Goal: Information Seeking & Learning: Learn about a topic

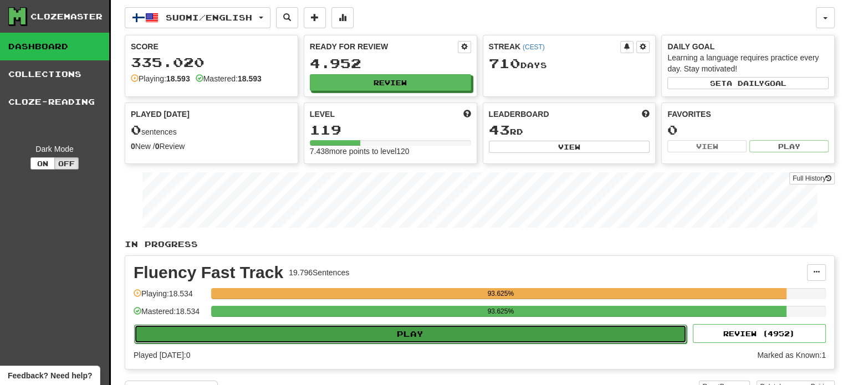
click at [312, 336] on button "Play" at bounding box center [410, 334] width 552 height 19
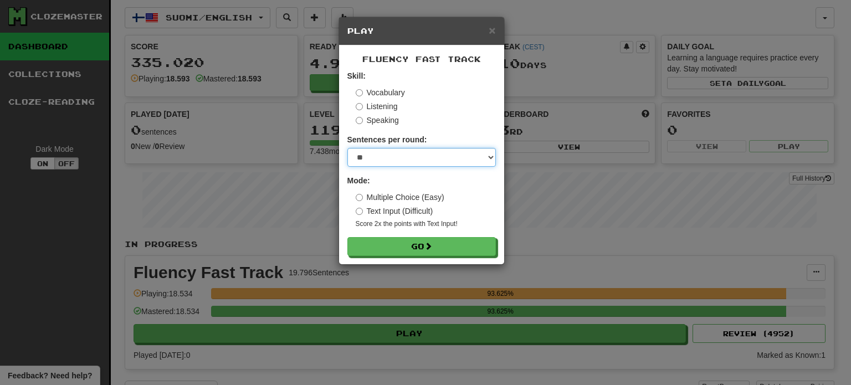
click at [386, 163] on select "* ** ** ** ** ** *** ********" at bounding box center [421, 157] width 149 height 19
select select "**"
click at [347, 148] on select "* ** ** ** ** ** *** ********" at bounding box center [421, 157] width 149 height 19
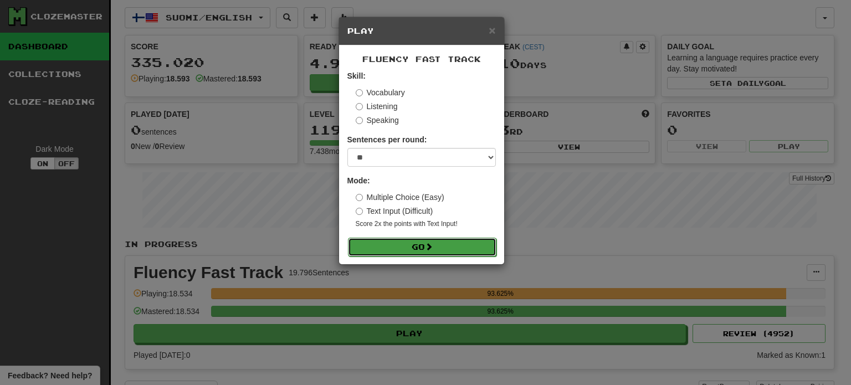
click at [416, 249] on button "Go" at bounding box center [422, 247] width 149 height 19
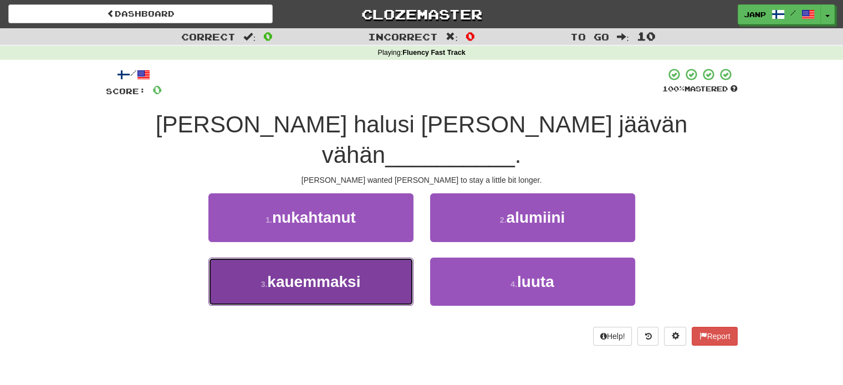
click at [375, 258] on button "3 . kauemmaksi" at bounding box center [310, 282] width 205 height 48
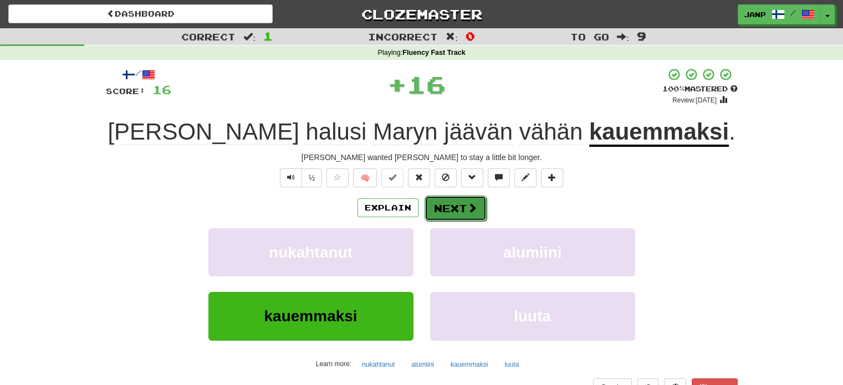
click at [452, 216] on button "Next" at bounding box center [455, 208] width 62 height 25
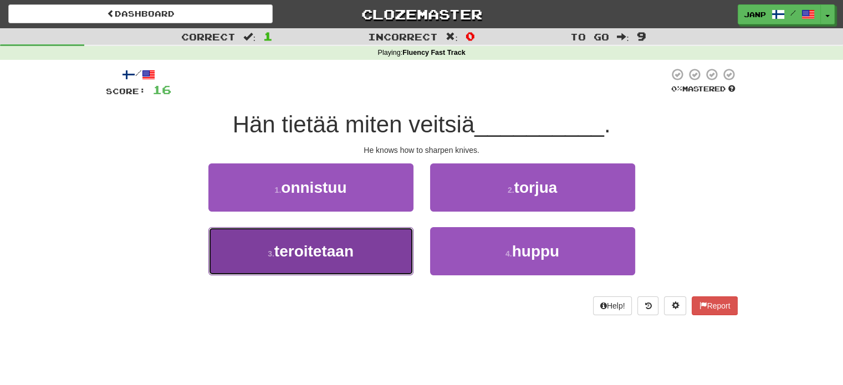
click at [395, 249] on button "3 . teroitetaan" at bounding box center [310, 251] width 205 height 48
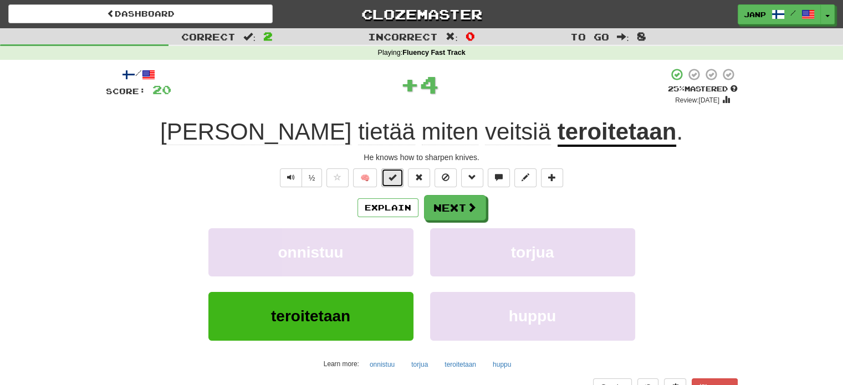
click at [396, 177] on span at bounding box center [392, 177] width 8 height 8
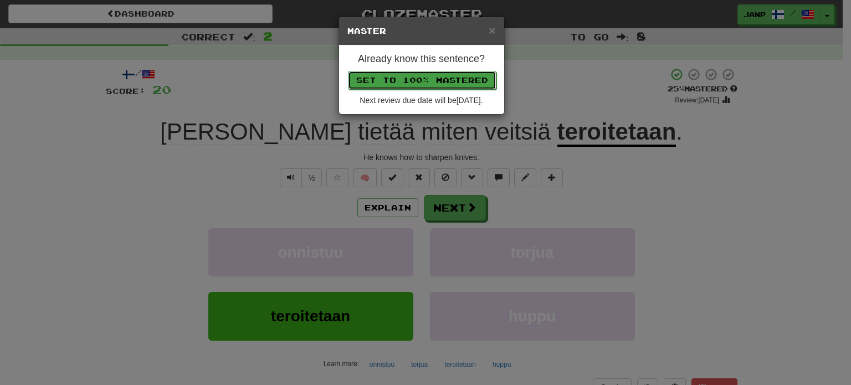
click at [440, 75] on button "Set to 100% Mastered" at bounding box center [422, 80] width 149 height 19
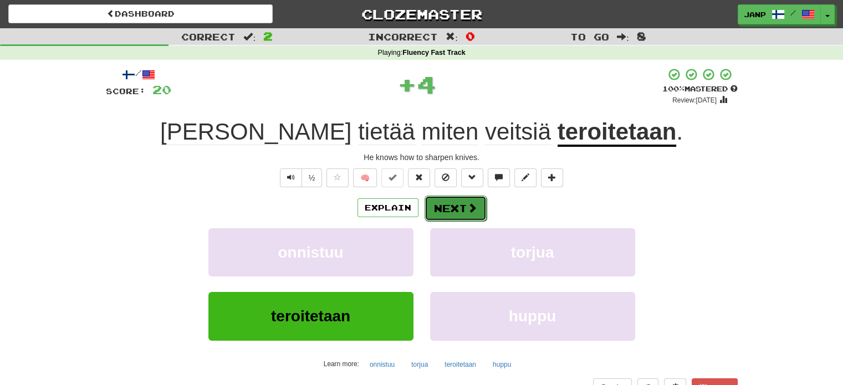
click at [457, 204] on button "Next" at bounding box center [455, 208] width 62 height 25
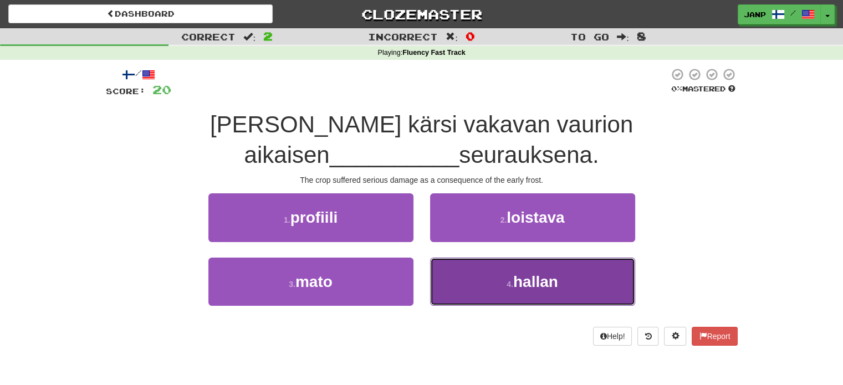
click at [478, 290] on button "4 . hallan" at bounding box center [532, 282] width 205 height 48
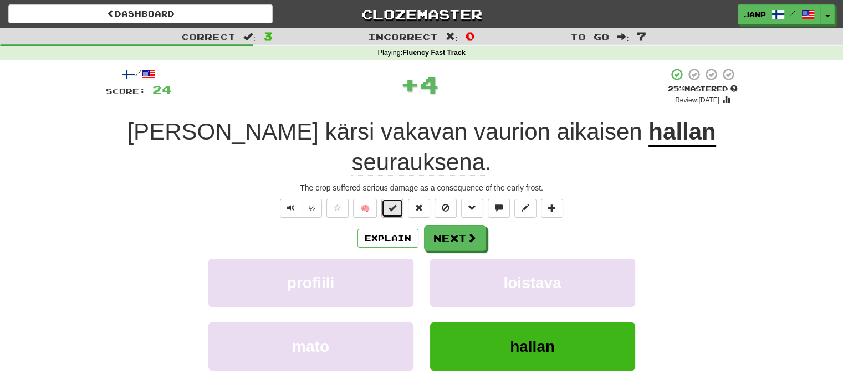
click at [399, 199] on button at bounding box center [392, 208] width 22 height 19
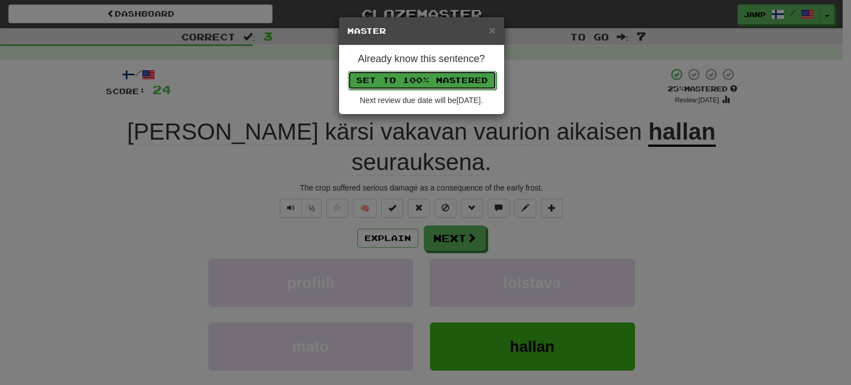
click at [431, 77] on button "Set to 100% Mastered" at bounding box center [422, 80] width 149 height 19
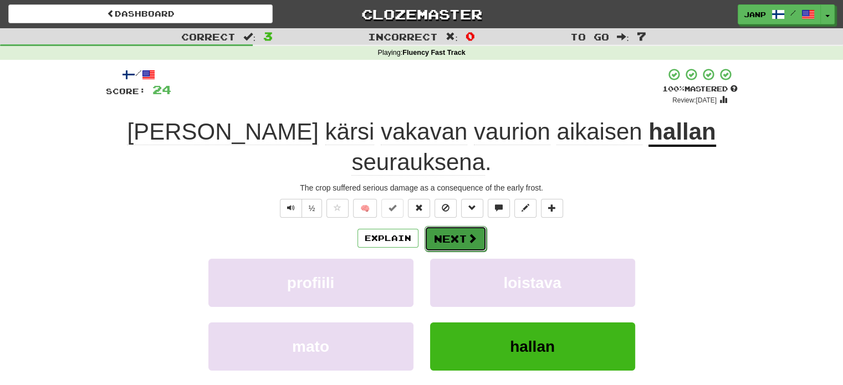
click at [454, 226] on button "Next" at bounding box center [455, 238] width 62 height 25
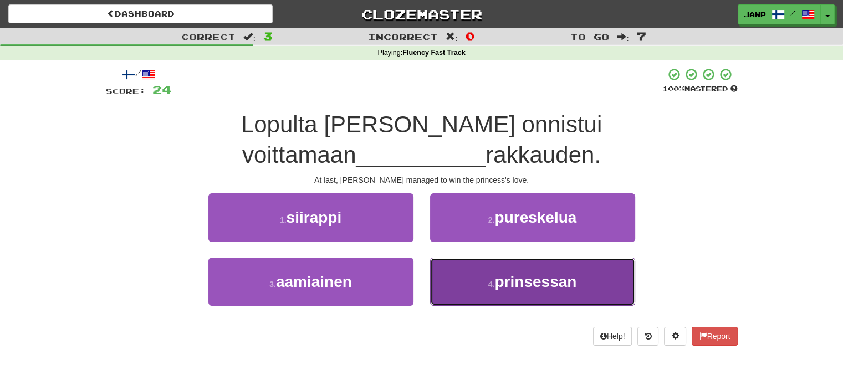
click at [483, 273] on button "4 . prinsessan" at bounding box center [532, 282] width 205 height 48
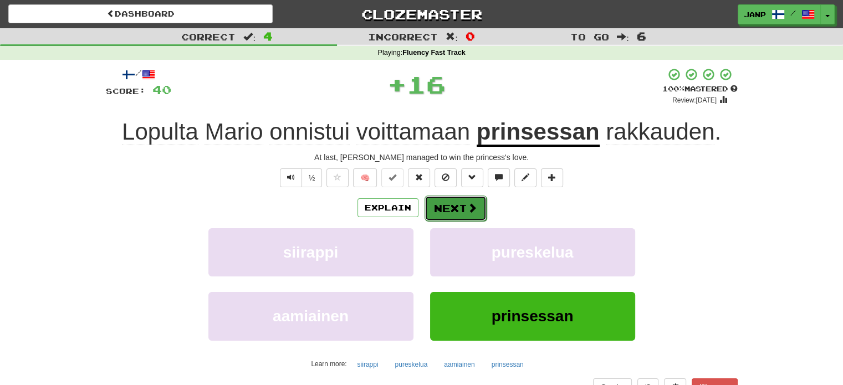
click at [428, 201] on button "Next" at bounding box center [455, 208] width 62 height 25
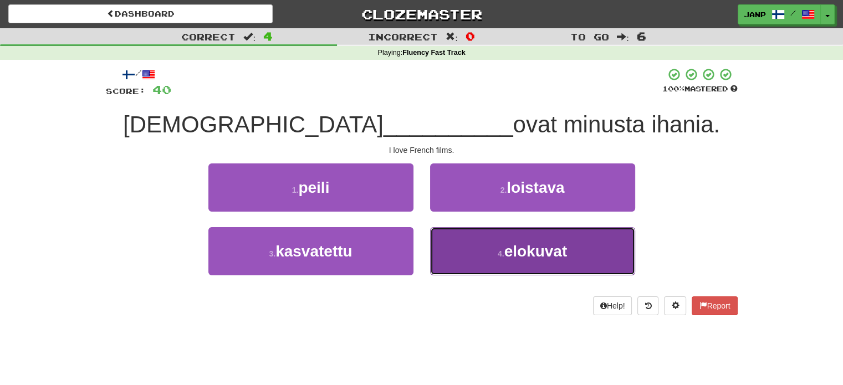
click at [505, 268] on button "4 . elokuvat" at bounding box center [532, 251] width 205 height 48
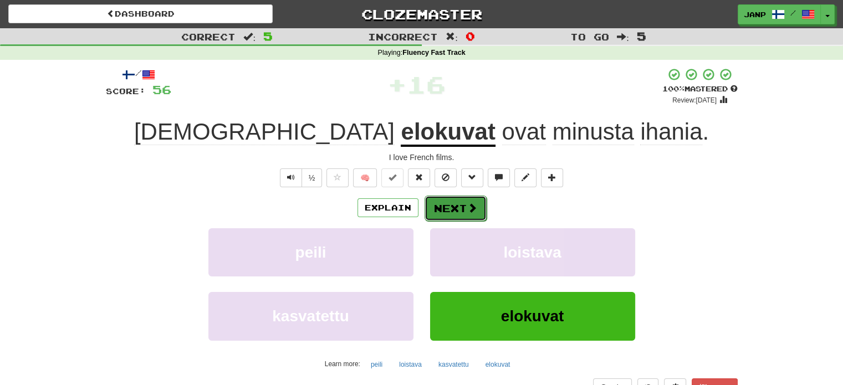
click at [454, 205] on button "Next" at bounding box center [455, 208] width 62 height 25
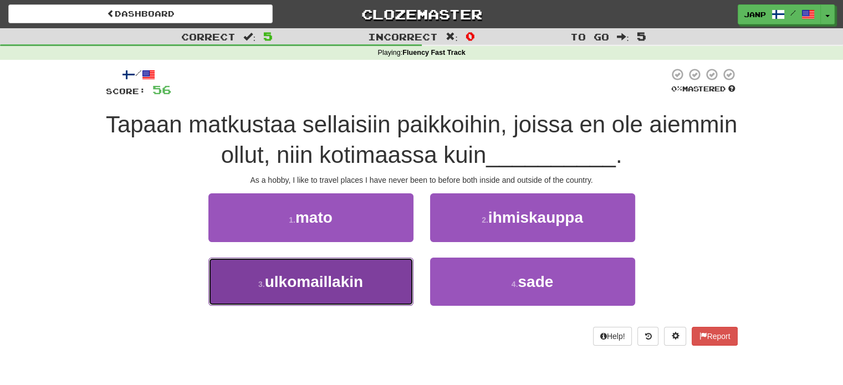
click at [362, 280] on span "ulkomaillakin" at bounding box center [314, 281] width 98 height 17
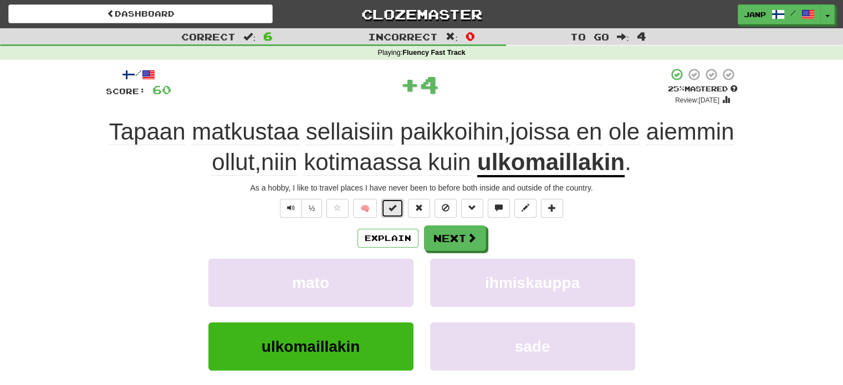
click at [402, 210] on button at bounding box center [392, 208] width 22 height 19
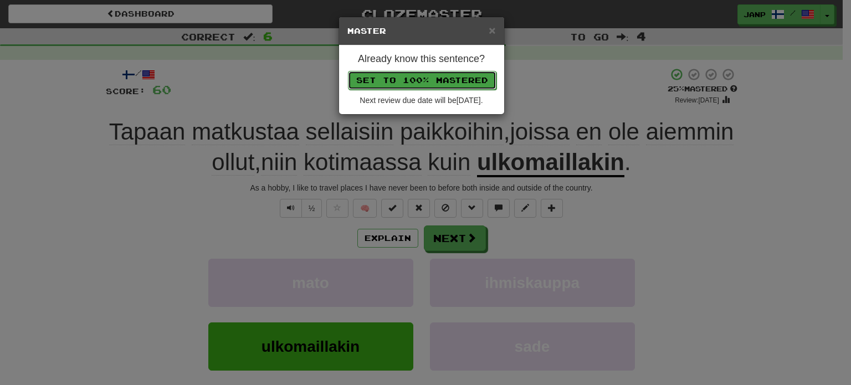
click at [455, 72] on button "Set to 100% Mastered" at bounding box center [422, 80] width 149 height 19
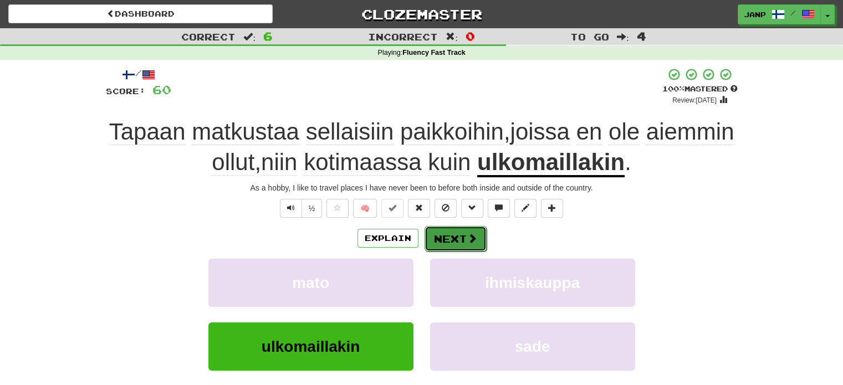
click at [471, 233] on span at bounding box center [472, 238] width 10 height 10
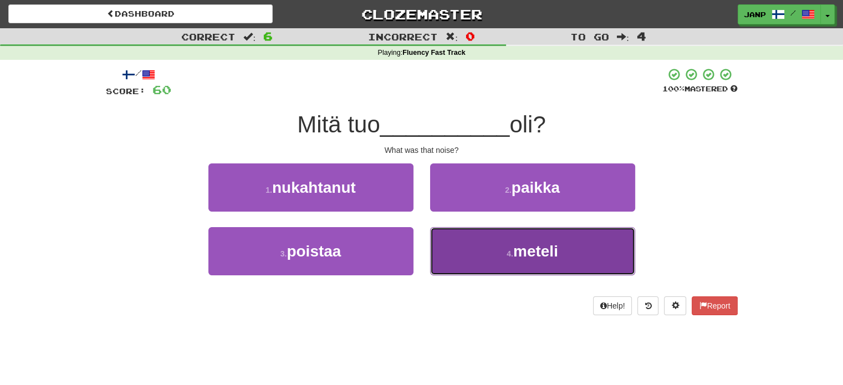
click at [463, 252] on button "4 . meteli" at bounding box center [532, 251] width 205 height 48
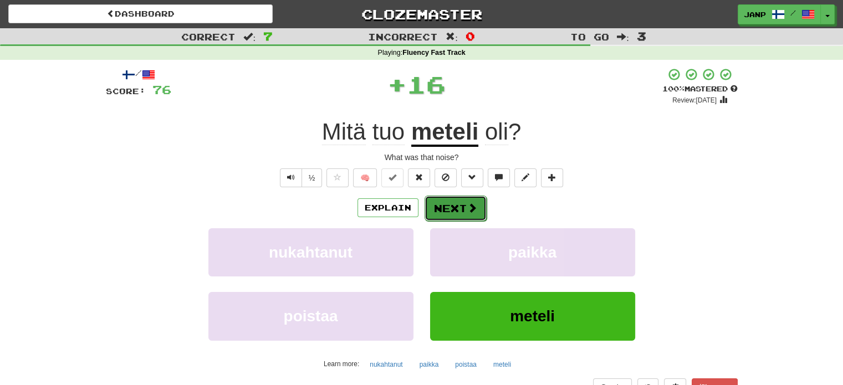
click at [456, 203] on button "Next" at bounding box center [455, 208] width 62 height 25
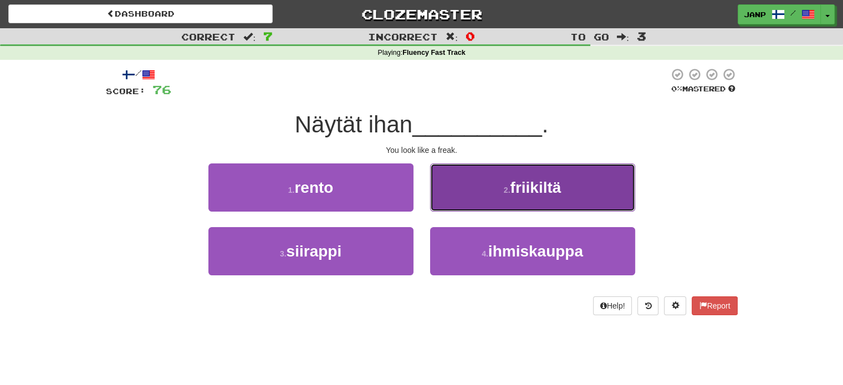
click at [471, 205] on button "2 . friikiltä" at bounding box center [532, 187] width 205 height 48
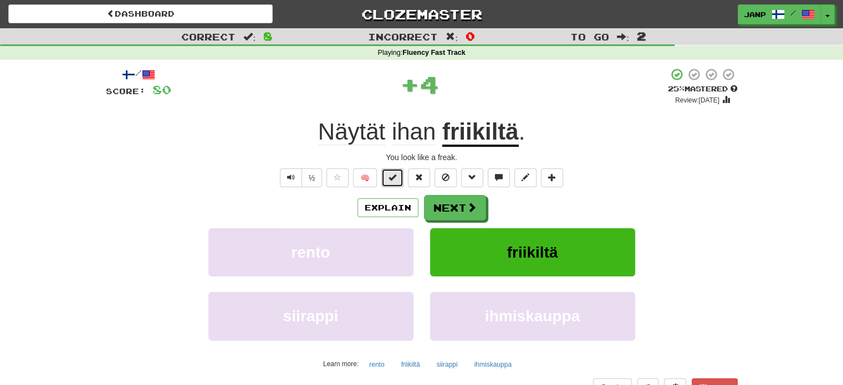
click at [390, 182] on button at bounding box center [392, 177] width 22 height 19
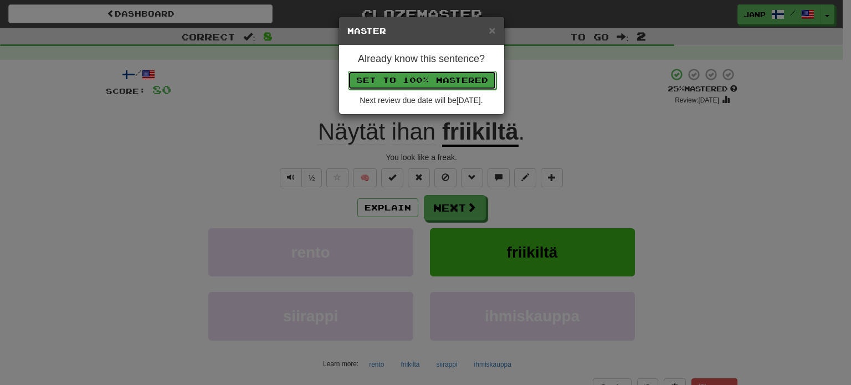
click at [413, 80] on button "Set to 100% Mastered" at bounding box center [422, 80] width 149 height 19
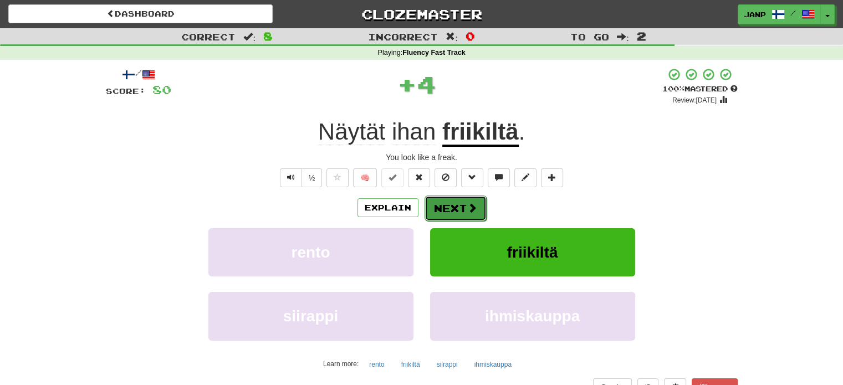
click at [456, 206] on button "Next" at bounding box center [455, 208] width 62 height 25
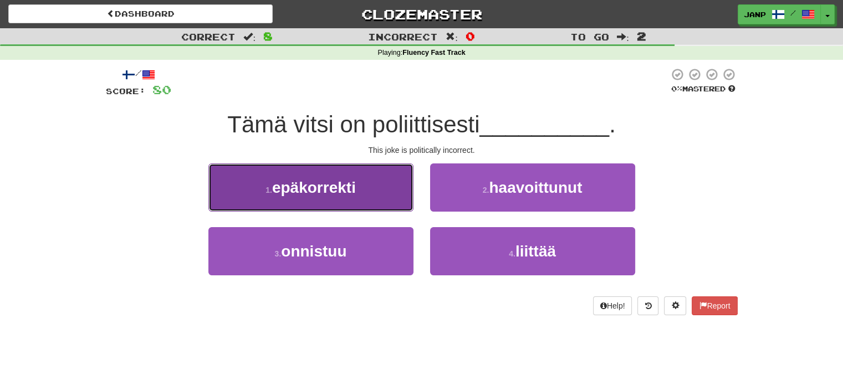
click at [390, 199] on button "1 . epäkorrekti" at bounding box center [310, 187] width 205 height 48
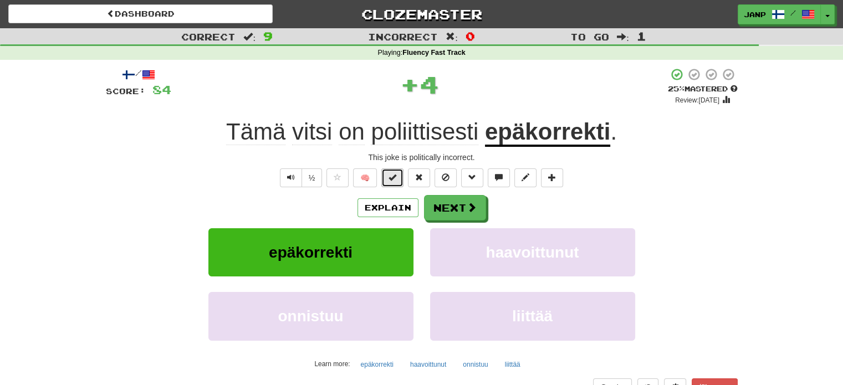
click at [395, 177] on span at bounding box center [392, 177] width 8 height 8
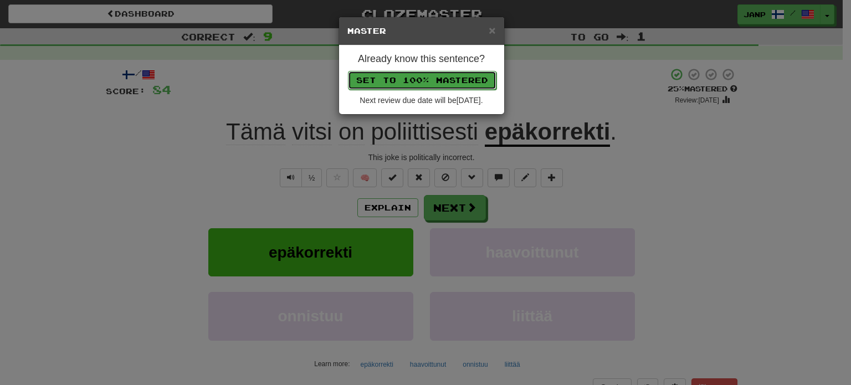
click at [430, 80] on button "Set to 100% Mastered" at bounding box center [422, 80] width 149 height 19
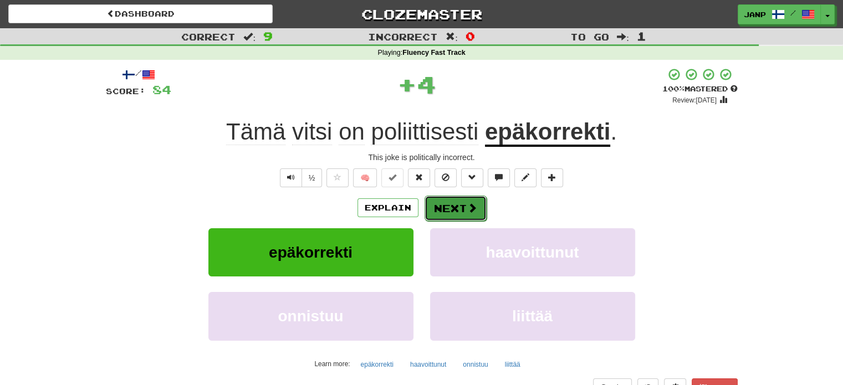
click at [459, 206] on button "Next" at bounding box center [455, 208] width 62 height 25
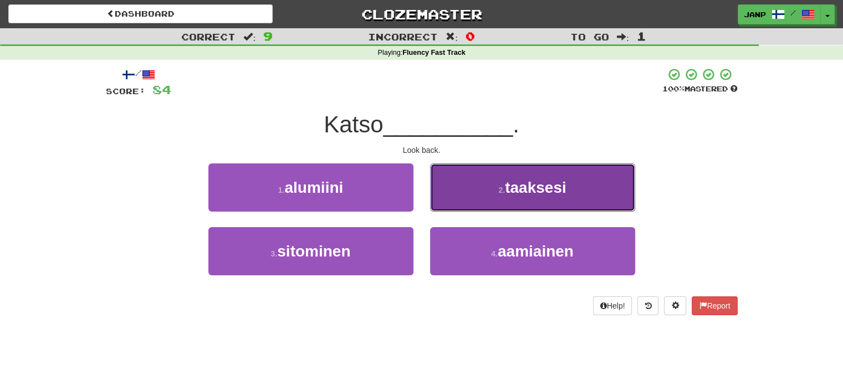
click at [467, 203] on button "2 . taaksesi" at bounding box center [532, 187] width 205 height 48
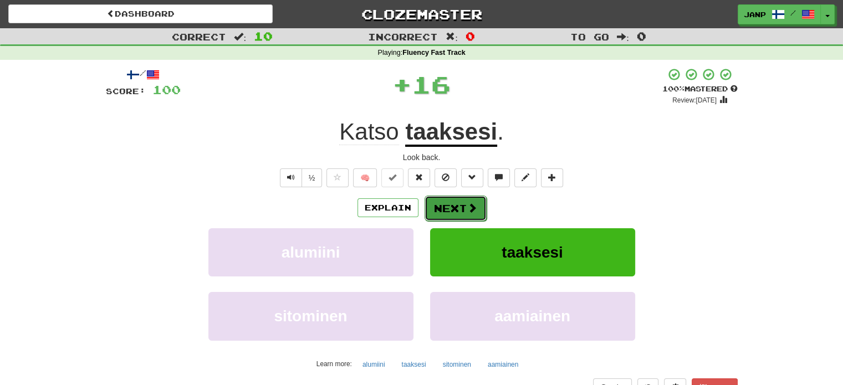
click at [438, 200] on button "Next" at bounding box center [455, 208] width 62 height 25
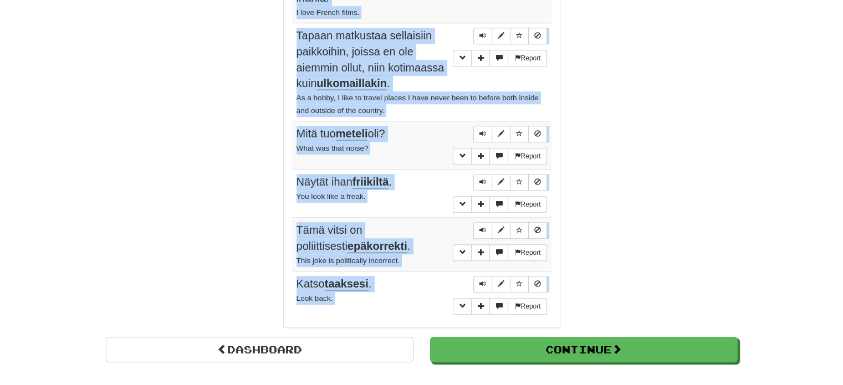
scroll to position [960, 0]
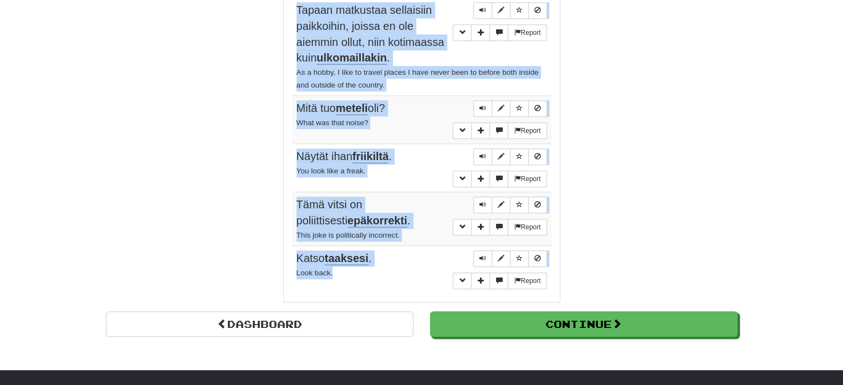
drag, startPoint x: 297, startPoint y: 217, endPoint x: 428, endPoint y: 207, distance: 131.1
copy tbody "Tom halusi Maryn jäävän vähän kauemmaksi . Tom wanted Mary to stay a little bit…"
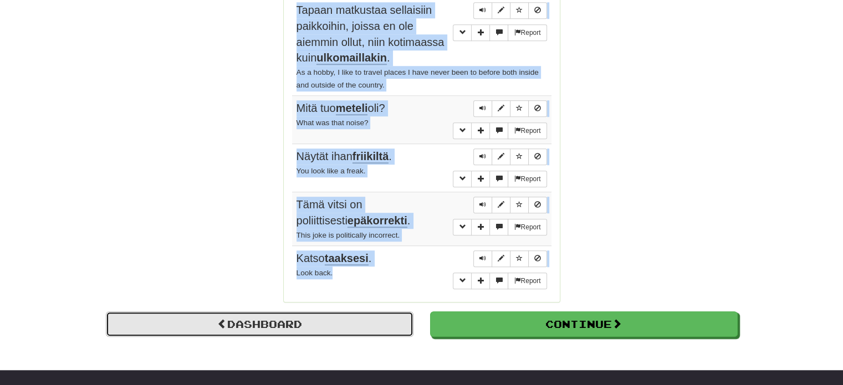
click at [283, 311] on link "Dashboard" at bounding box center [260, 323] width 308 height 25
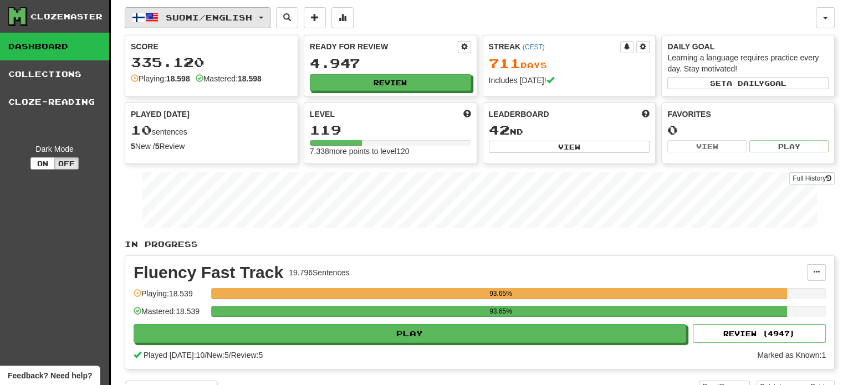
click at [235, 17] on span "Suomi / English" at bounding box center [209, 17] width 86 height 9
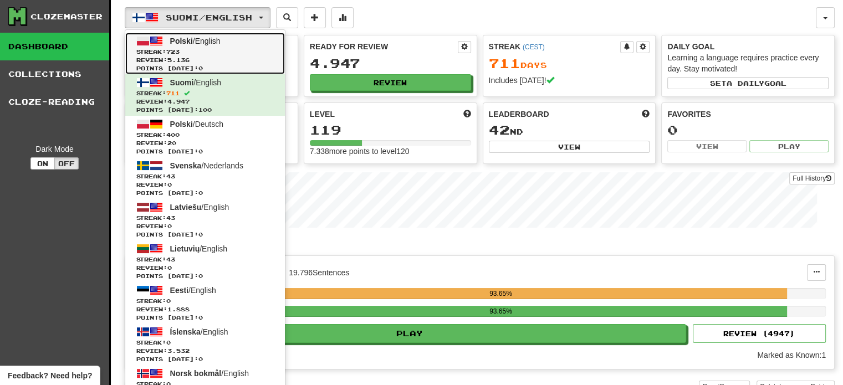
click at [227, 44] on link "Polski / English Streak: 723 Review: 5.136 Points today: 0" at bounding box center [205, 54] width 160 height 42
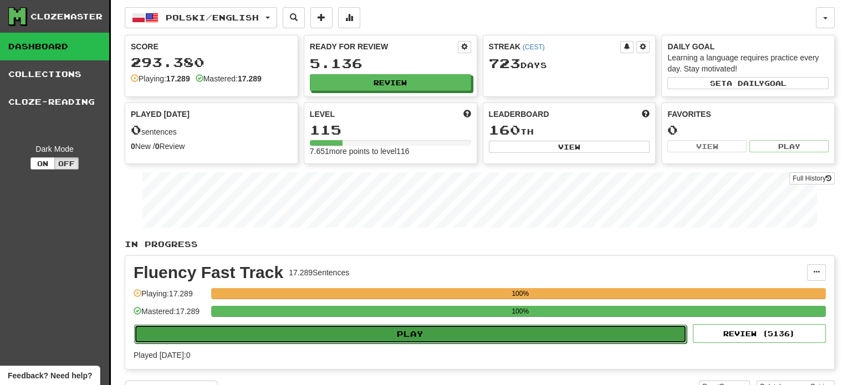
click at [369, 336] on button "Play" at bounding box center [410, 334] width 552 height 19
select select "**"
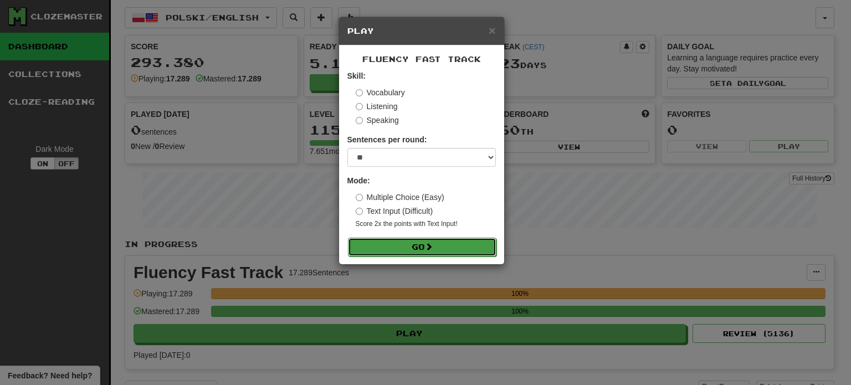
click at [395, 245] on button "Go" at bounding box center [422, 247] width 149 height 19
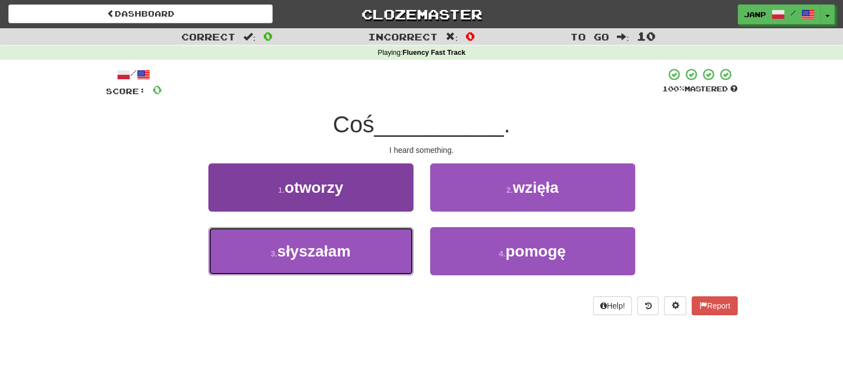
click at [390, 244] on button "3 . słyszałam" at bounding box center [310, 251] width 205 height 48
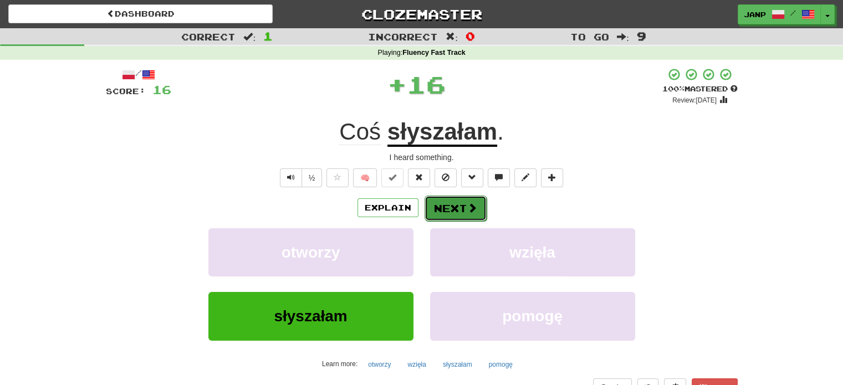
click at [451, 208] on button "Next" at bounding box center [455, 208] width 62 height 25
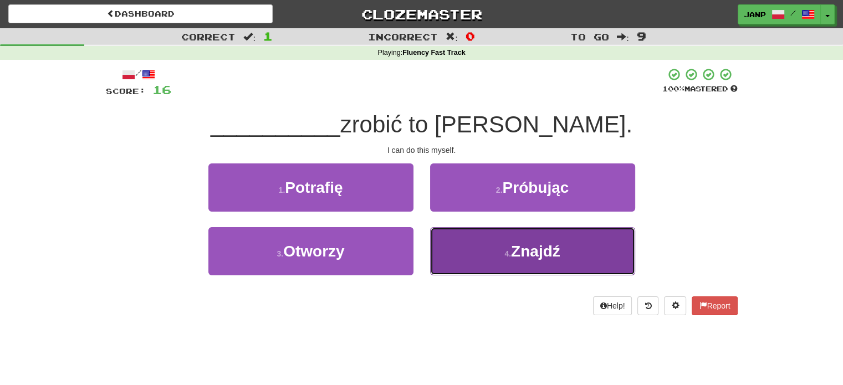
click at [443, 237] on button "4 . Znajdź" at bounding box center [532, 251] width 205 height 48
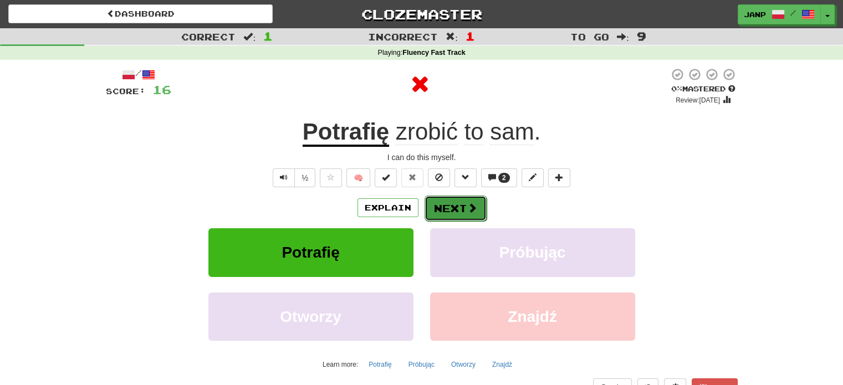
click at [437, 206] on button "Next" at bounding box center [455, 208] width 62 height 25
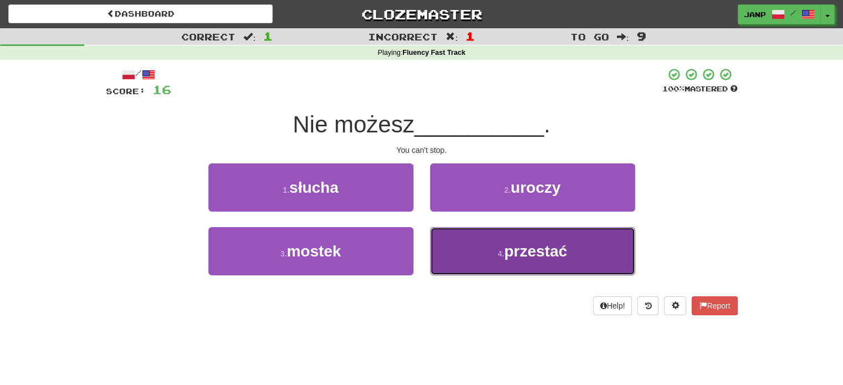
click at [461, 255] on button "4 . przestać" at bounding box center [532, 251] width 205 height 48
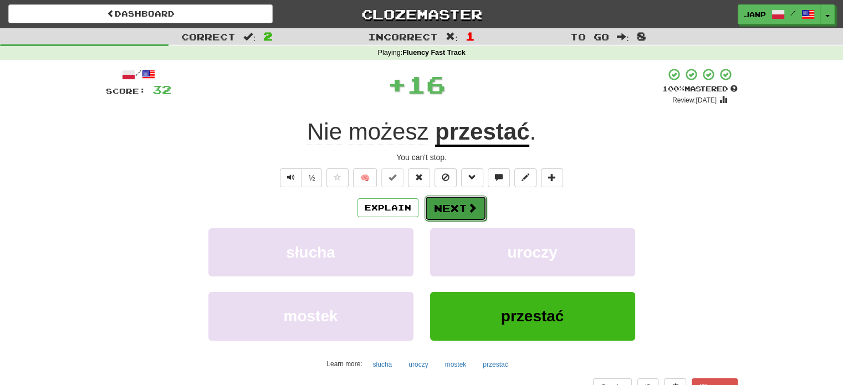
click at [453, 209] on button "Next" at bounding box center [455, 208] width 62 height 25
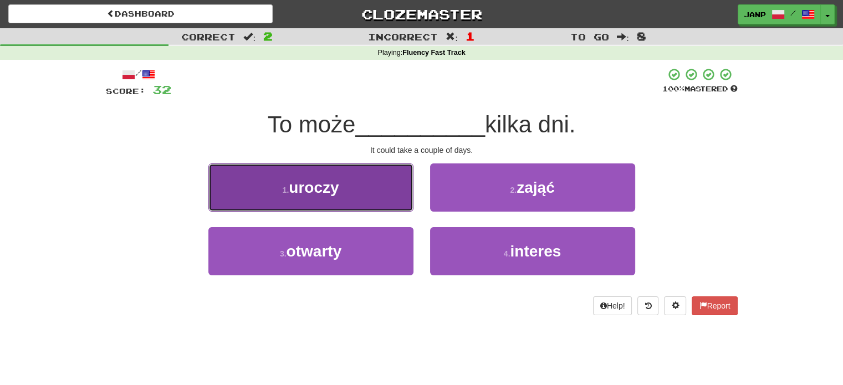
click at [374, 195] on button "1 . uroczy" at bounding box center [310, 187] width 205 height 48
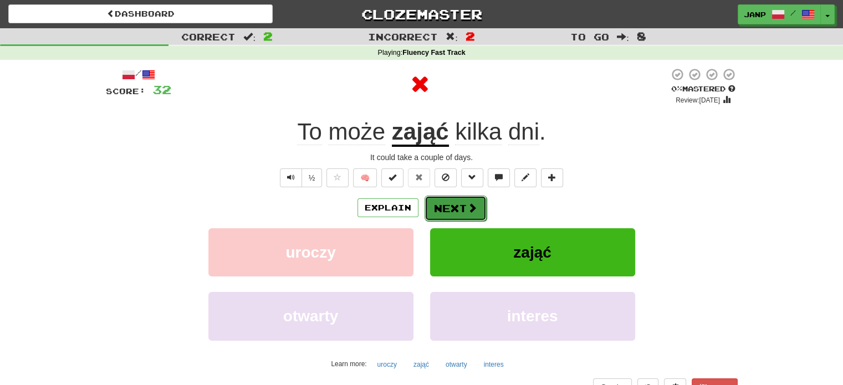
click at [456, 211] on button "Next" at bounding box center [455, 208] width 62 height 25
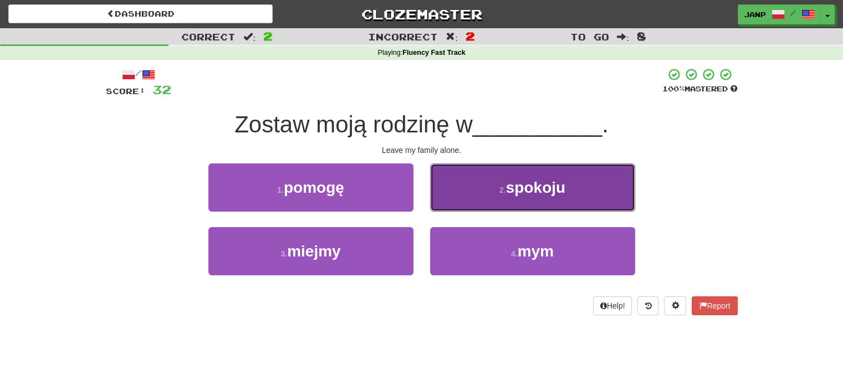
click at [484, 206] on button "2 . spokoju" at bounding box center [532, 187] width 205 height 48
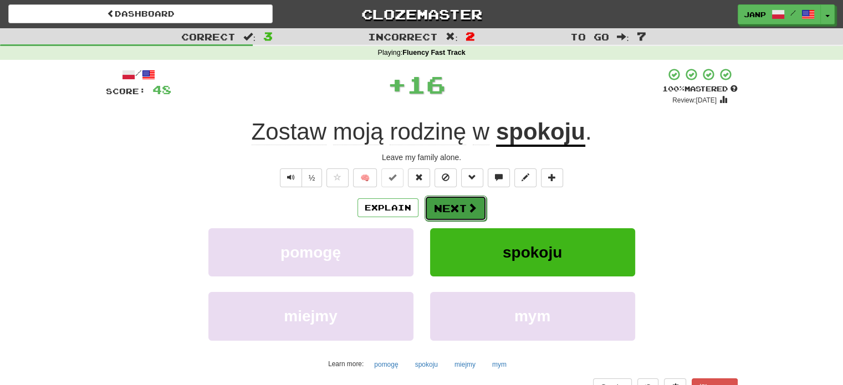
click at [455, 207] on button "Next" at bounding box center [455, 208] width 62 height 25
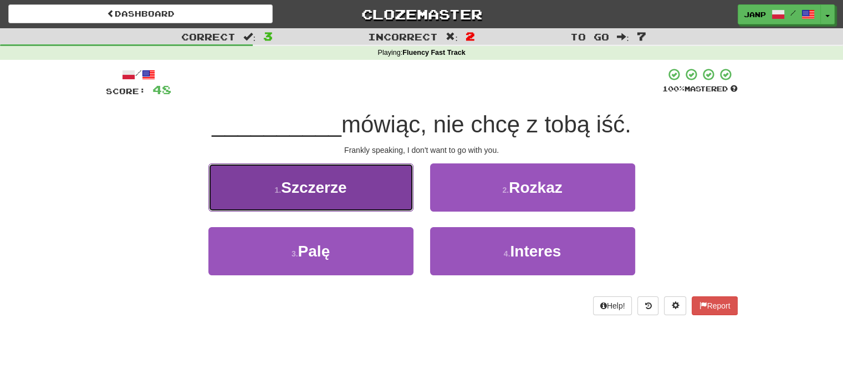
click at [367, 197] on button "1 . Szczerze" at bounding box center [310, 187] width 205 height 48
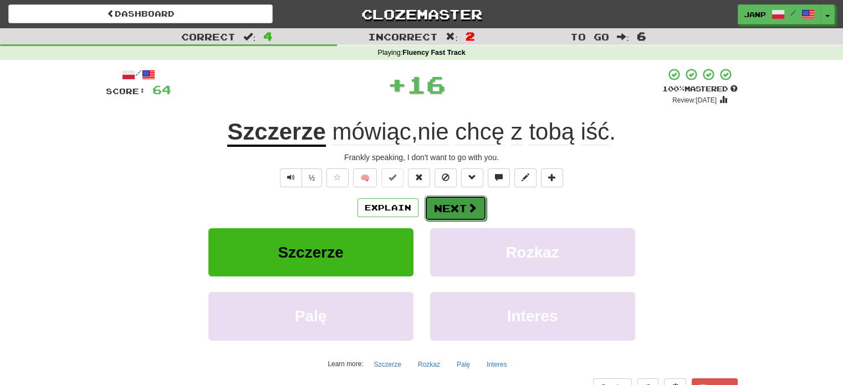
click at [458, 208] on button "Next" at bounding box center [455, 208] width 62 height 25
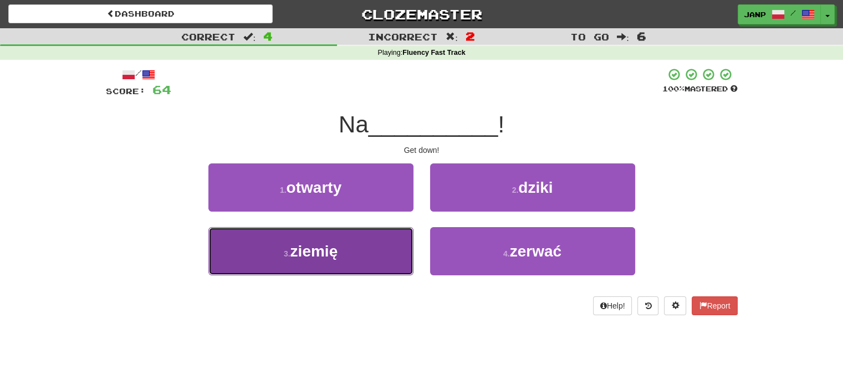
click at [385, 243] on button "3 . ziemię" at bounding box center [310, 251] width 205 height 48
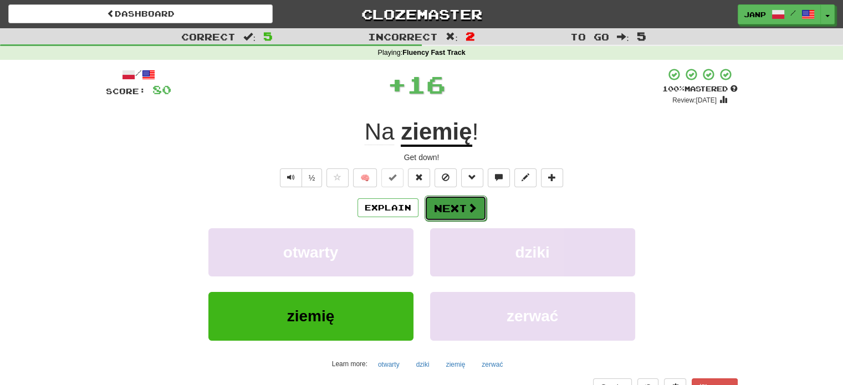
click at [446, 207] on button "Next" at bounding box center [455, 208] width 62 height 25
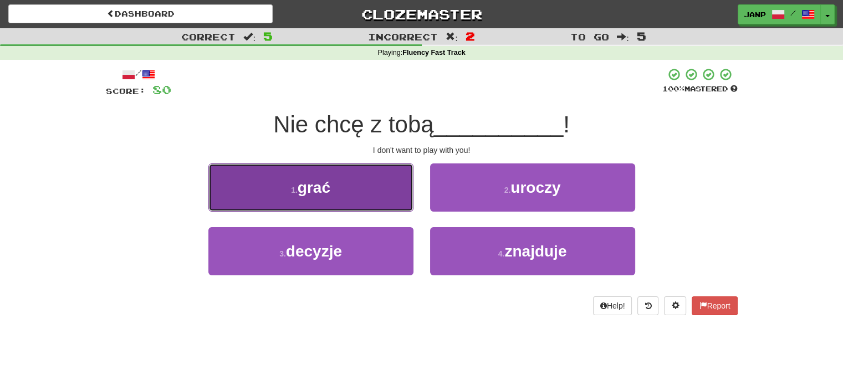
click at [381, 200] on button "1 . grać" at bounding box center [310, 187] width 205 height 48
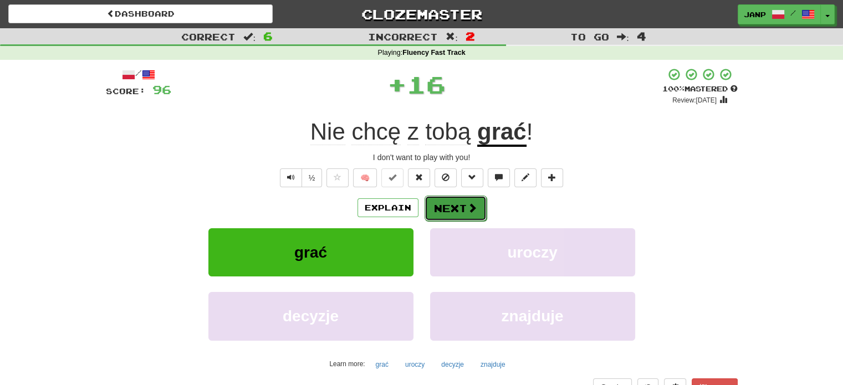
click at [436, 203] on button "Next" at bounding box center [455, 208] width 62 height 25
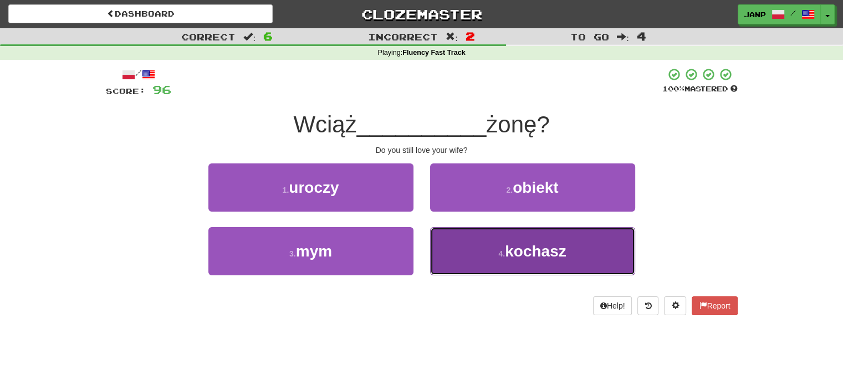
click at [476, 243] on button "4 . kochasz" at bounding box center [532, 251] width 205 height 48
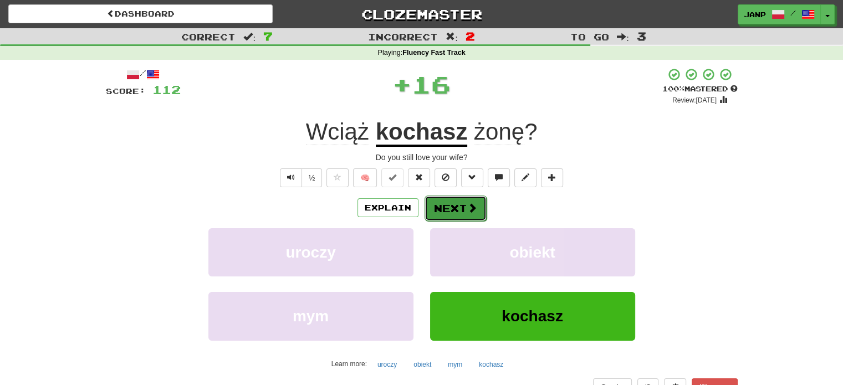
click at [438, 199] on button "Next" at bounding box center [455, 208] width 62 height 25
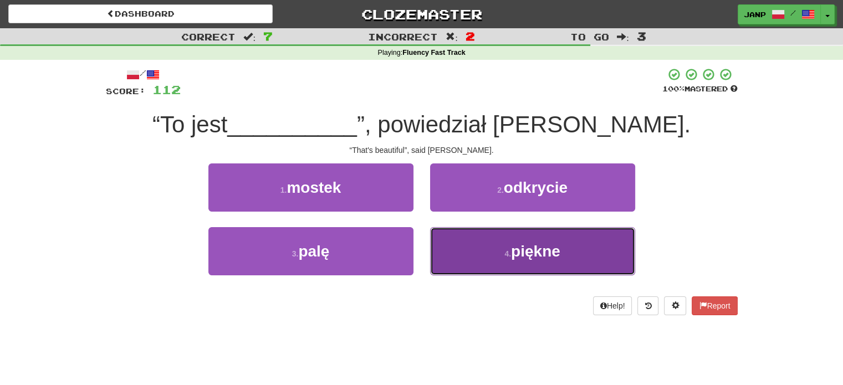
click at [465, 241] on button "4 . piękne" at bounding box center [532, 251] width 205 height 48
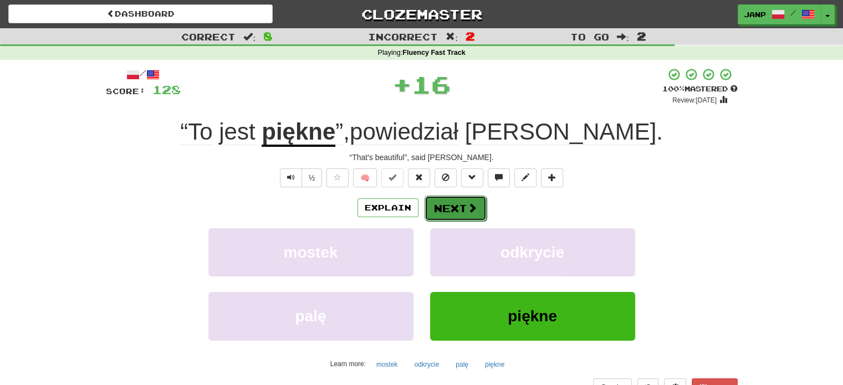
click at [443, 204] on button "Next" at bounding box center [455, 208] width 62 height 25
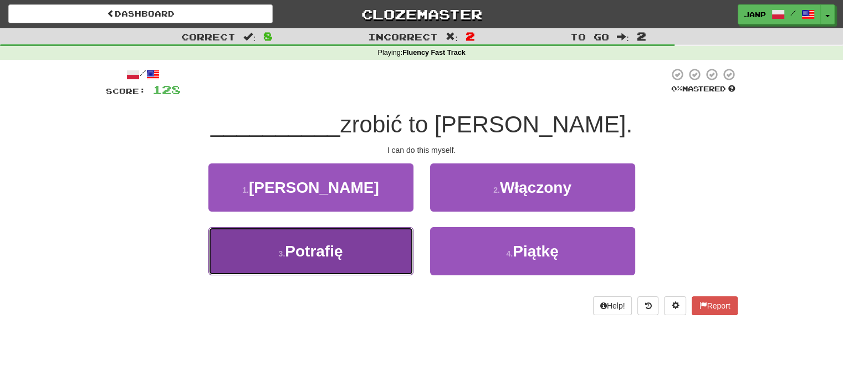
click at [374, 255] on button "3 . Potrafię" at bounding box center [310, 251] width 205 height 48
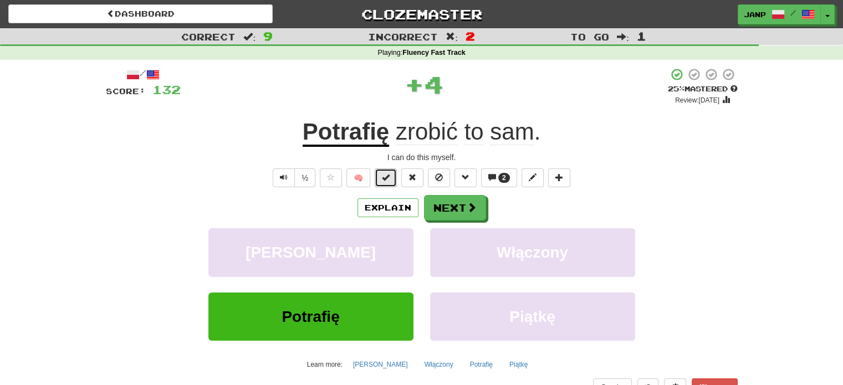
click at [387, 178] on span at bounding box center [386, 177] width 8 height 8
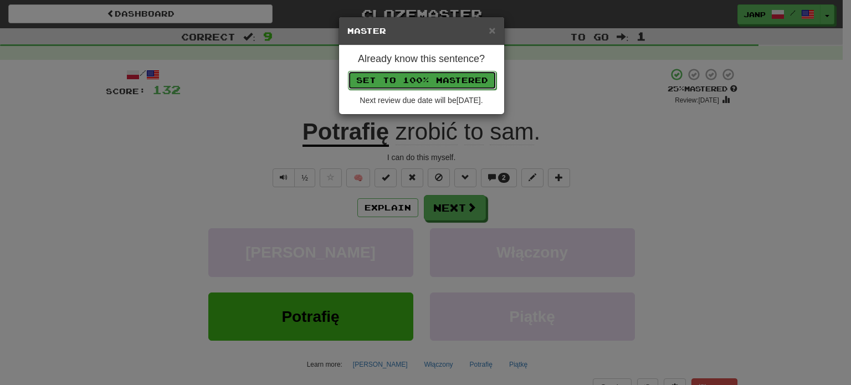
click at [429, 77] on button "Set to 100% Mastered" at bounding box center [422, 80] width 149 height 19
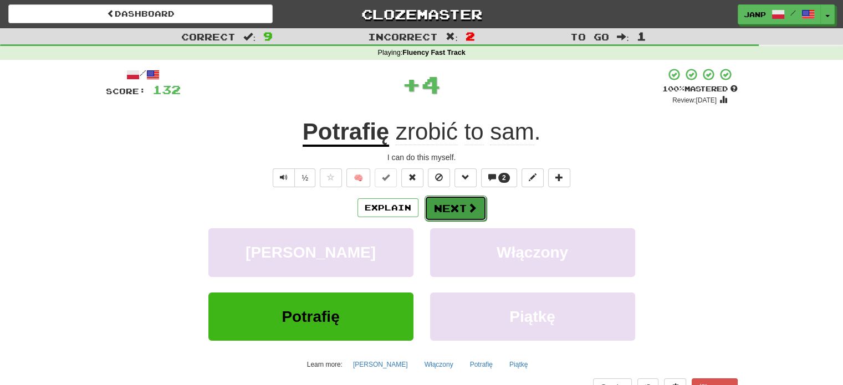
click at [464, 206] on button "Next" at bounding box center [455, 208] width 62 height 25
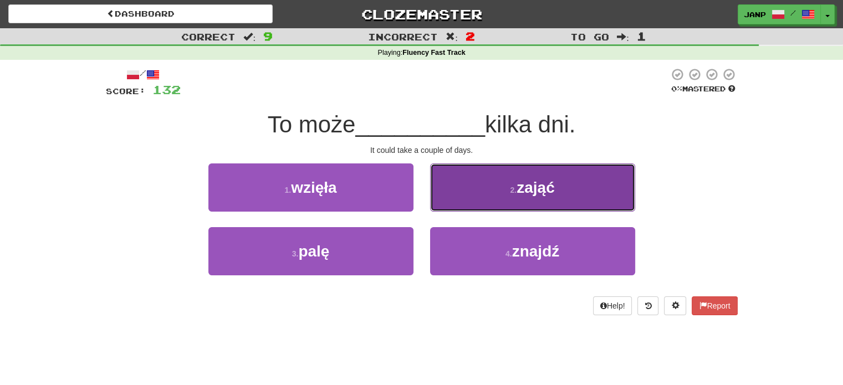
click at [464, 206] on button "2 . zająć" at bounding box center [532, 187] width 205 height 48
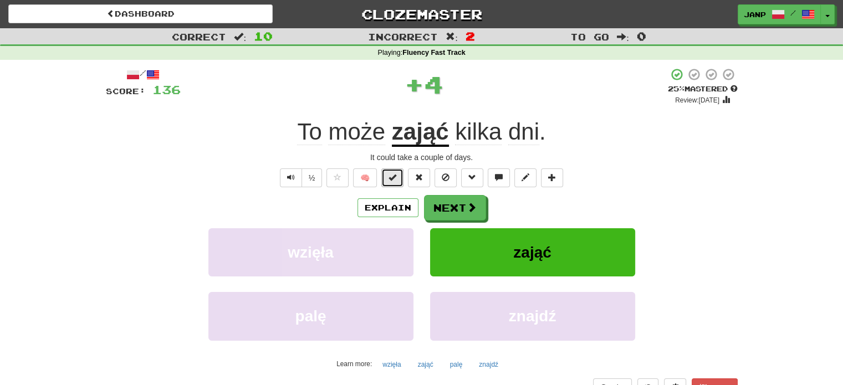
click at [396, 178] on span at bounding box center [392, 177] width 8 height 8
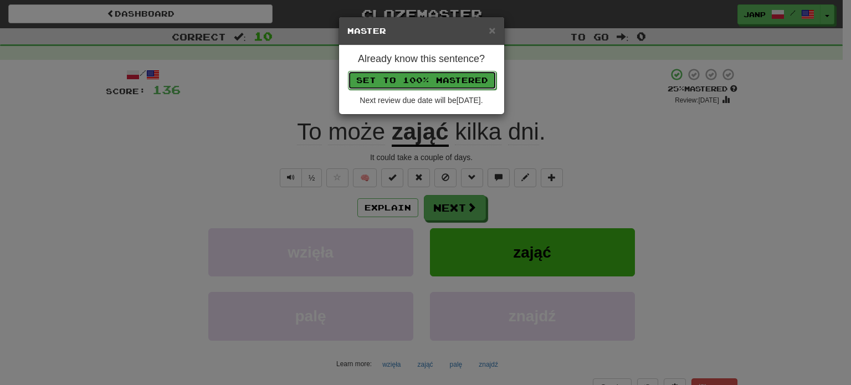
click at [439, 72] on button "Set to 100% Mastered" at bounding box center [422, 80] width 149 height 19
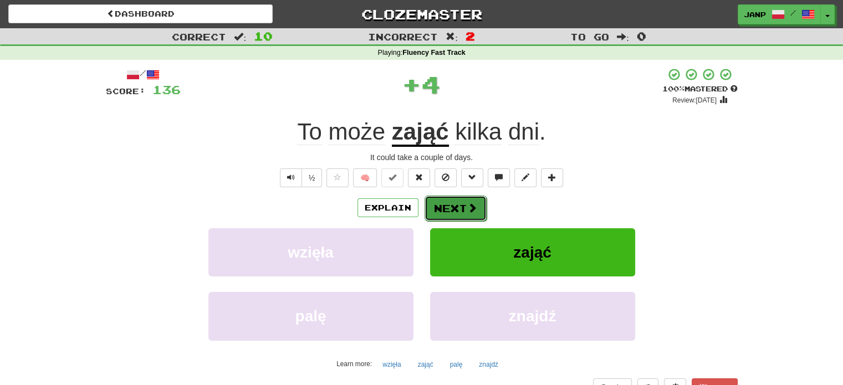
click at [455, 210] on button "Next" at bounding box center [455, 208] width 62 height 25
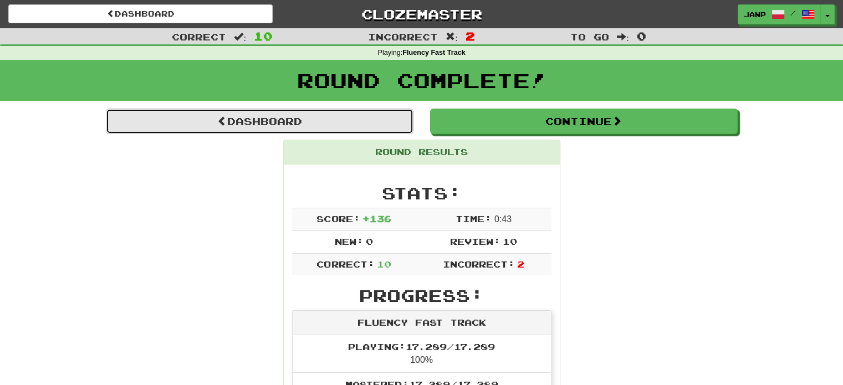
click at [289, 121] on link "Dashboard" at bounding box center [260, 121] width 308 height 25
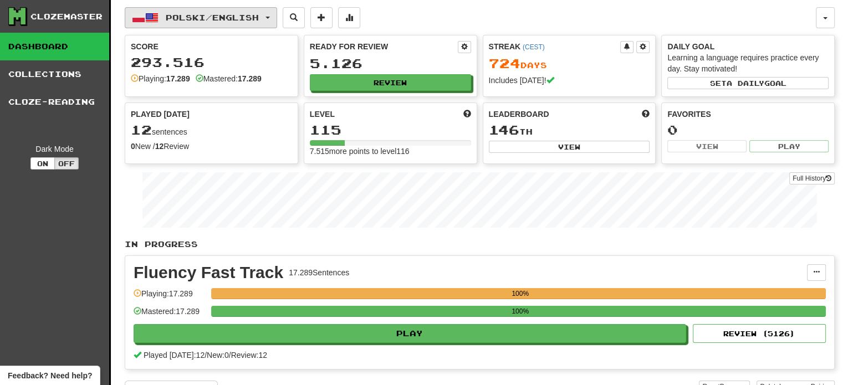
click at [229, 17] on span "Polski / English" at bounding box center [212, 17] width 93 height 9
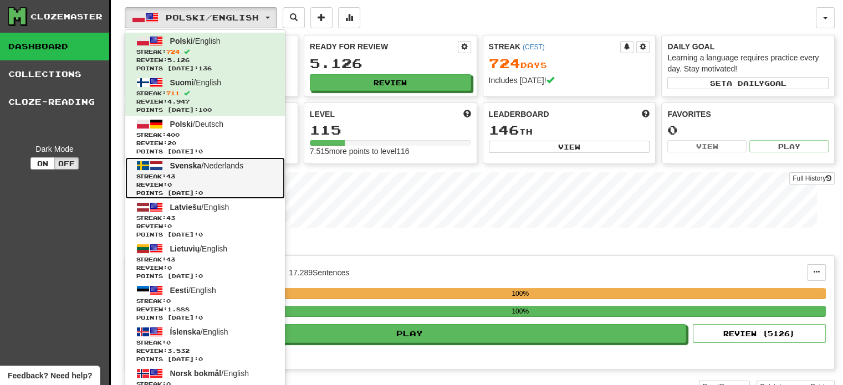
click at [225, 173] on span "Streak: 43" at bounding box center [204, 176] width 137 height 8
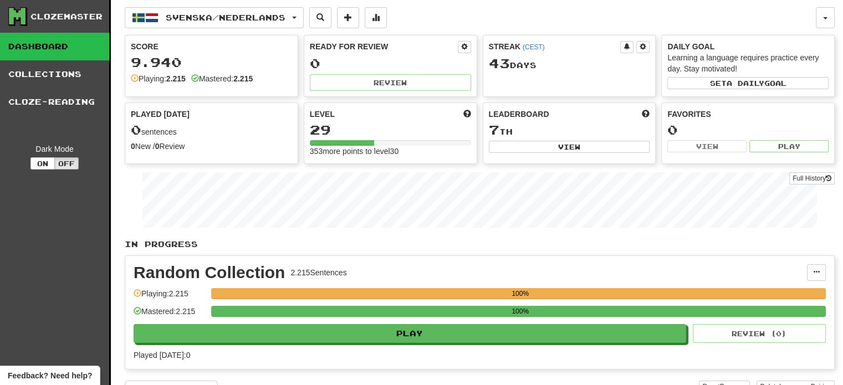
click at [377, 324] on div "Play Review ( 0 )" at bounding box center [480, 333] width 692 height 19
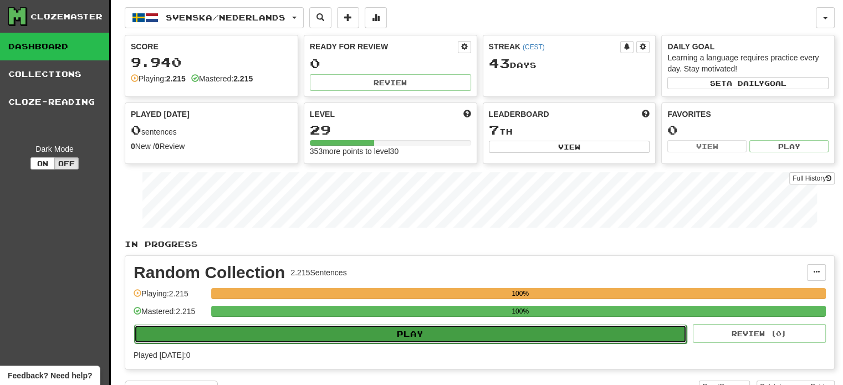
click at [379, 328] on button "Play" at bounding box center [410, 334] width 552 height 19
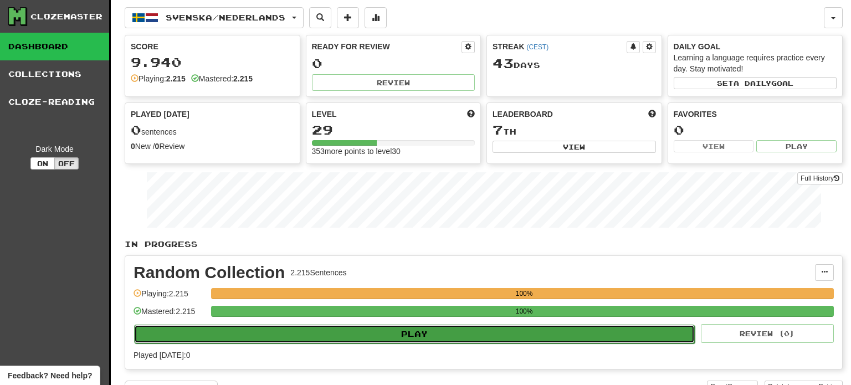
select select "**"
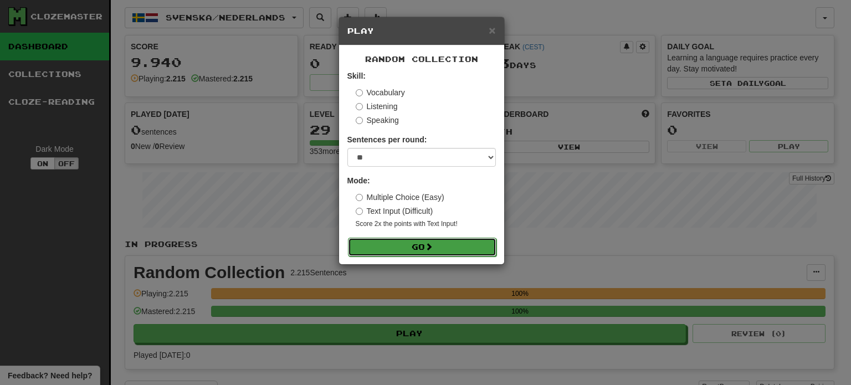
click at [423, 243] on button "Go" at bounding box center [422, 247] width 149 height 19
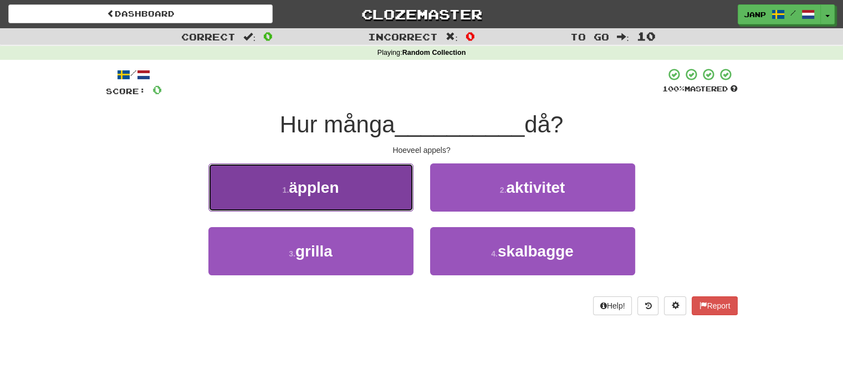
click at [367, 199] on button "1 . äpplen" at bounding box center [310, 187] width 205 height 48
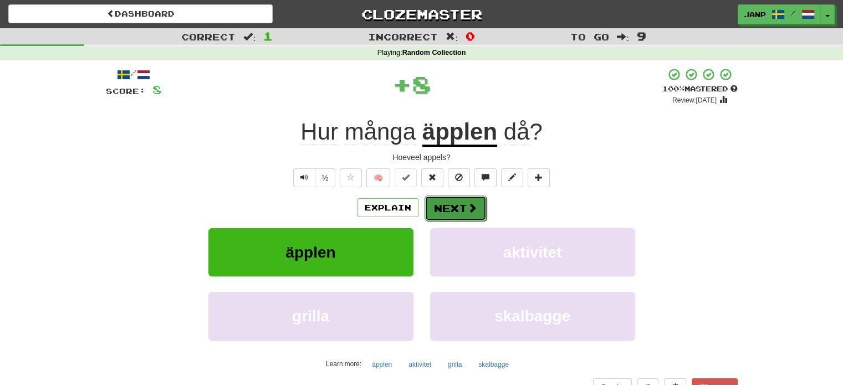
click at [456, 207] on button "Next" at bounding box center [455, 208] width 62 height 25
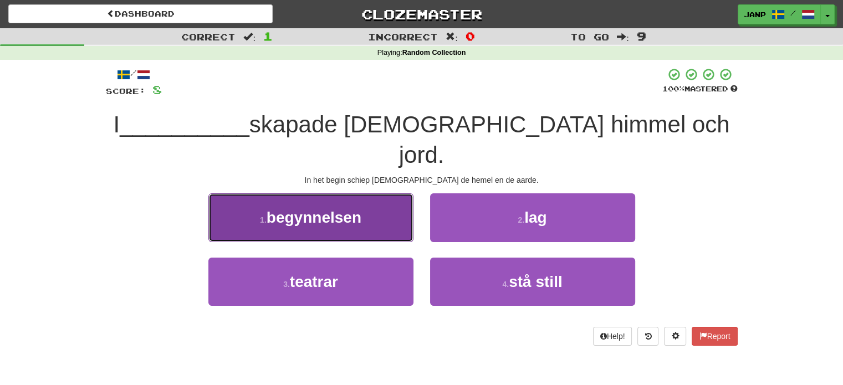
click at [371, 193] on button "1 . begynnelsen" at bounding box center [310, 217] width 205 height 48
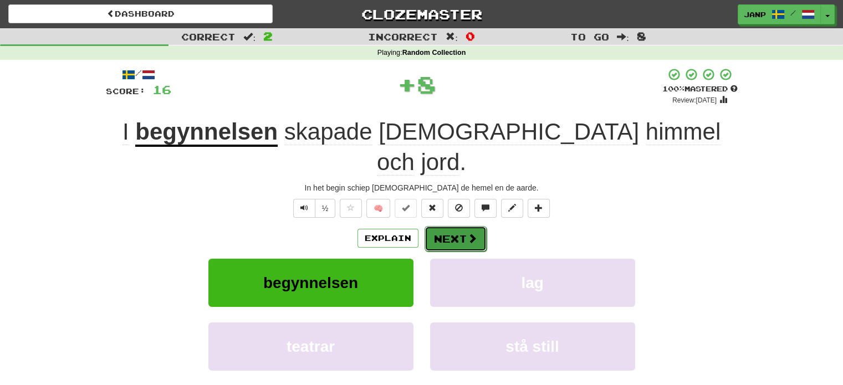
click at [451, 226] on button "Next" at bounding box center [455, 238] width 62 height 25
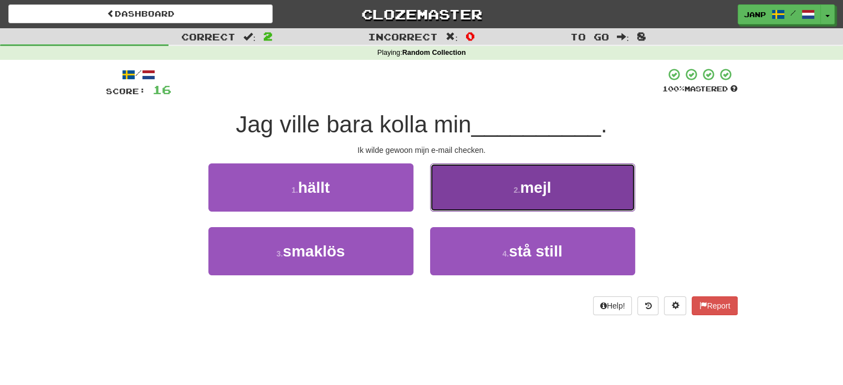
click at [462, 191] on button "2 . mejl" at bounding box center [532, 187] width 205 height 48
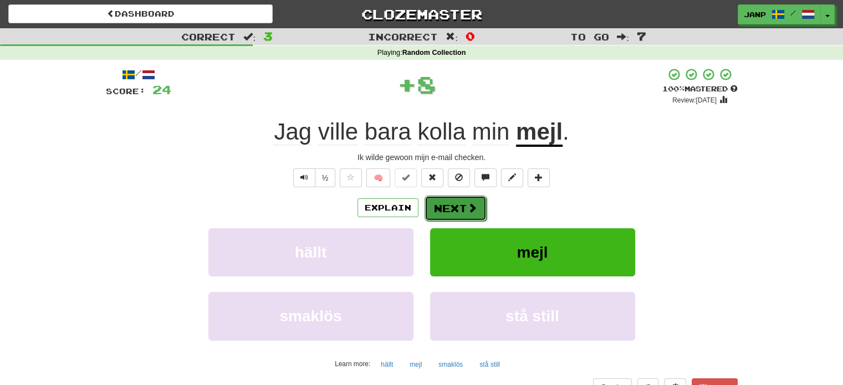
click at [454, 201] on button "Next" at bounding box center [455, 208] width 62 height 25
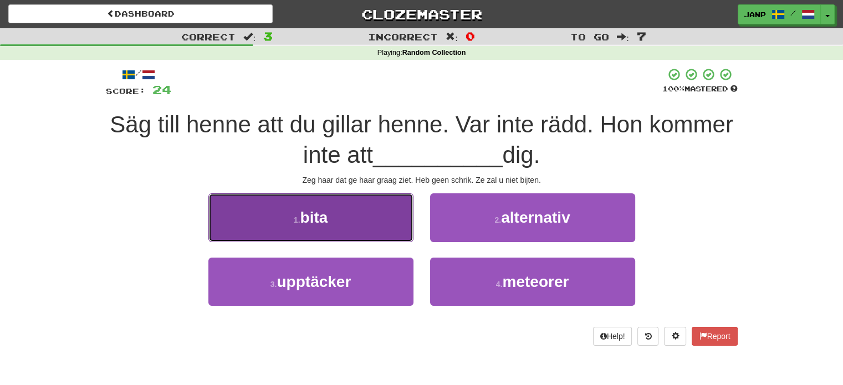
click at [392, 215] on button "1 . bita" at bounding box center [310, 217] width 205 height 48
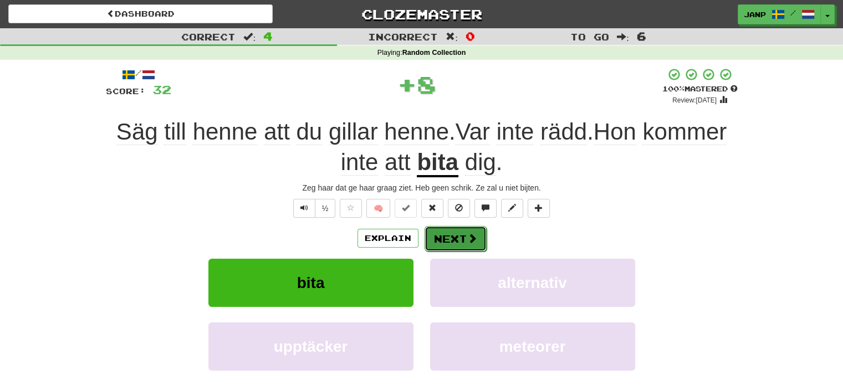
click at [462, 236] on button "Next" at bounding box center [455, 238] width 62 height 25
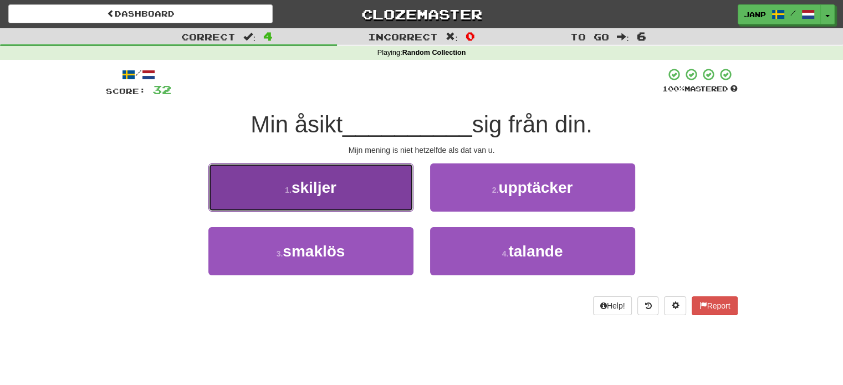
click at [386, 195] on button "1 . skiljer" at bounding box center [310, 187] width 205 height 48
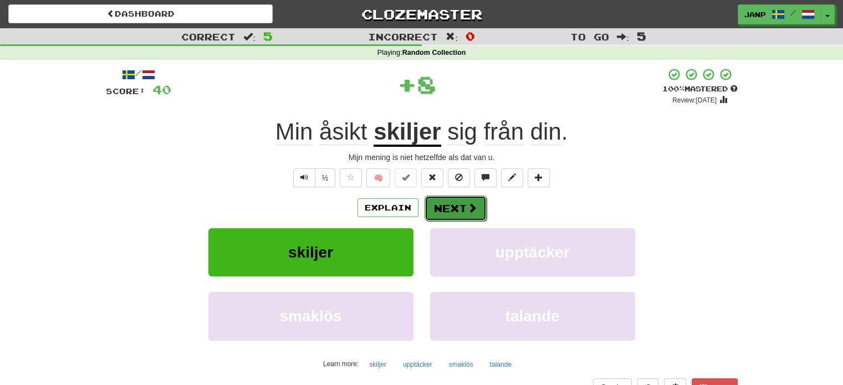
click at [453, 209] on button "Next" at bounding box center [455, 208] width 62 height 25
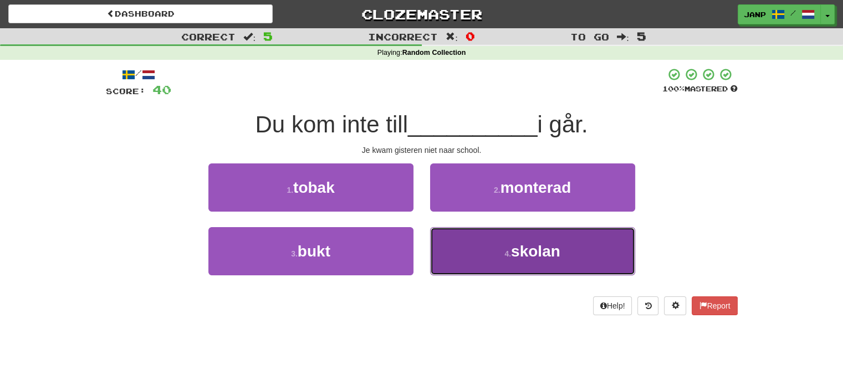
click at [457, 241] on button "4 . skolan" at bounding box center [532, 251] width 205 height 48
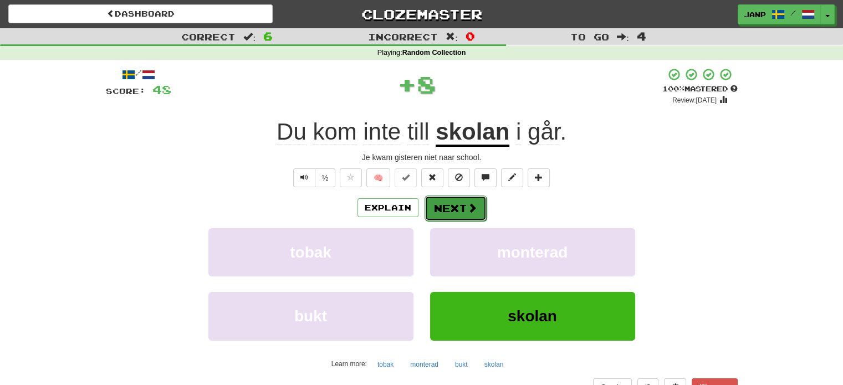
click at [449, 206] on button "Next" at bounding box center [455, 208] width 62 height 25
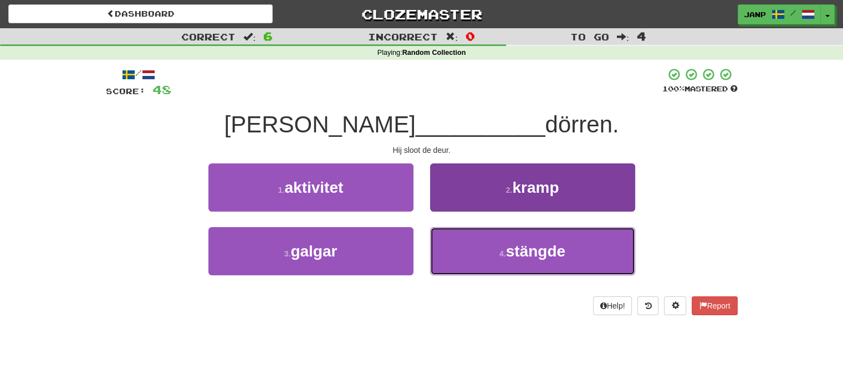
click at [483, 255] on button "4 . stängde" at bounding box center [532, 251] width 205 height 48
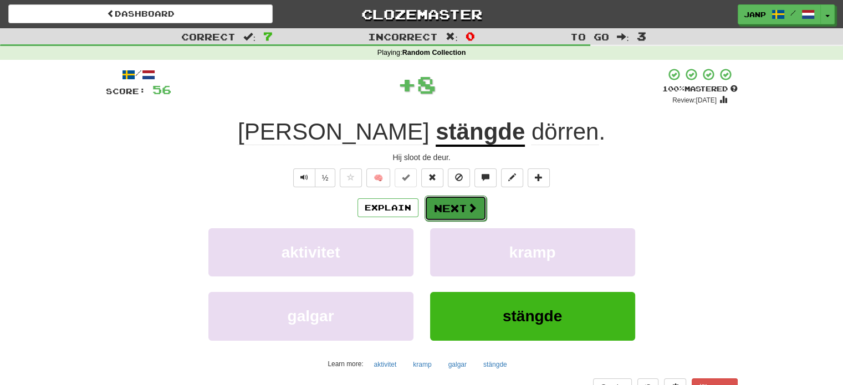
click at [456, 206] on button "Next" at bounding box center [455, 208] width 62 height 25
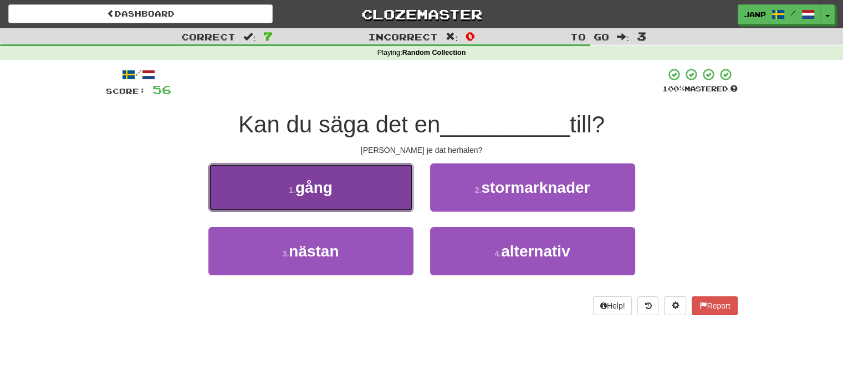
click at [381, 190] on button "1 . gång" at bounding box center [310, 187] width 205 height 48
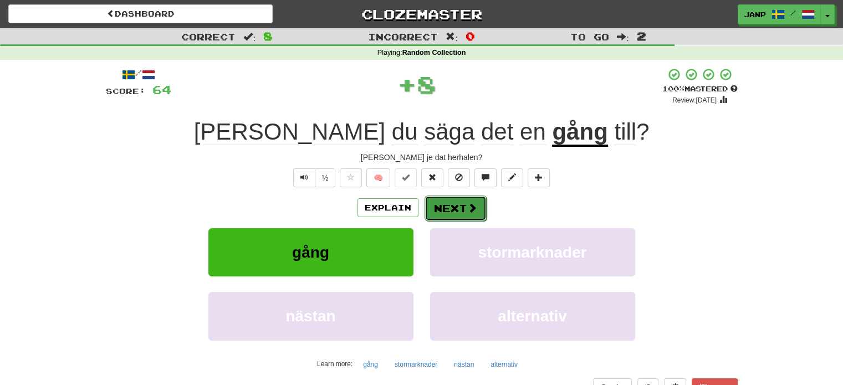
click at [452, 207] on button "Next" at bounding box center [455, 208] width 62 height 25
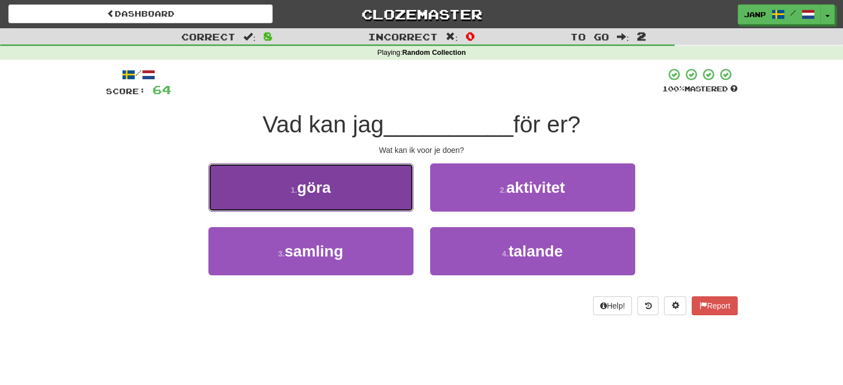
click at [367, 181] on button "1 . göra" at bounding box center [310, 187] width 205 height 48
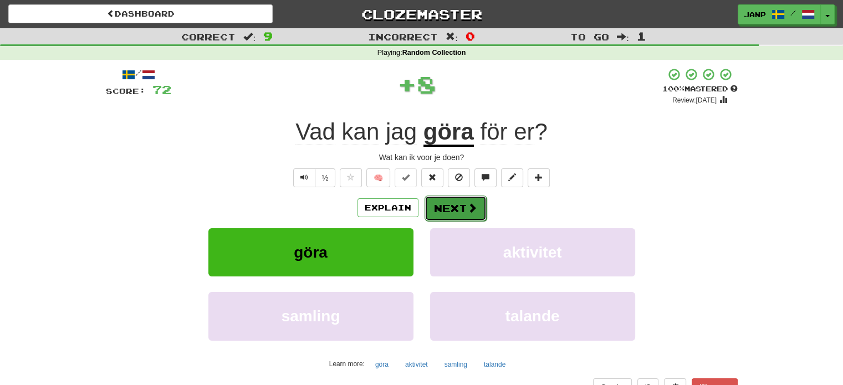
click at [450, 207] on button "Next" at bounding box center [455, 208] width 62 height 25
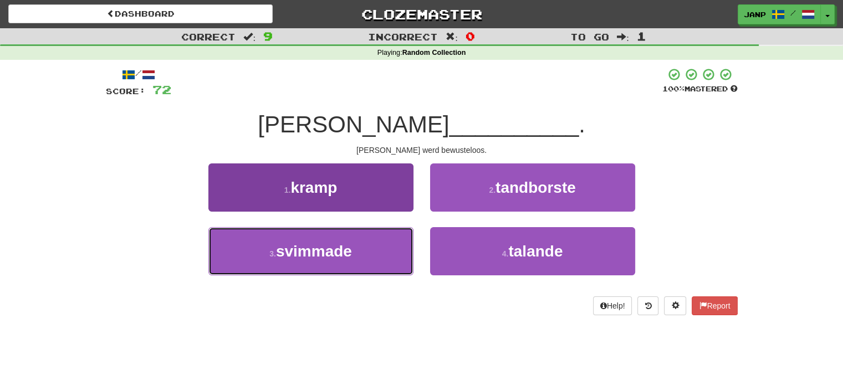
drag, startPoint x: 388, startPoint y: 245, endPoint x: 391, endPoint y: 239, distance: 6.7
click at [388, 245] on button "3 . svimmade" at bounding box center [310, 251] width 205 height 48
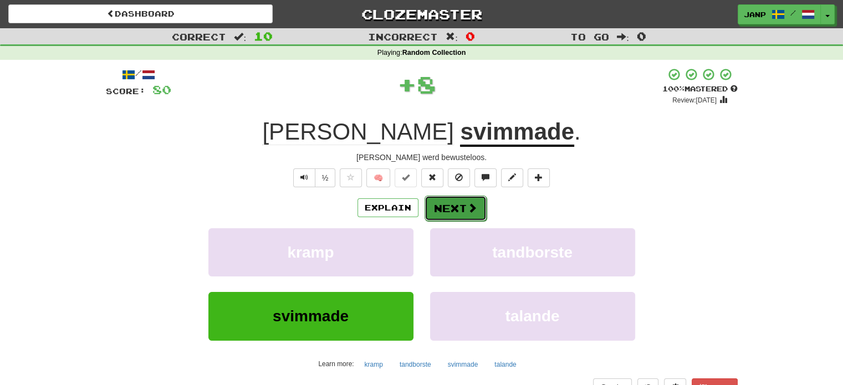
click at [448, 213] on button "Next" at bounding box center [455, 208] width 62 height 25
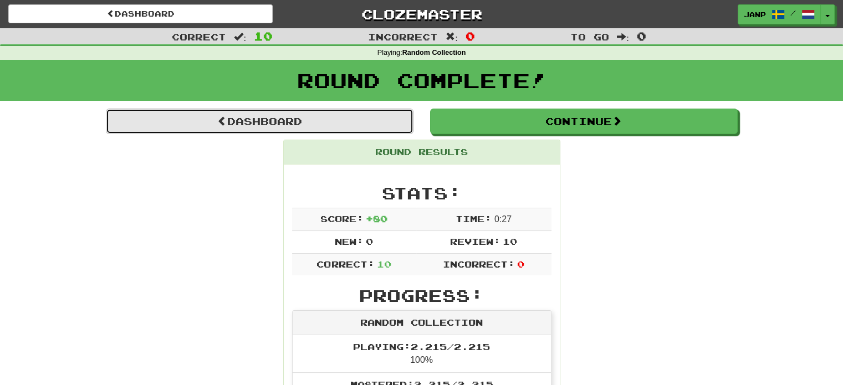
click at [277, 129] on link "Dashboard" at bounding box center [260, 121] width 308 height 25
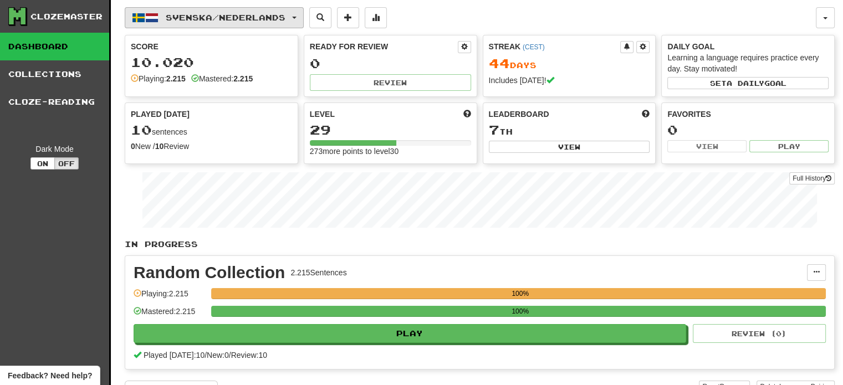
click at [206, 23] on button "Svenska / Nederlands" at bounding box center [214, 17] width 179 height 21
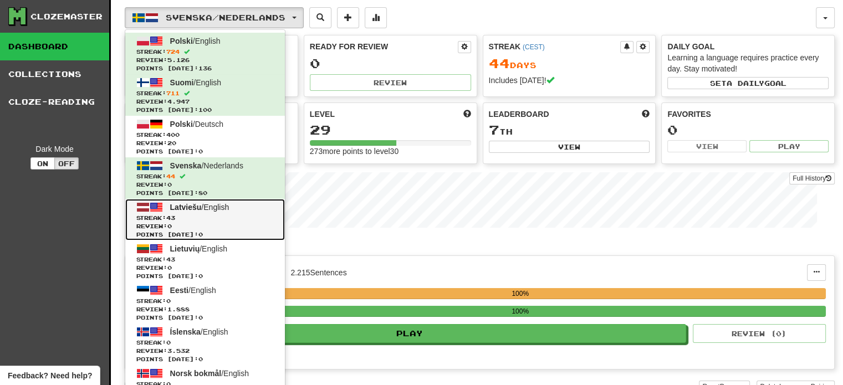
click at [214, 219] on span "Streak: 43" at bounding box center [204, 218] width 137 height 8
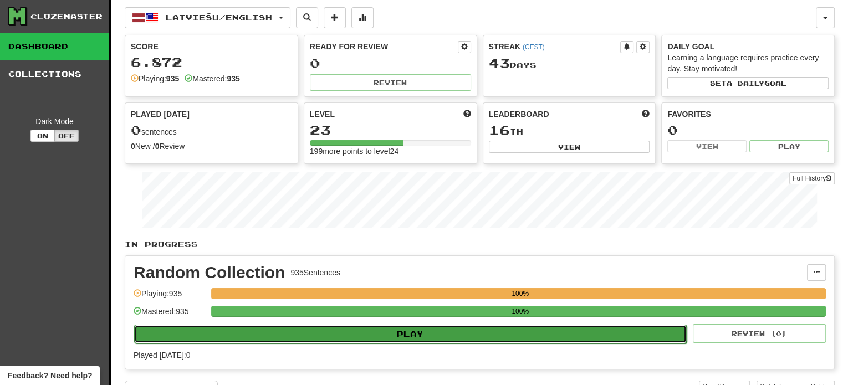
click at [364, 334] on button "Play" at bounding box center [410, 334] width 552 height 19
select select "**"
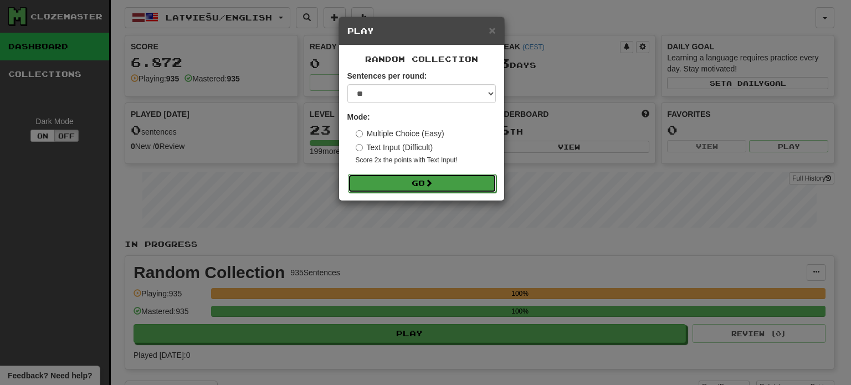
click at [426, 184] on button "Go" at bounding box center [422, 183] width 149 height 19
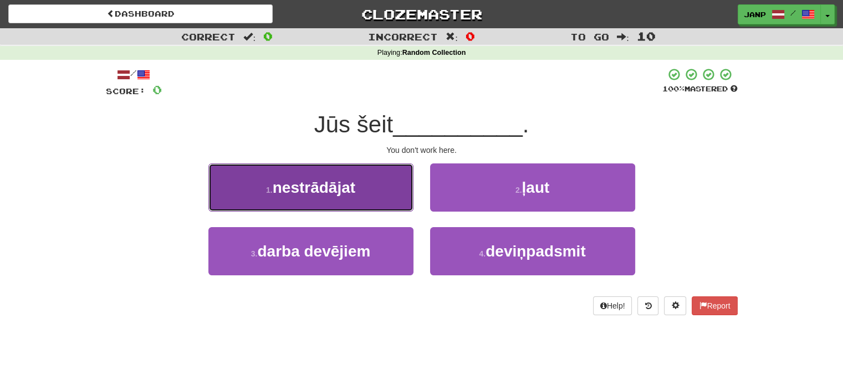
click at [370, 180] on button "1 . nestrādājat" at bounding box center [310, 187] width 205 height 48
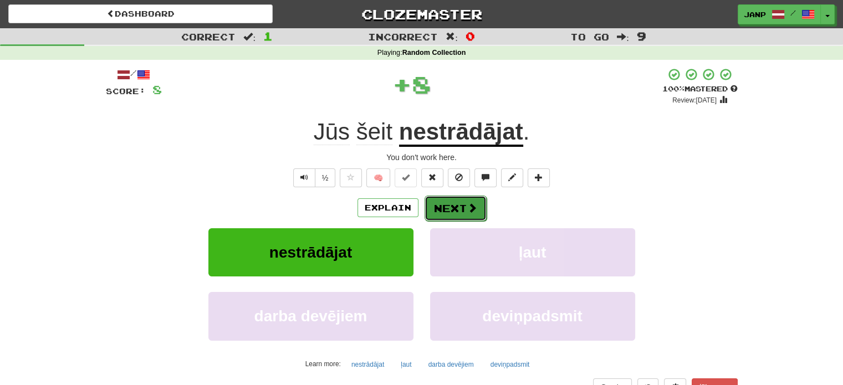
click at [448, 204] on button "Next" at bounding box center [455, 208] width 62 height 25
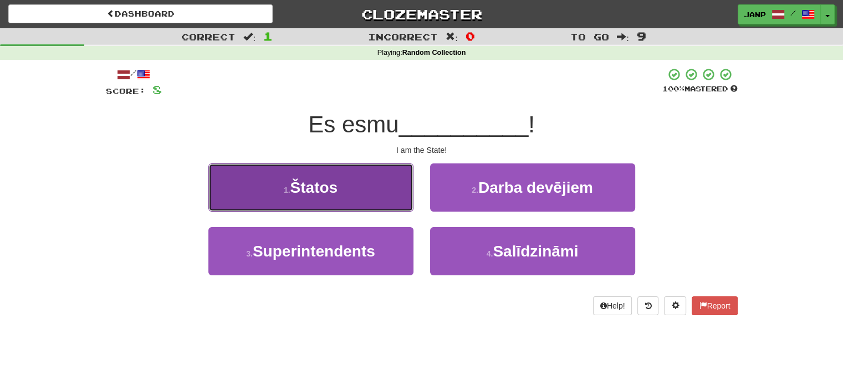
click at [356, 203] on button "1 . Štatos" at bounding box center [310, 187] width 205 height 48
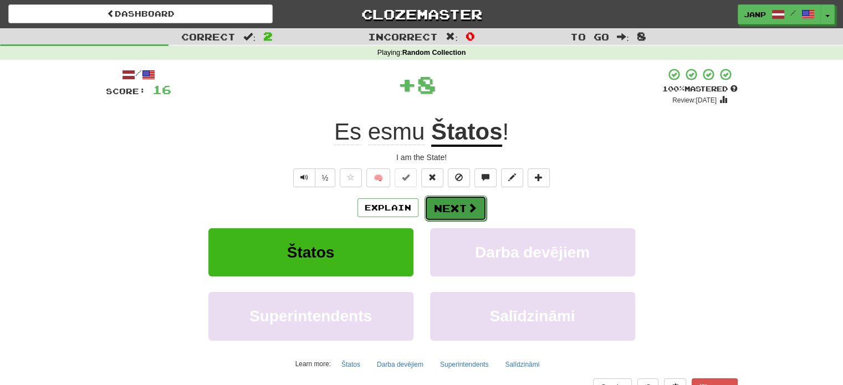
click at [464, 208] on button "Next" at bounding box center [455, 208] width 62 height 25
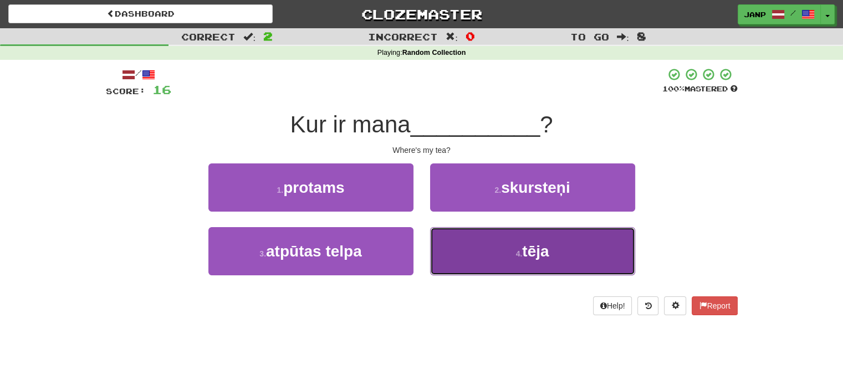
click at [454, 258] on button "4 . tēja" at bounding box center [532, 251] width 205 height 48
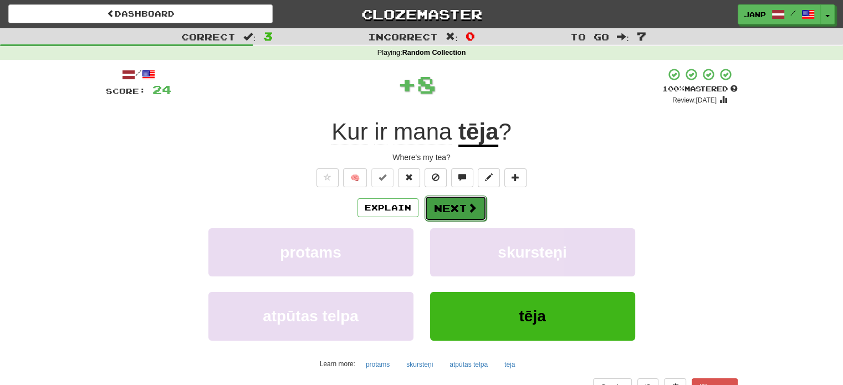
click at [446, 212] on button "Next" at bounding box center [455, 208] width 62 height 25
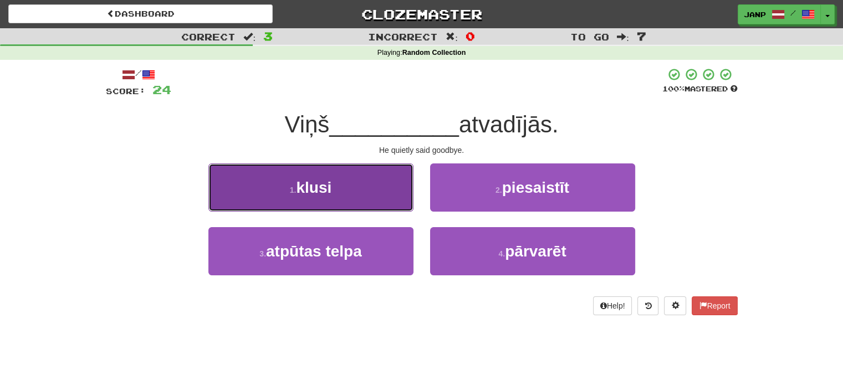
click at [371, 186] on button "1 . klusi" at bounding box center [310, 187] width 205 height 48
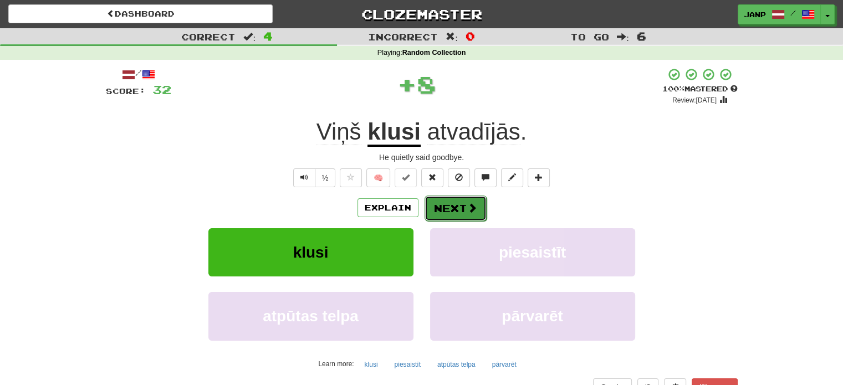
click at [446, 207] on button "Next" at bounding box center [455, 208] width 62 height 25
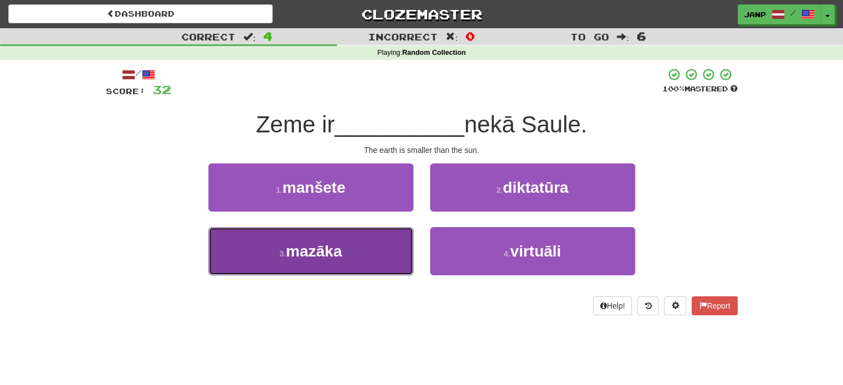
click at [385, 254] on button "3 . mazāka" at bounding box center [310, 251] width 205 height 48
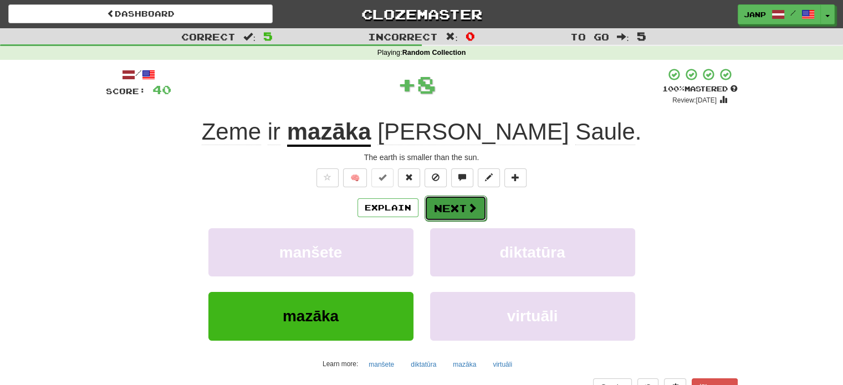
click at [435, 202] on button "Next" at bounding box center [455, 208] width 62 height 25
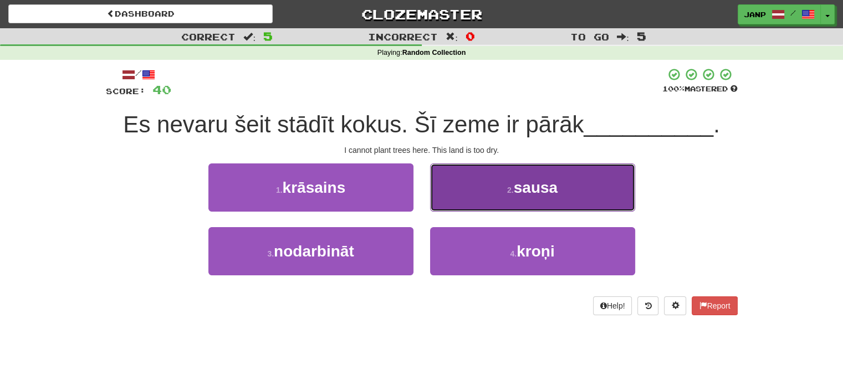
click at [464, 197] on button "2 . sausa" at bounding box center [532, 187] width 205 height 48
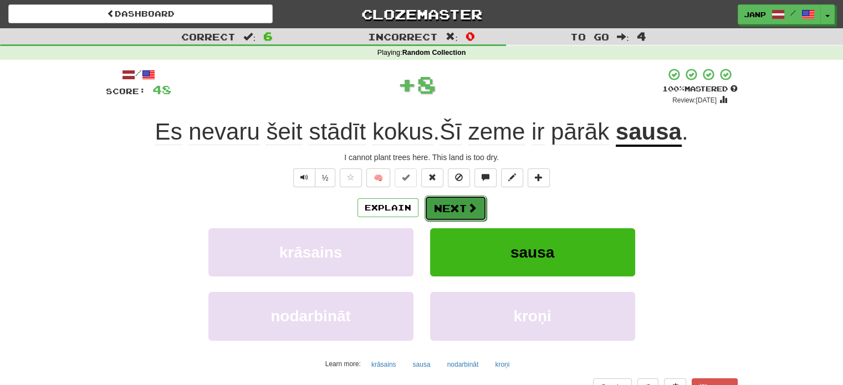
click at [457, 204] on button "Next" at bounding box center [455, 208] width 62 height 25
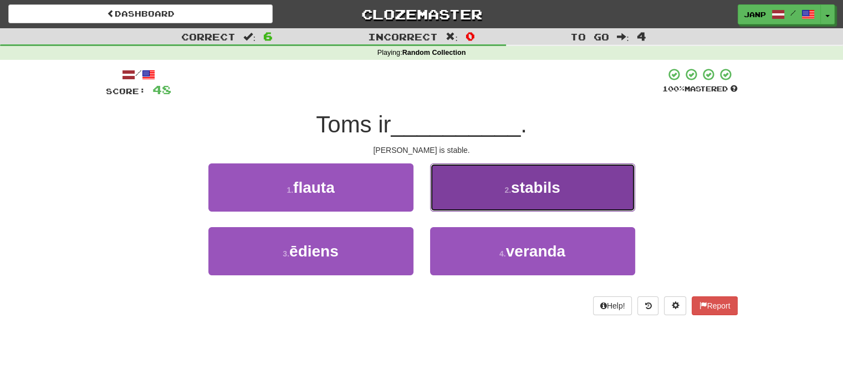
click at [465, 196] on button "2 . stabils" at bounding box center [532, 187] width 205 height 48
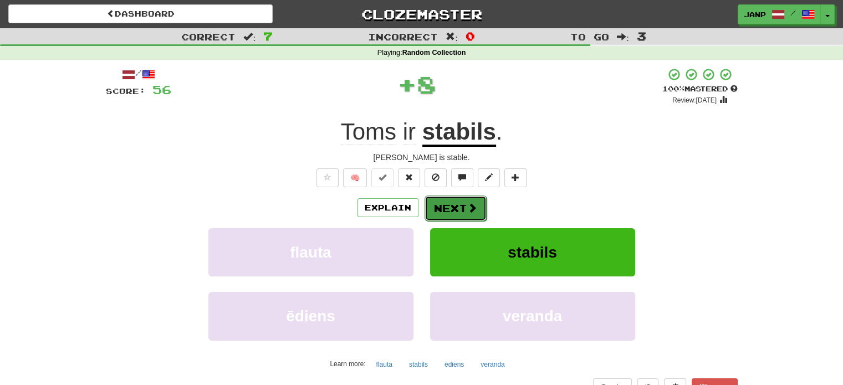
click at [448, 207] on button "Next" at bounding box center [455, 208] width 62 height 25
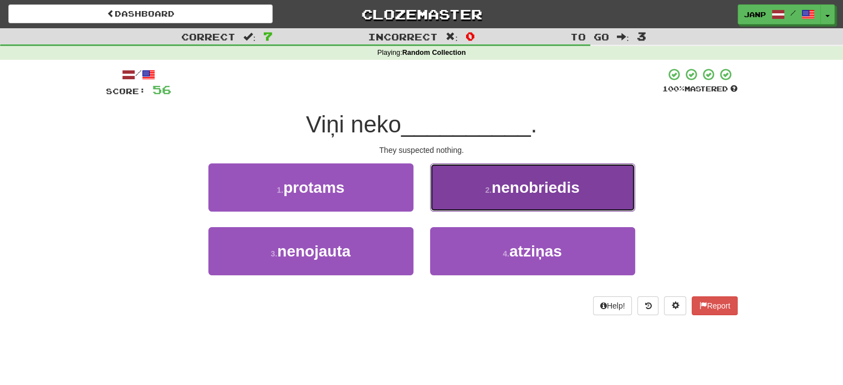
click at [465, 196] on button "2 . nenobriedis" at bounding box center [532, 187] width 205 height 48
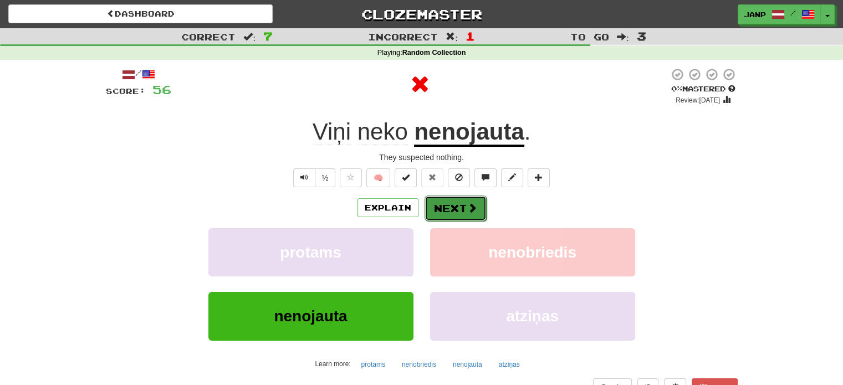
click at [461, 203] on button "Next" at bounding box center [455, 208] width 62 height 25
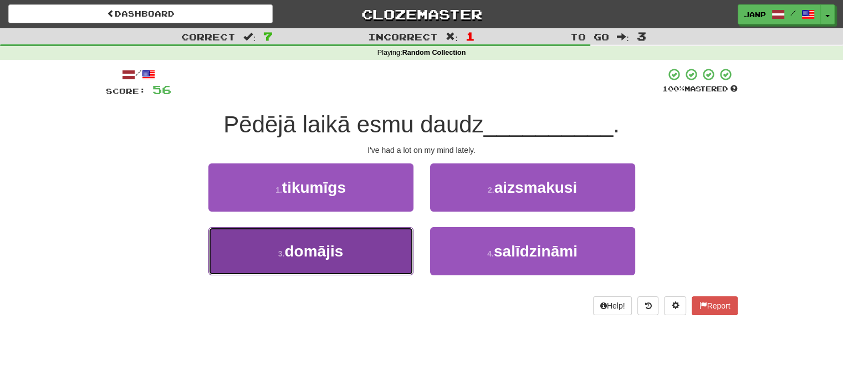
click at [388, 239] on button "3 . domājis" at bounding box center [310, 251] width 205 height 48
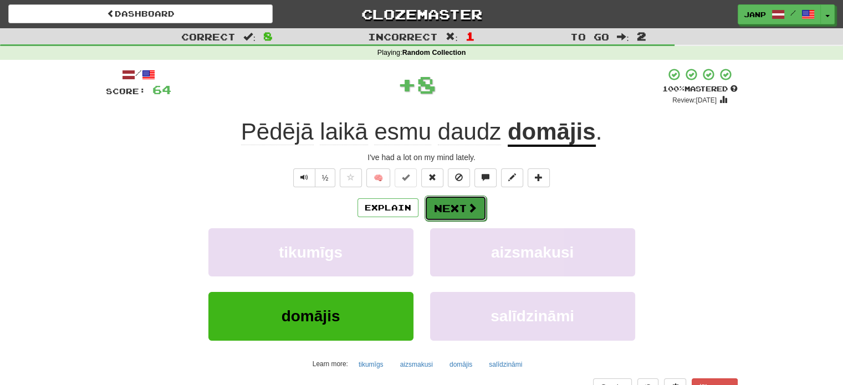
click at [453, 206] on button "Next" at bounding box center [455, 208] width 62 height 25
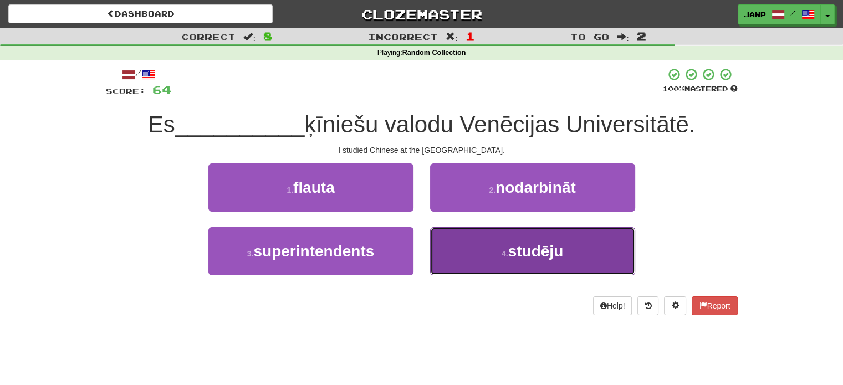
click at [467, 241] on button "4 . studēju" at bounding box center [532, 251] width 205 height 48
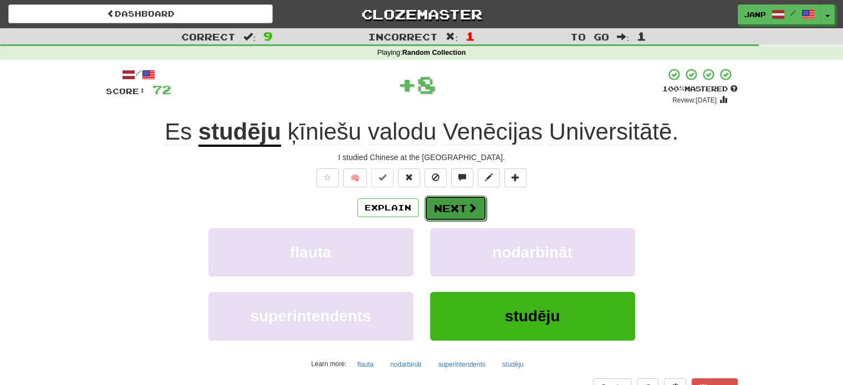
click at [447, 204] on button "Next" at bounding box center [455, 208] width 62 height 25
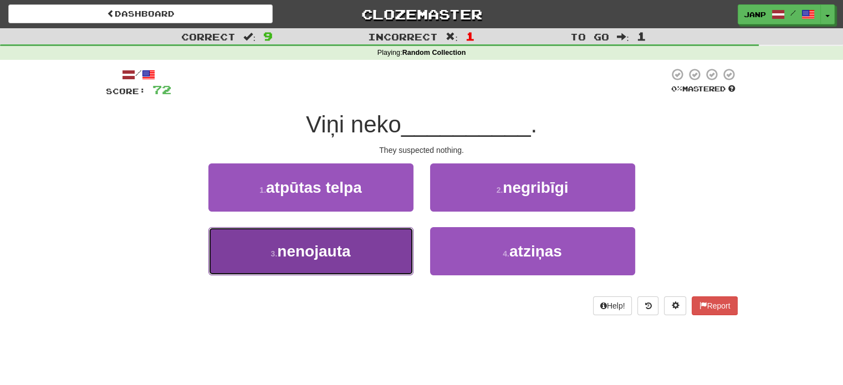
click at [388, 241] on button "3 . nenojauta" at bounding box center [310, 251] width 205 height 48
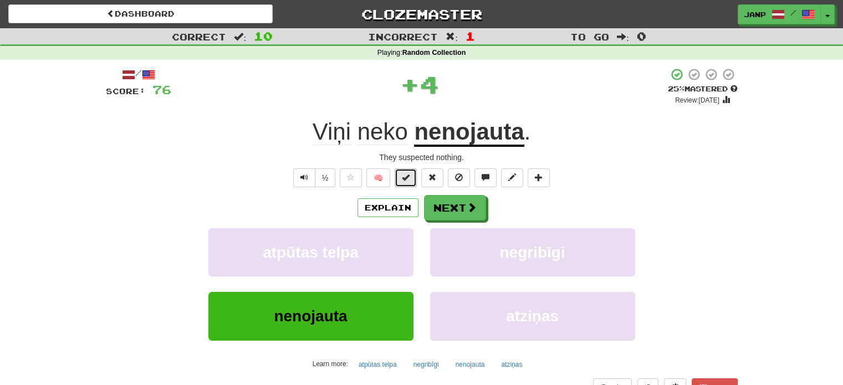
click at [412, 183] on button at bounding box center [406, 177] width 22 height 19
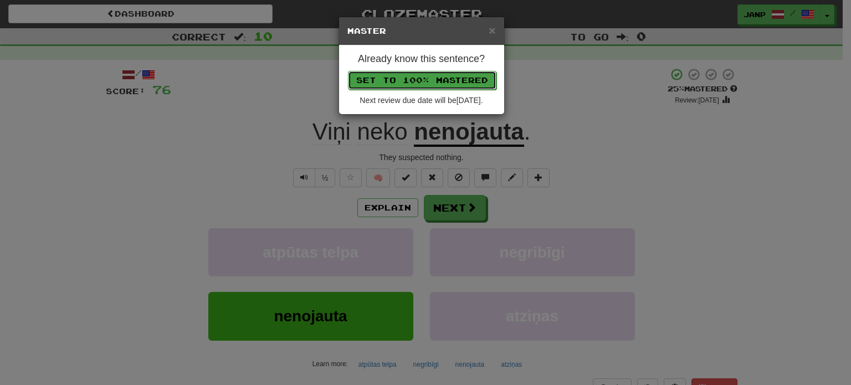
click at [437, 84] on button "Set to 100% Mastered" at bounding box center [422, 80] width 149 height 19
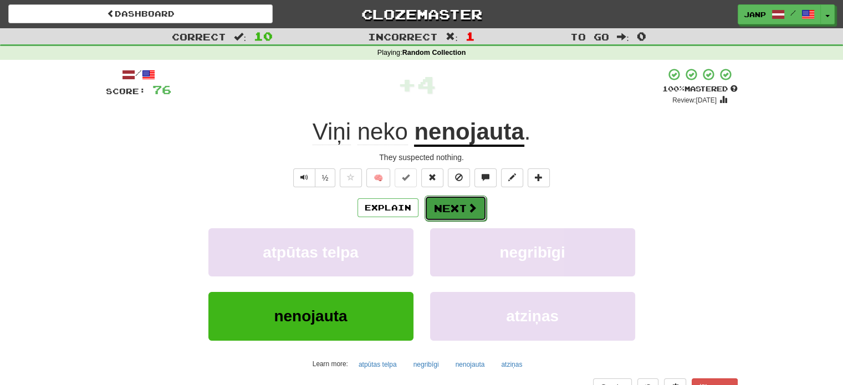
click at [464, 211] on button "Next" at bounding box center [455, 208] width 62 height 25
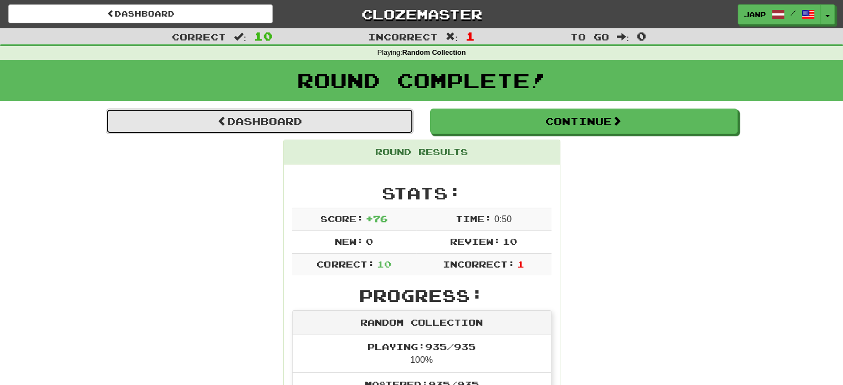
click at [264, 126] on link "Dashboard" at bounding box center [260, 121] width 308 height 25
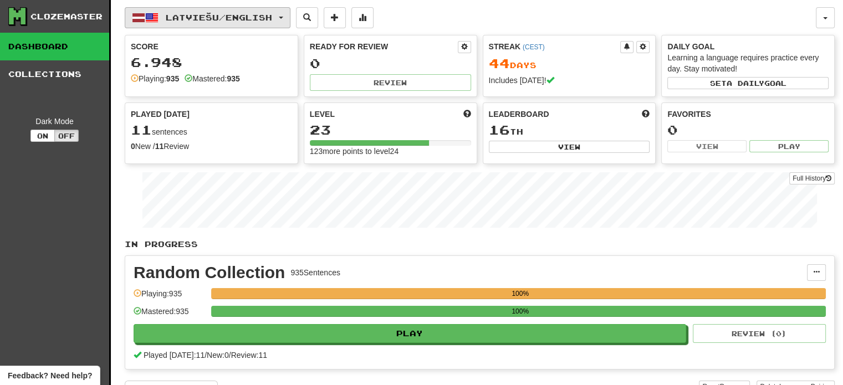
click at [229, 24] on button "Latviešu / English" at bounding box center [208, 17] width 166 height 21
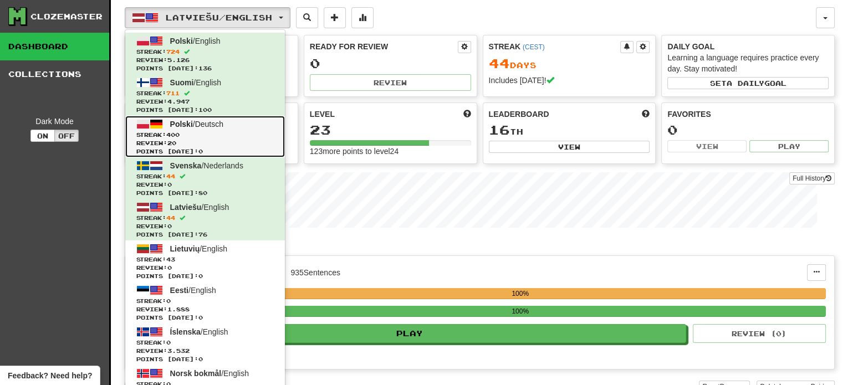
click at [247, 141] on span "Review: 20" at bounding box center [204, 143] width 137 height 8
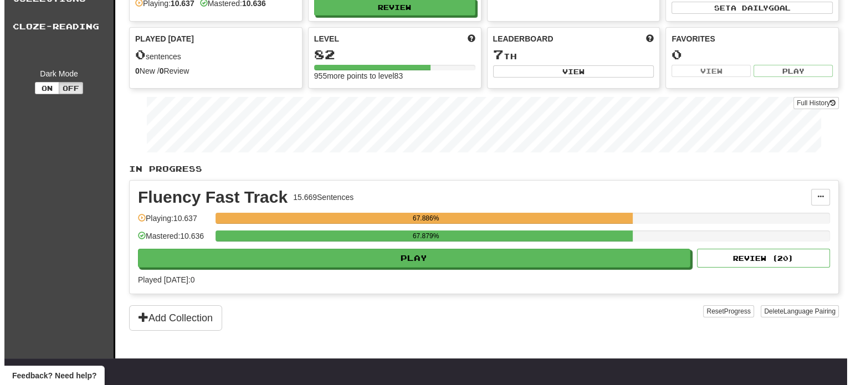
scroll to position [111, 0]
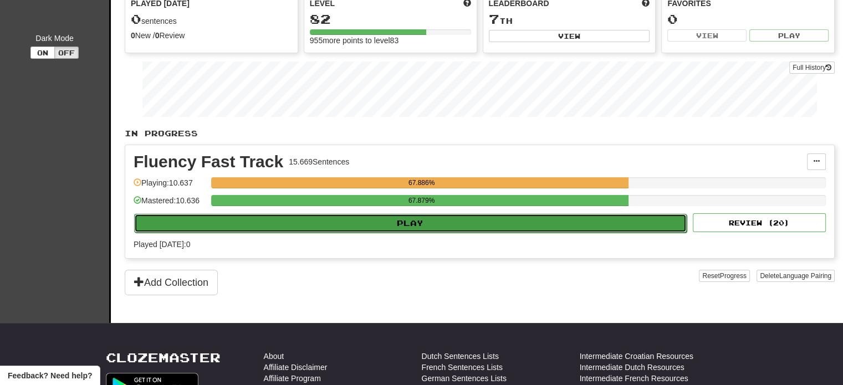
click at [427, 228] on button "Play" at bounding box center [410, 223] width 552 height 19
select select "**"
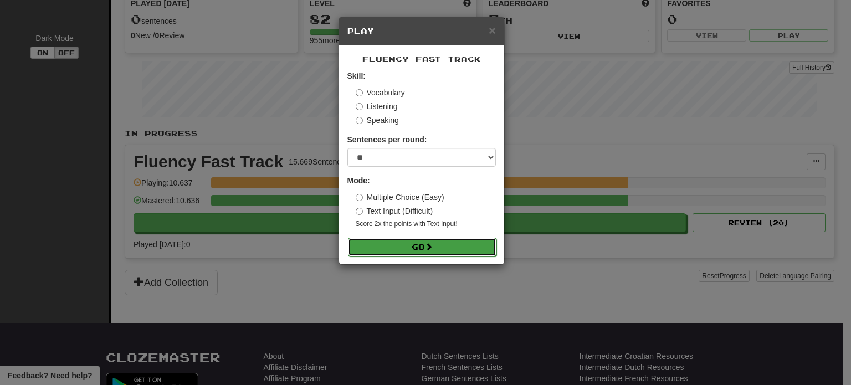
click at [421, 242] on button "Go" at bounding box center [422, 247] width 149 height 19
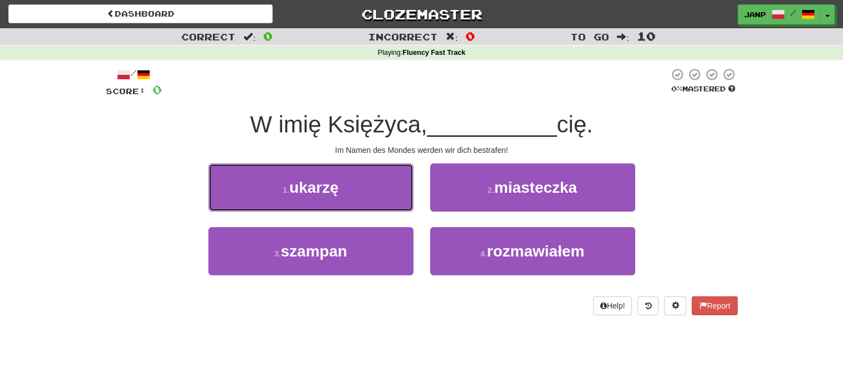
click at [365, 187] on button "1 . ukarzę" at bounding box center [310, 187] width 205 height 48
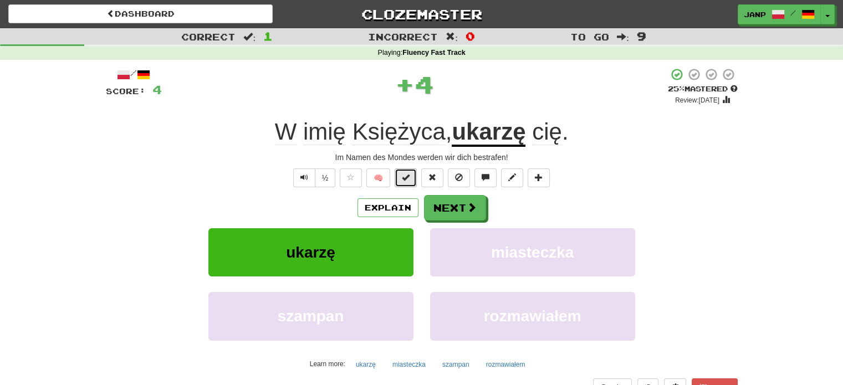
click at [414, 178] on button at bounding box center [406, 177] width 22 height 19
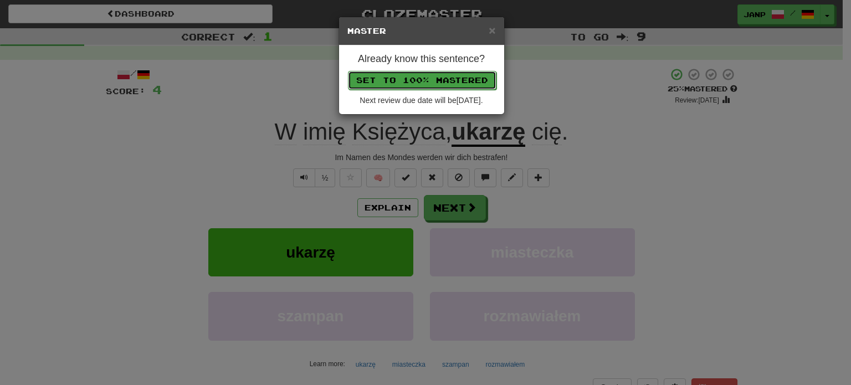
click at [458, 79] on button "Set to 100% Mastered" at bounding box center [422, 80] width 149 height 19
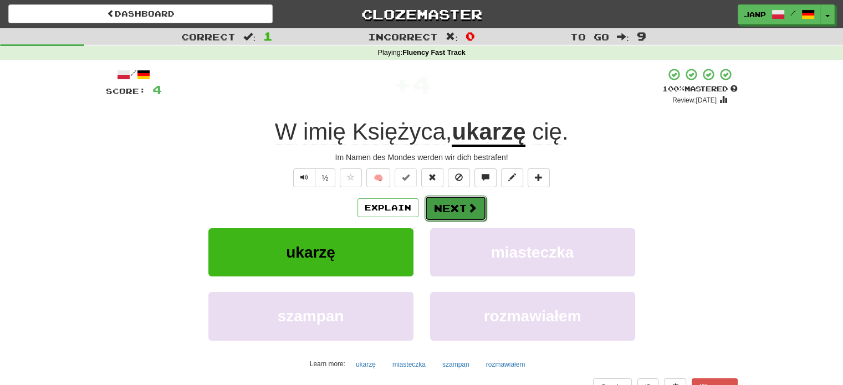
click at [465, 210] on button "Next" at bounding box center [455, 208] width 62 height 25
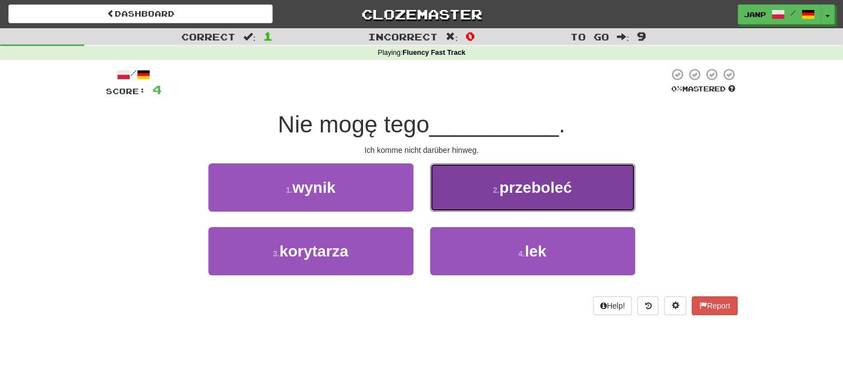
click at [475, 191] on button "2 . przeboleć" at bounding box center [532, 187] width 205 height 48
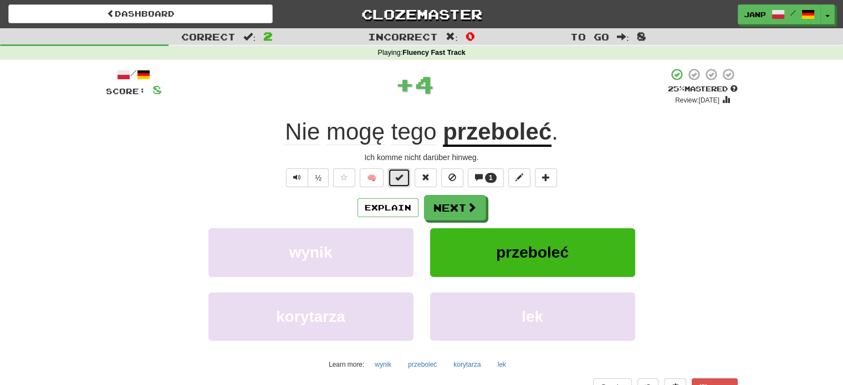
click at [401, 181] on span at bounding box center [399, 177] width 8 height 8
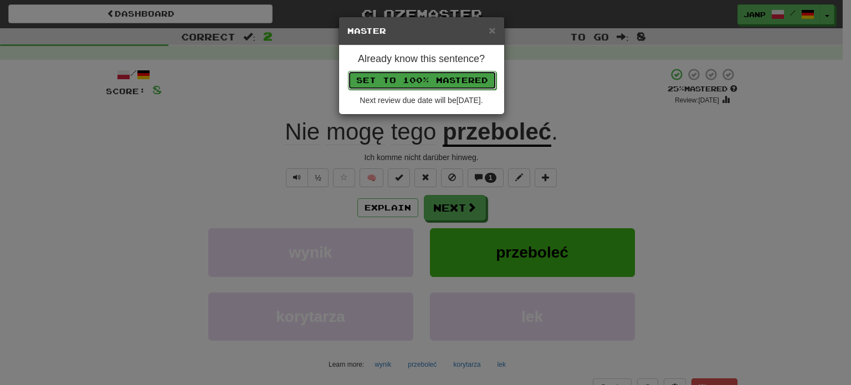
click at [439, 80] on button "Set to 100% Mastered" at bounding box center [422, 80] width 149 height 19
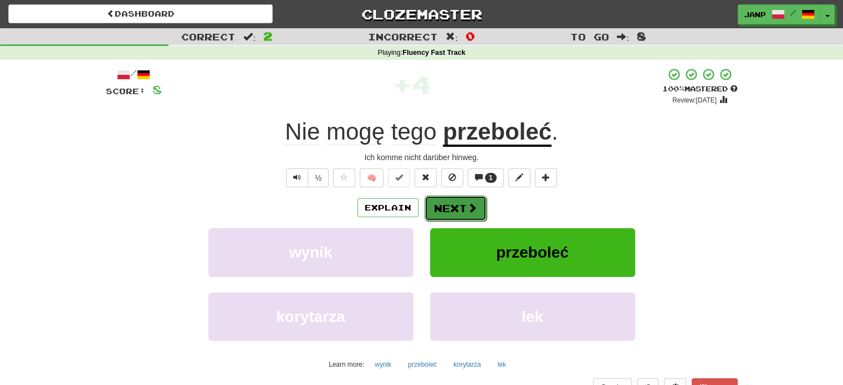
click at [446, 206] on button "Next" at bounding box center [455, 208] width 62 height 25
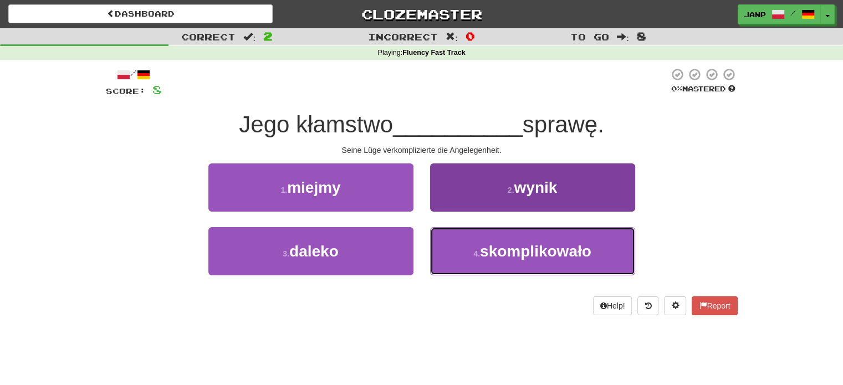
click at [468, 259] on button "4 . skomplikowało" at bounding box center [532, 251] width 205 height 48
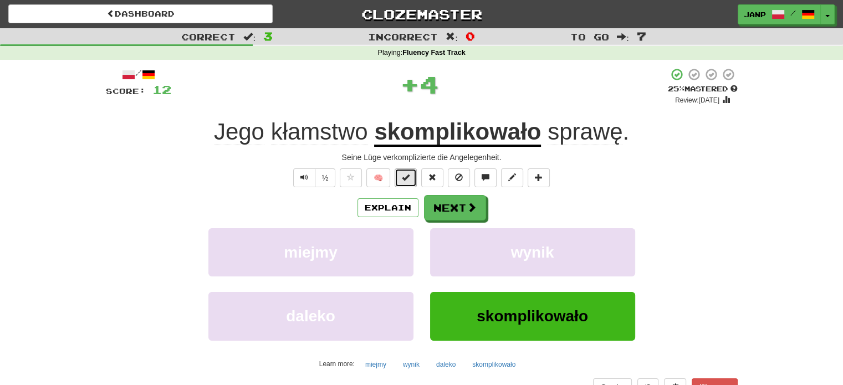
click at [411, 176] on button at bounding box center [406, 177] width 22 height 19
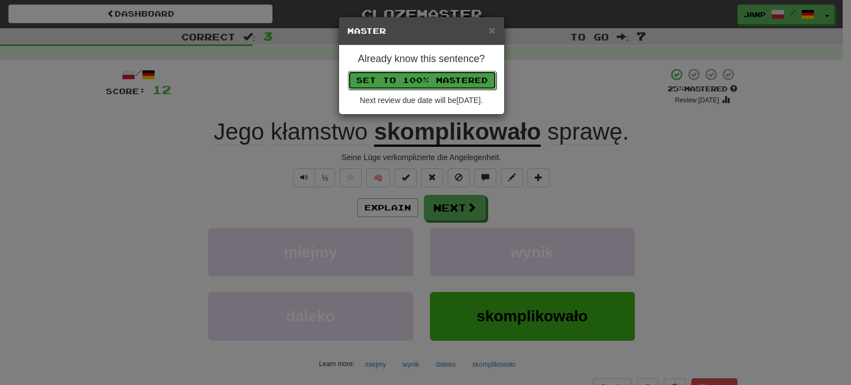
click at [461, 74] on button "Set to 100% Mastered" at bounding box center [422, 80] width 149 height 19
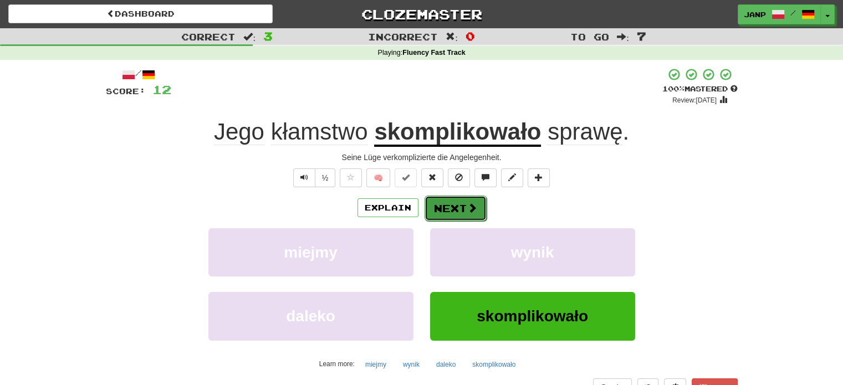
click at [465, 206] on button "Next" at bounding box center [455, 208] width 62 height 25
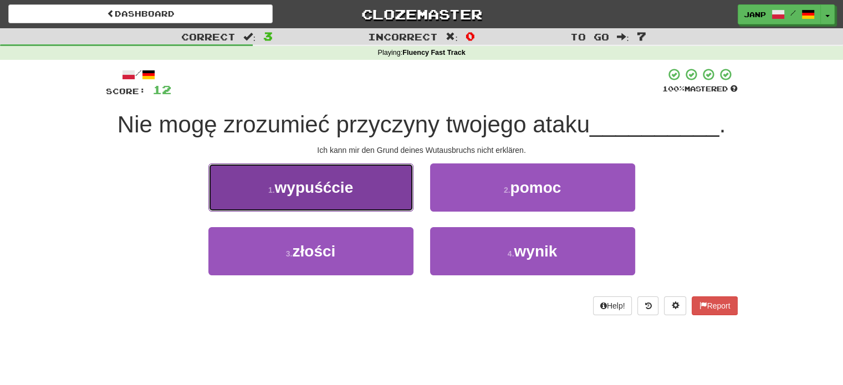
click at [372, 196] on button "1 . wypuśćcie" at bounding box center [310, 187] width 205 height 48
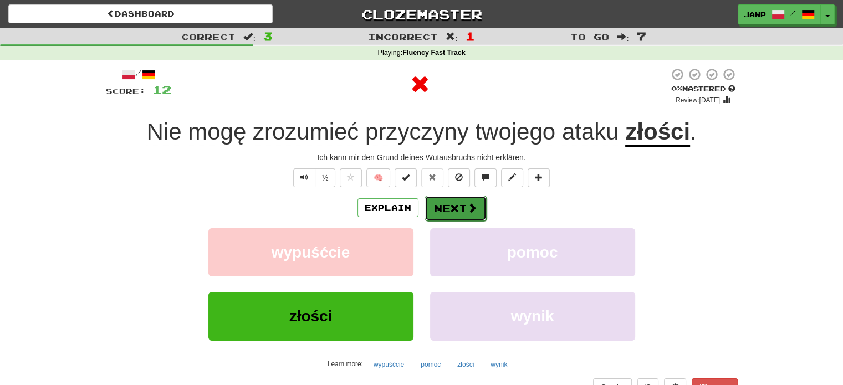
click at [447, 202] on button "Next" at bounding box center [455, 208] width 62 height 25
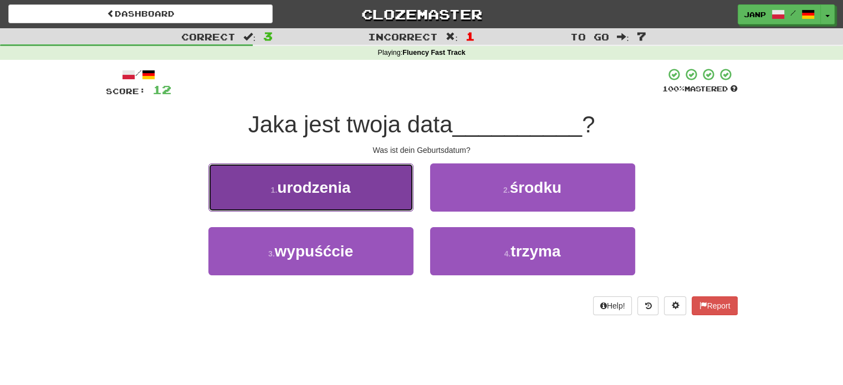
click at [371, 197] on button "1 . urodzenia" at bounding box center [310, 187] width 205 height 48
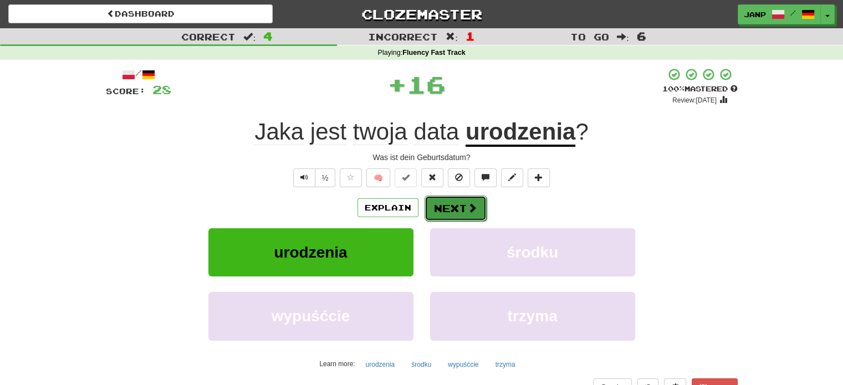
click at [459, 210] on button "Next" at bounding box center [455, 208] width 62 height 25
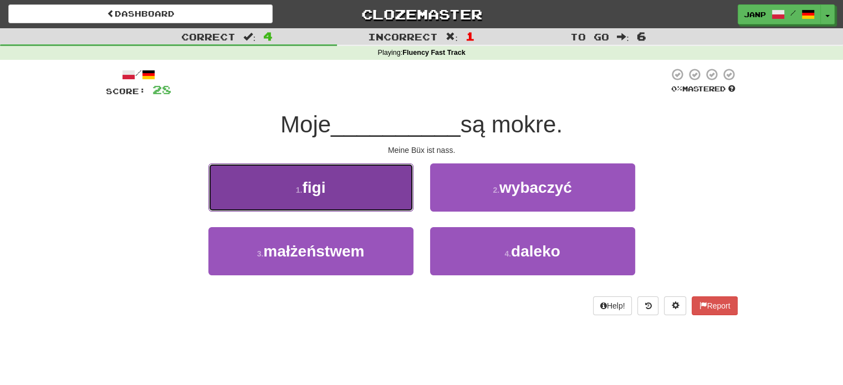
click at [387, 199] on button "1 . figi" at bounding box center [310, 187] width 205 height 48
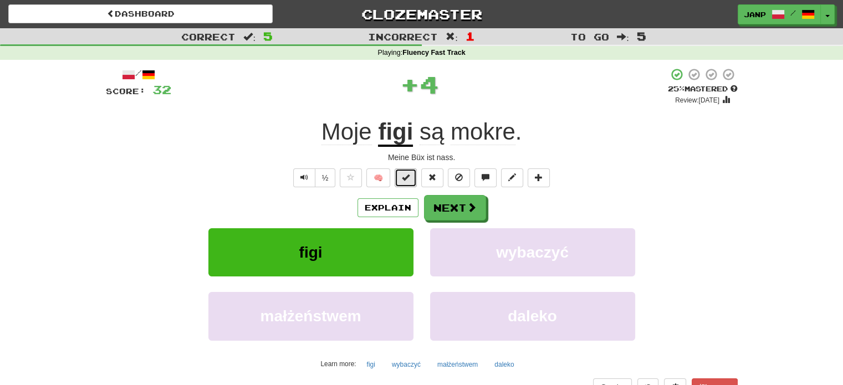
click at [408, 177] on span at bounding box center [406, 177] width 8 height 8
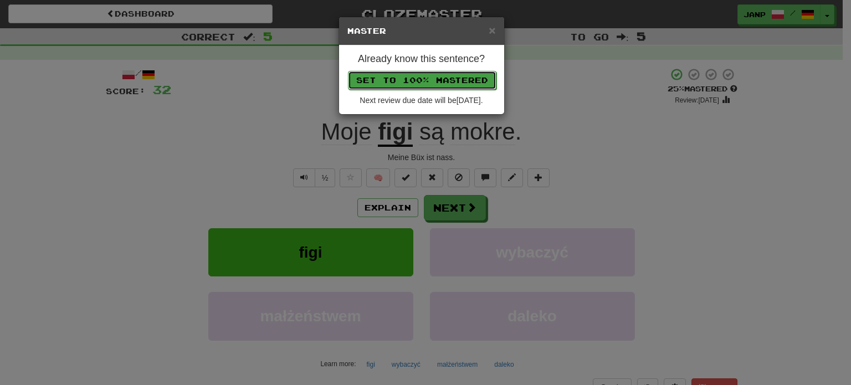
click at [449, 77] on button "Set to 100% Mastered" at bounding box center [422, 80] width 149 height 19
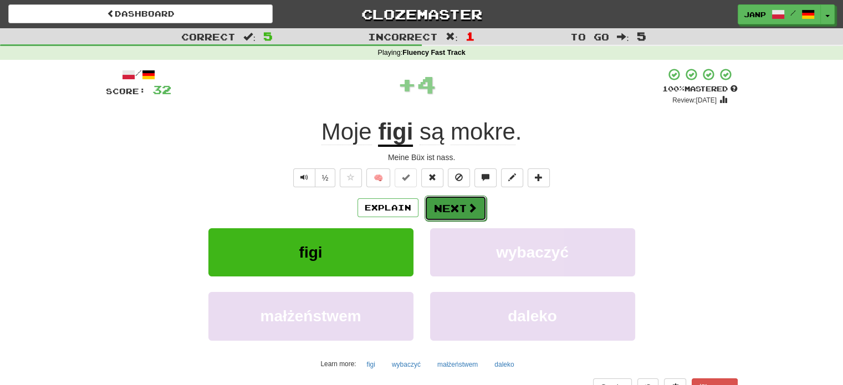
click at [463, 210] on button "Next" at bounding box center [455, 208] width 62 height 25
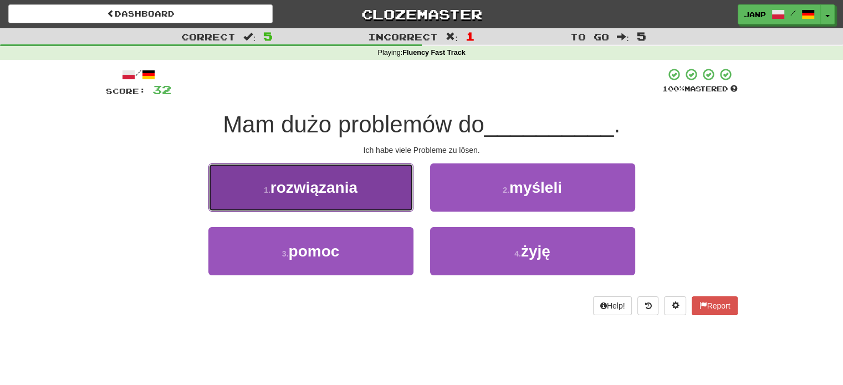
click at [388, 178] on button "1 . rozwiązania" at bounding box center [310, 187] width 205 height 48
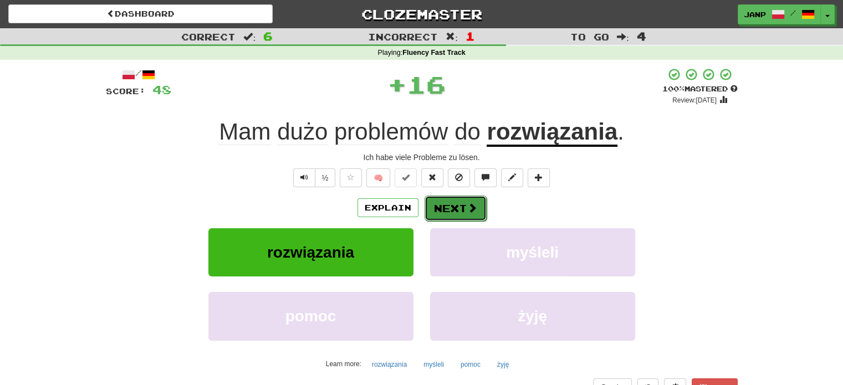
click at [446, 206] on button "Next" at bounding box center [455, 208] width 62 height 25
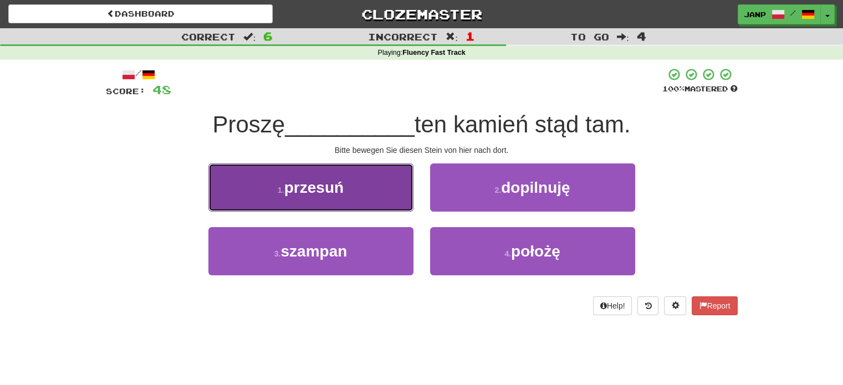
click at [395, 197] on button "1 . przesuń" at bounding box center [310, 187] width 205 height 48
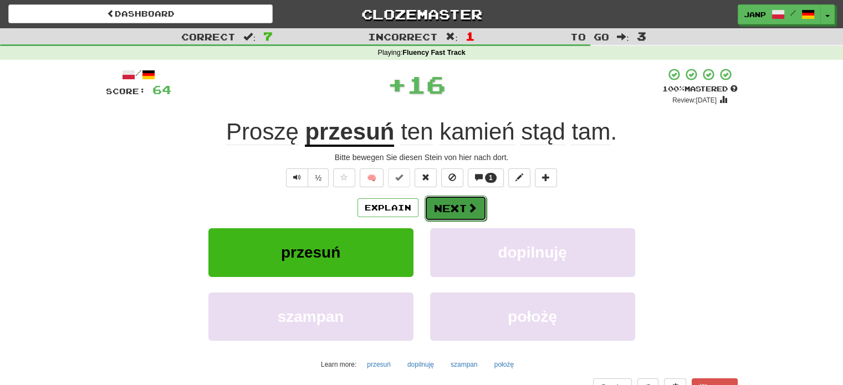
click at [464, 214] on button "Next" at bounding box center [455, 208] width 62 height 25
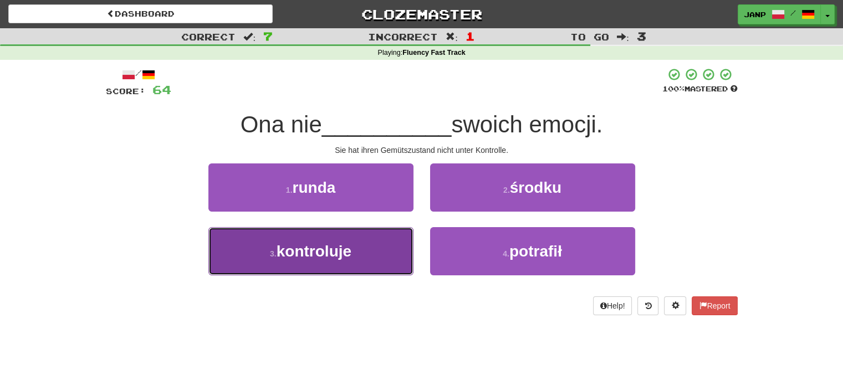
click at [366, 237] on button "3 . kontroluje" at bounding box center [310, 251] width 205 height 48
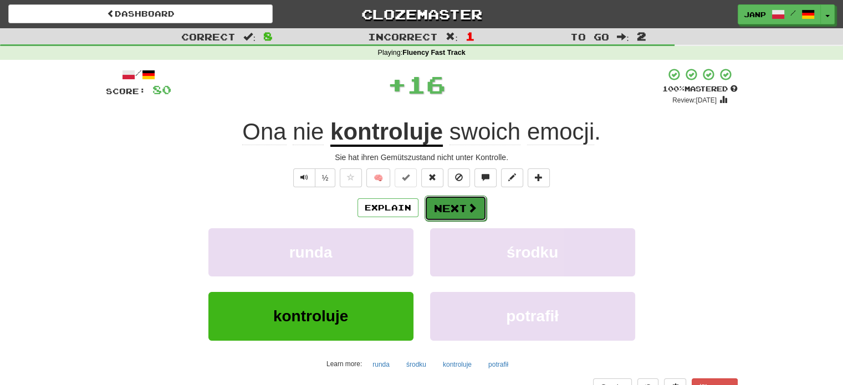
click at [452, 210] on button "Next" at bounding box center [455, 208] width 62 height 25
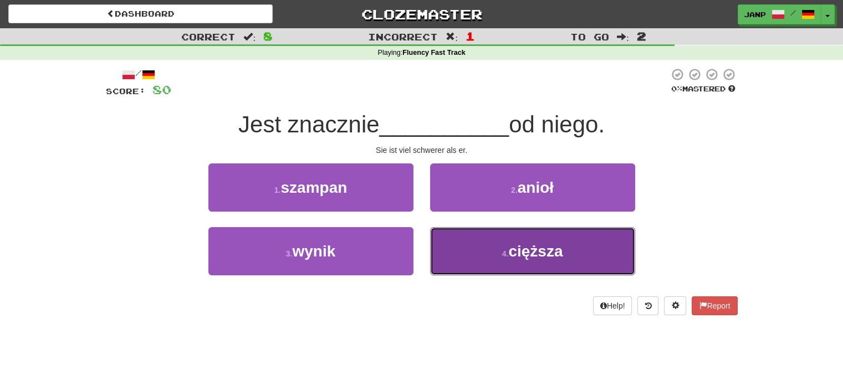
click at [454, 244] on button "4 . cięższa" at bounding box center [532, 251] width 205 height 48
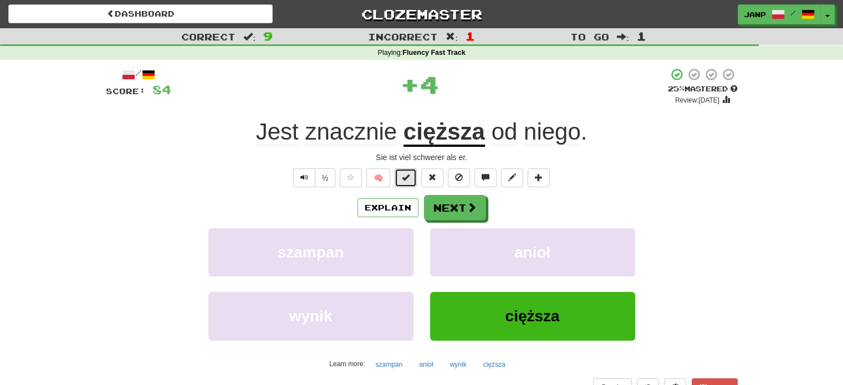
click at [409, 178] on span at bounding box center [406, 177] width 8 height 8
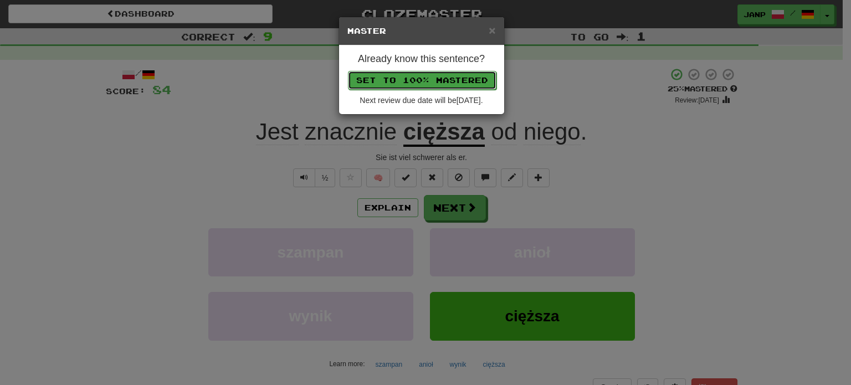
click at [441, 76] on button "Set to 100% Mastered" at bounding box center [422, 80] width 149 height 19
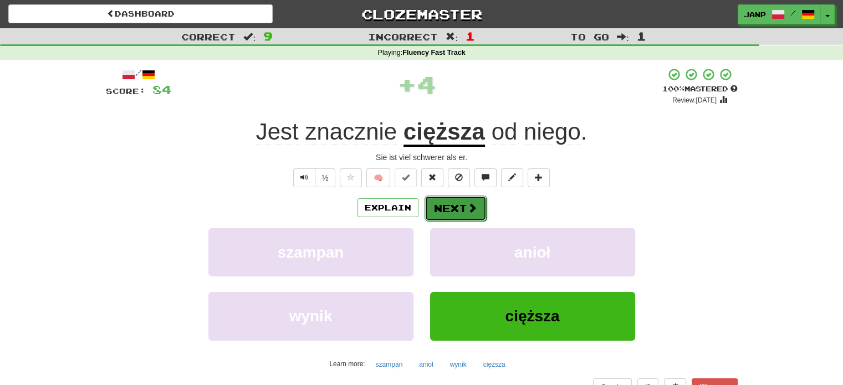
click at [458, 205] on button "Next" at bounding box center [455, 208] width 62 height 25
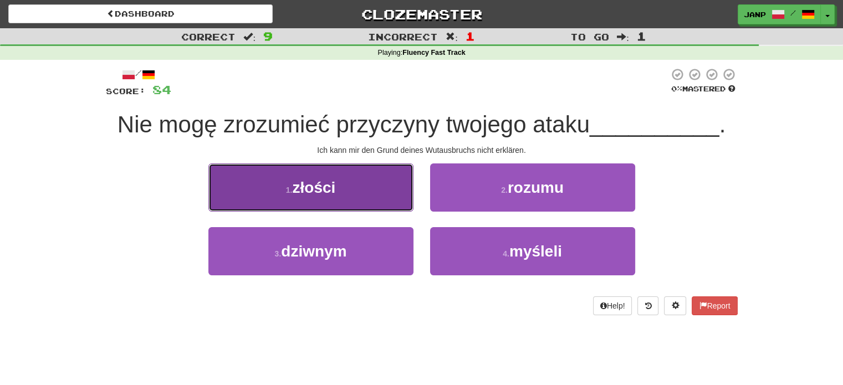
click at [383, 198] on button "1 . złości" at bounding box center [310, 187] width 205 height 48
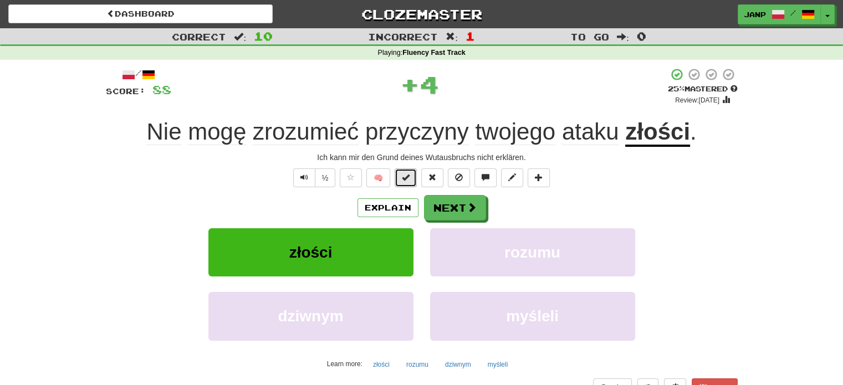
click at [408, 181] on span at bounding box center [406, 177] width 8 height 8
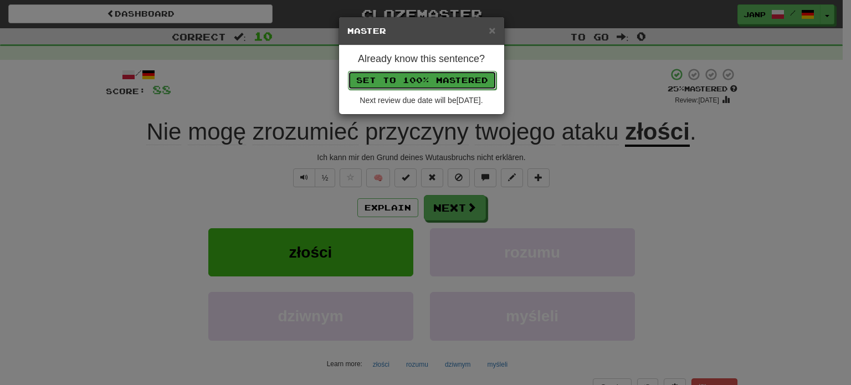
click at [436, 83] on button "Set to 100% Mastered" at bounding box center [422, 80] width 149 height 19
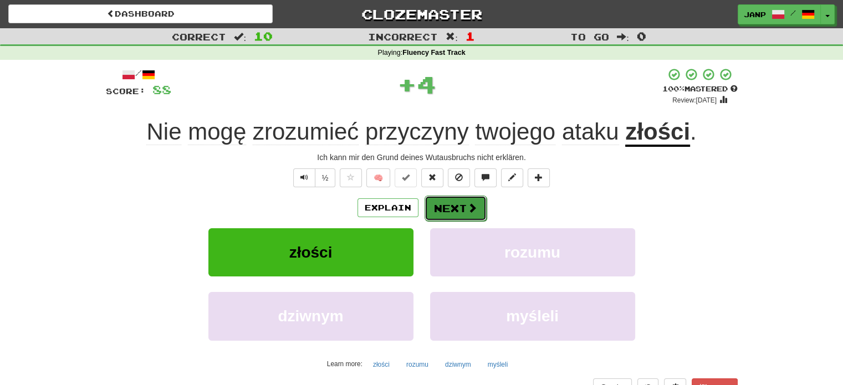
click at [449, 207] on button "Next" at bounding box center [455, 208] width 62 height 25
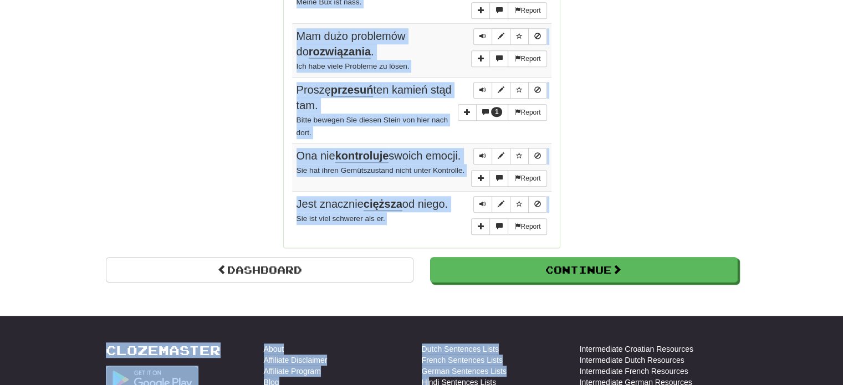
scroll to position [891, 0]
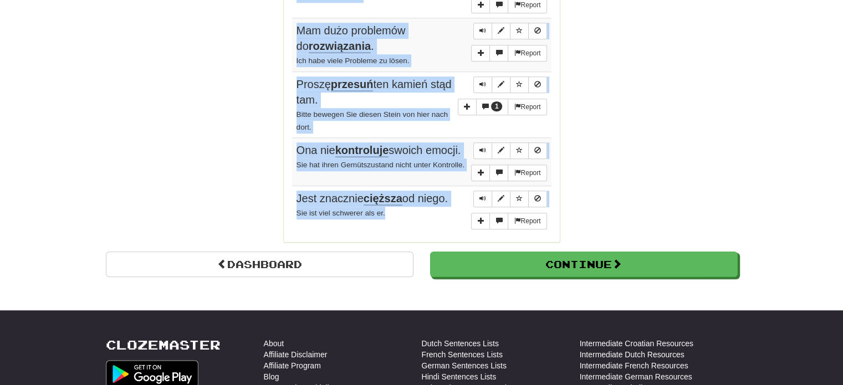
drag, startPoint x: 295, startPoint y: 156, endPoint x: 426, endPoint y: 220, distance: 146.2
copy tbody "W imię Księżyca, ukarzę cię. Im Namen des Mondes werden wir dich bestrafen! 1 R…"
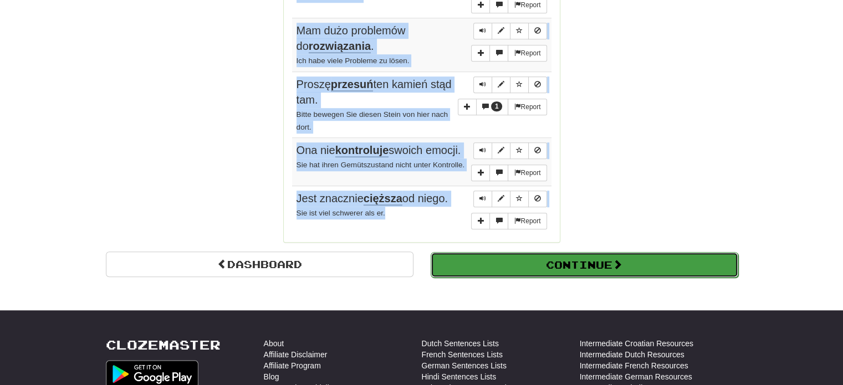
click at [658, 264] on button "Continue" at bounding box center [585, 264] width 308 height 25
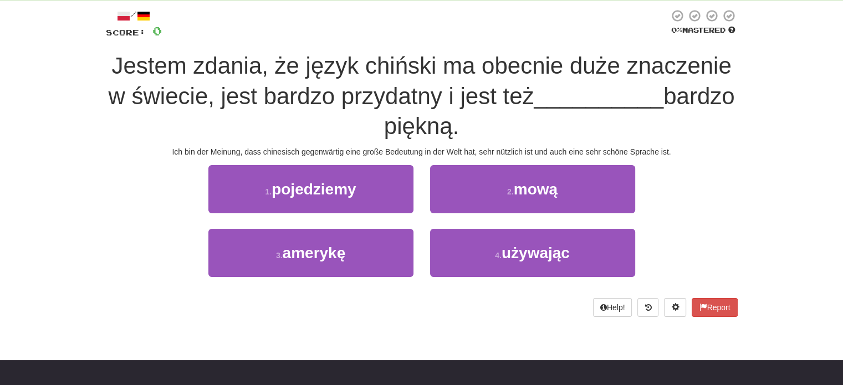
scroll to position [11, 0]
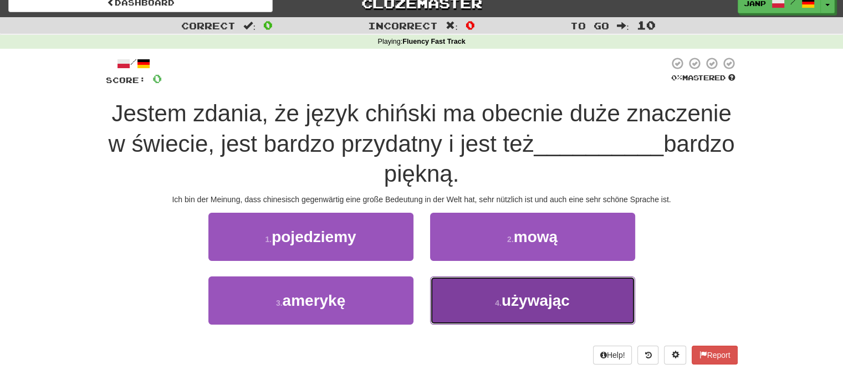
click at [547, 300] on span "używając" at bounding box center [536, 300] width 68 height 17
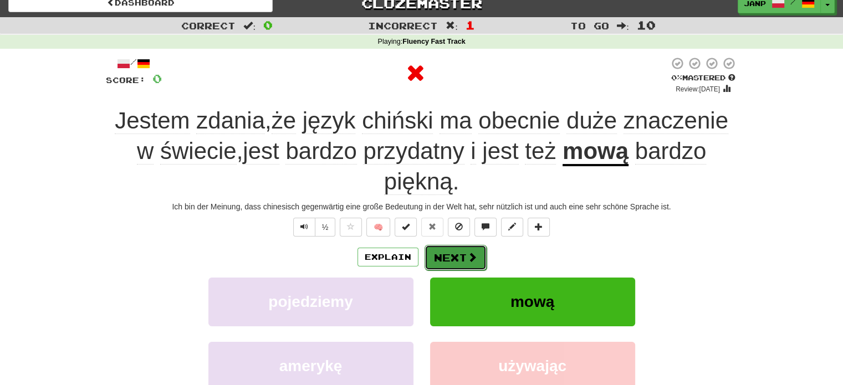
click at [479, 260] on button "Next" at bounding box center [455, 257] width 62 height 25
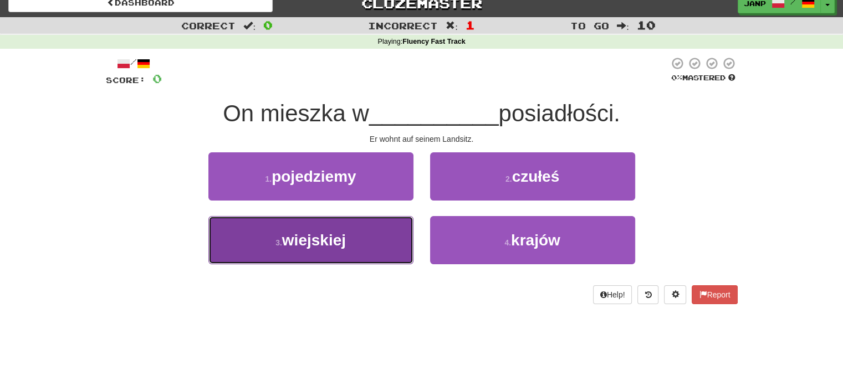
click at [391, 234] on button "3 . wiejskiej" at bounding box center [310, 240] width 205 height 48
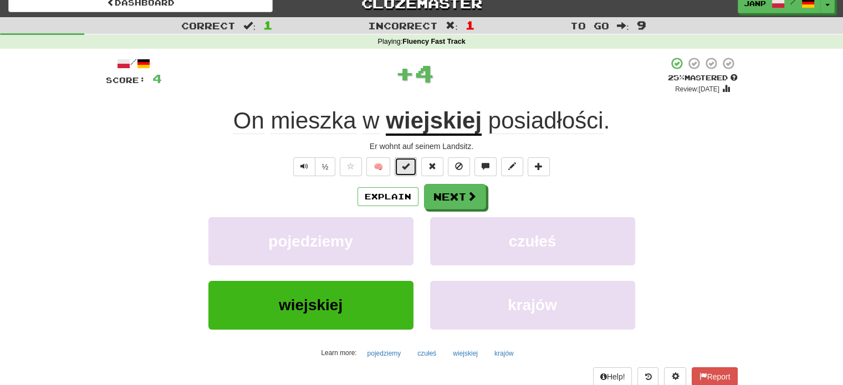
click at [412, 167] on button at bounding box center [406, 166] width 22 height 19
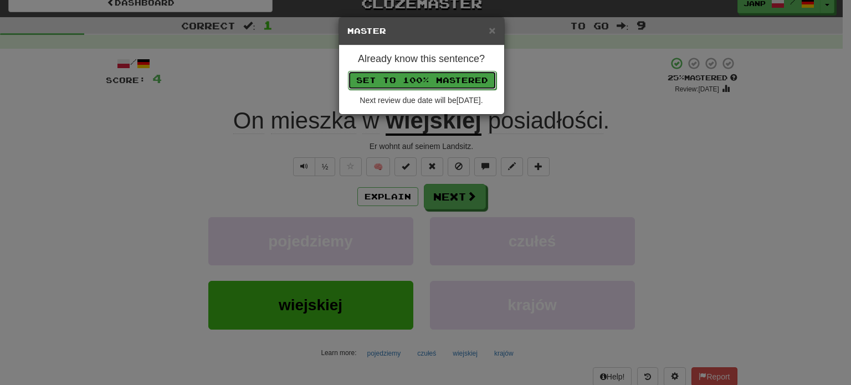
click at [474, 71] on button "Set to 100% Mastered" at bounding box center [422, 80] width 149 height 19
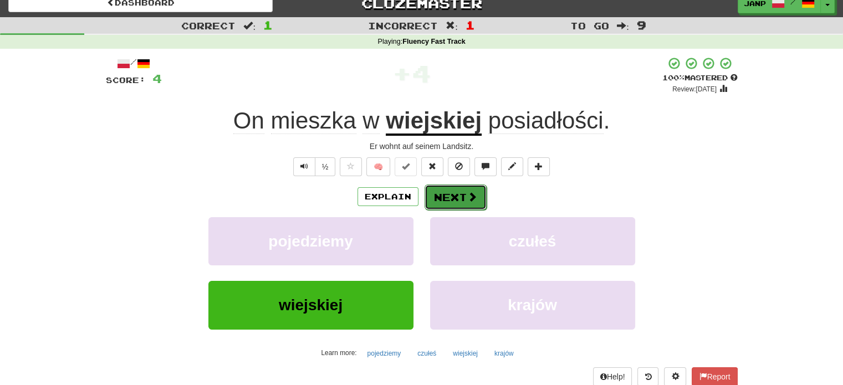
click at [465, 206] on button "Next" at bounding box center [455, 197] width 62 height 25
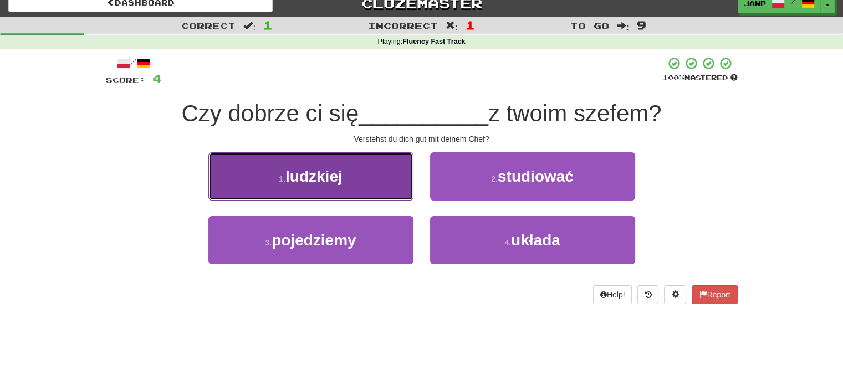
click at [401, 185] on button "1 . ludzkiej" at bounding box center [310, 176] width 205 height 48
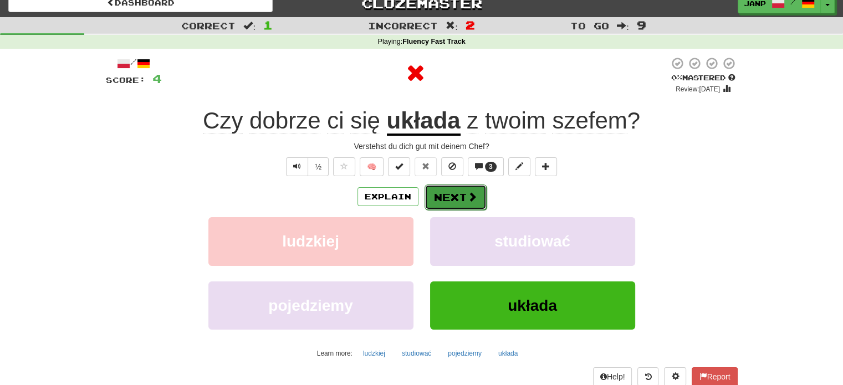
click at [459, 201] on button "Next" at bounding box center [455, 197] width 62 height 25
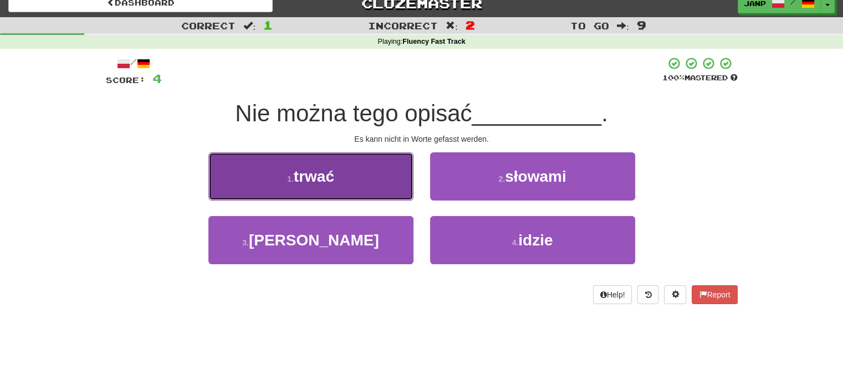
click at [396, 175] on button "1 . trwać" at bounding box center [310, 176] width 205 height 48
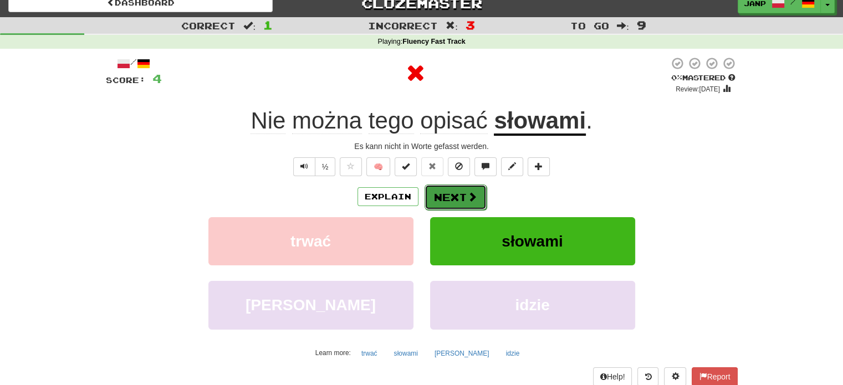
click at [459, 195] on button "Next" at bounding box center [455, 197] width 62 height 25
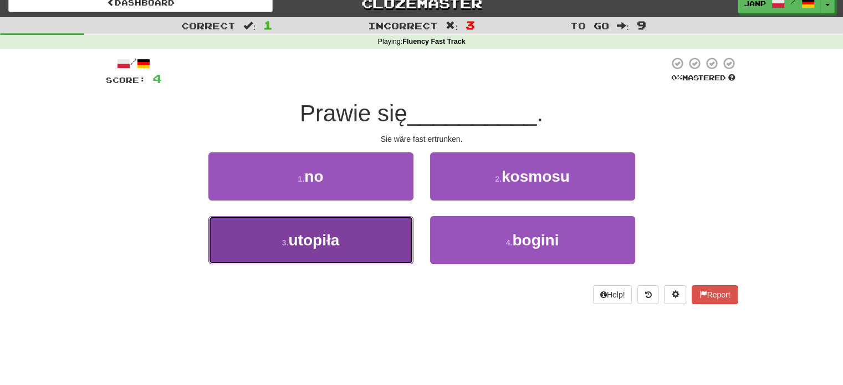
click at [364, 245] on button "3 . utopiła" at bounding box center [310, 240] width 205 height 48
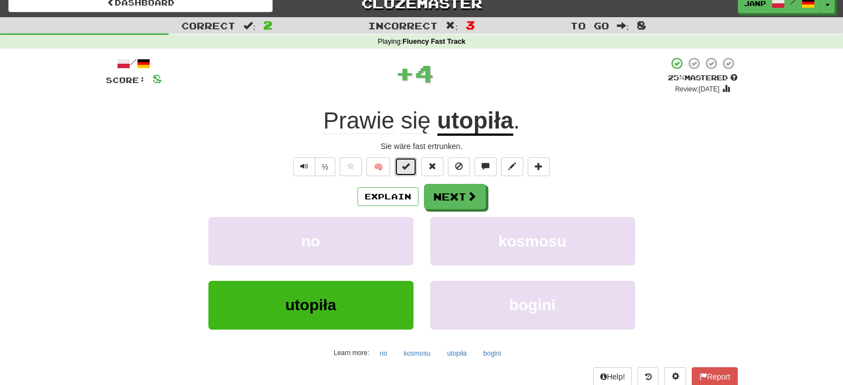
click at [410, 168] on span at bounding box center [406, 166] width 8 height 8
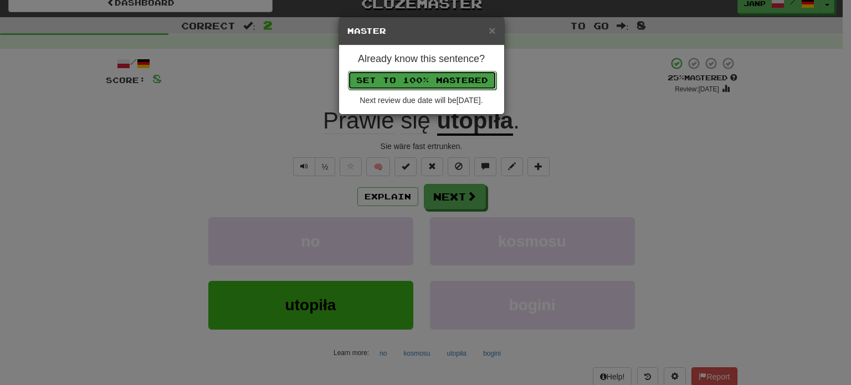
click at [462, 80] on button "Set to 100% Mastered" at bounding box center [422, 80] width 149 height 19
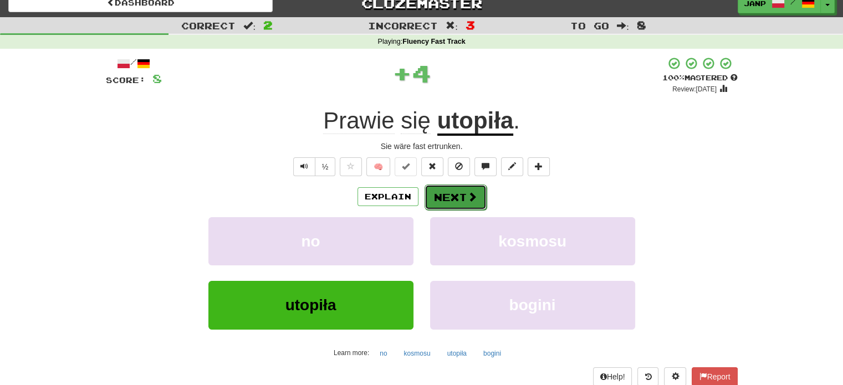
click at [464, 201] on button "Next" at bounding box center [455, 197] width 62 height 25
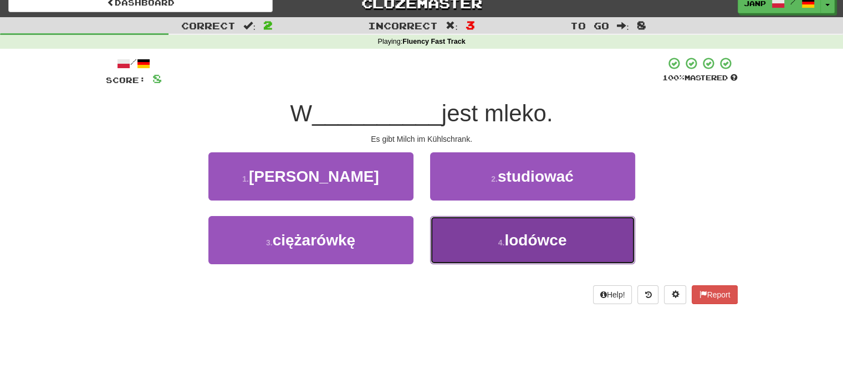
click at [468, 245] on button "4 . lodówce" at bounding box center [532, 240] width 205 height 48
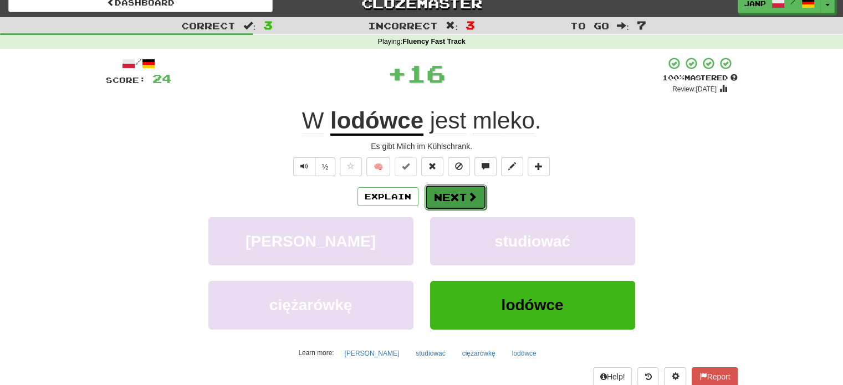
click at [441, 192] on button "Next" at bounding box center [455, 197] width 62 height 25
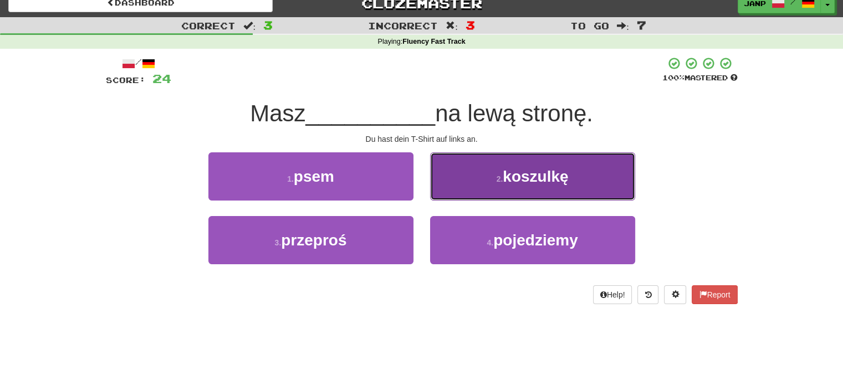
click at [477, 186] on button "2 . koszulkę" at bounding box center [532, 176] width 205 height 48
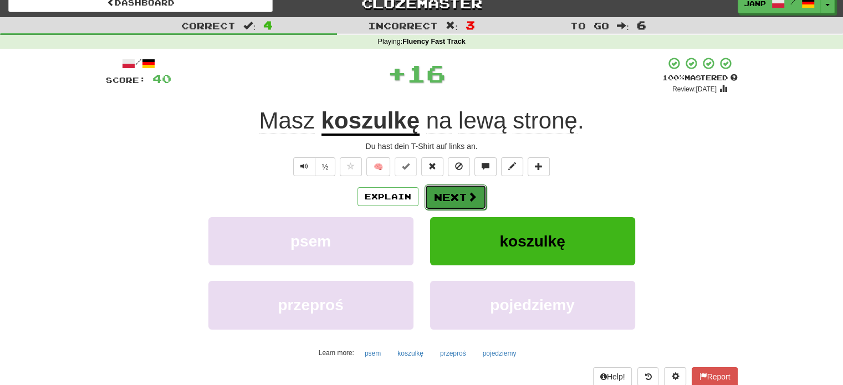
click at [438, 195] on button "Next" at bounding box center [455, 197] width 62 height 25
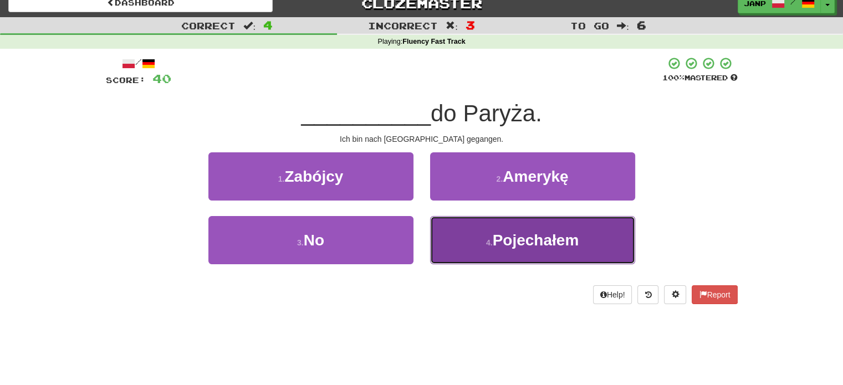
click at [479, 238] on button "4 . Pojechałem" at bounding box center [532, 240] width 205 height 48
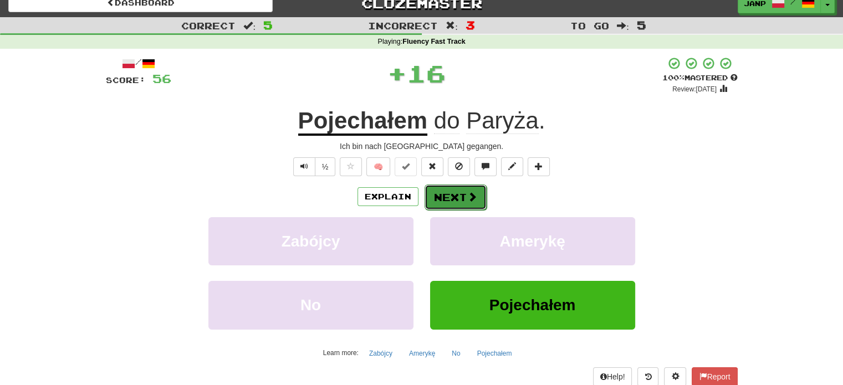
click at [436, 192] on button "Next" at bounding box center [455, 197] width 62 height 25
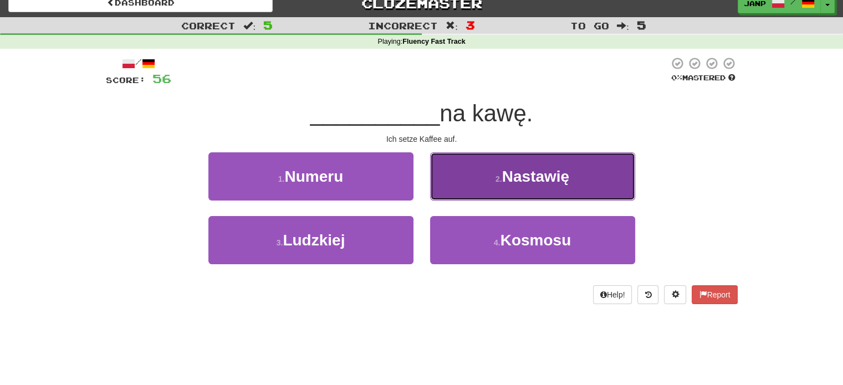
click at [469, 195] on button "2 . Nastawię" at bounding box center [532, 176] width 205 height 48
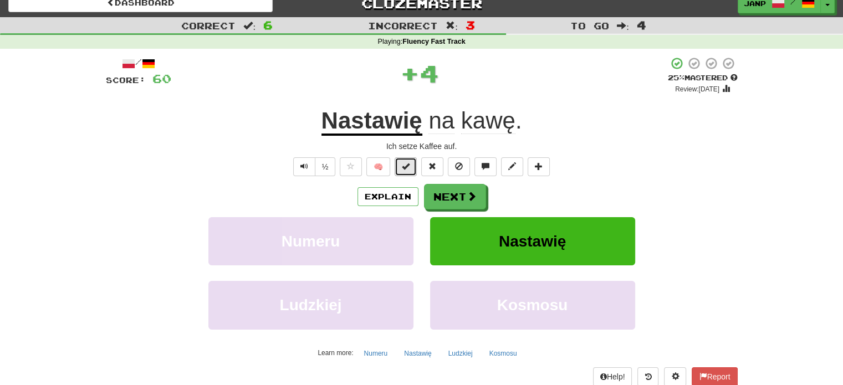
click at [407, 165] on span at bounding box center [406, 166] width 8 height 8
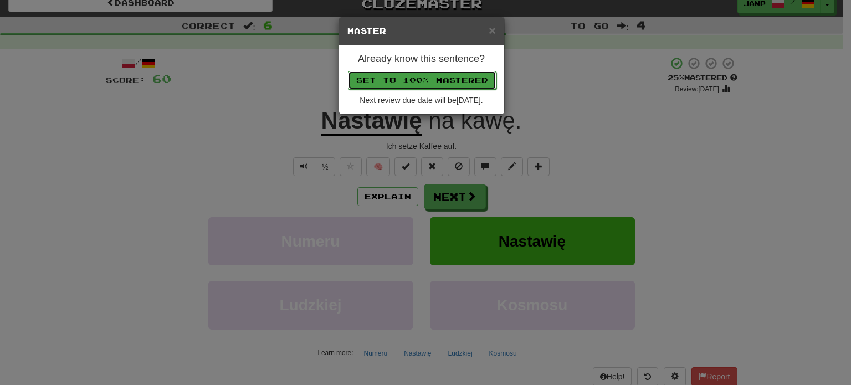
click at [459, 79] on button "Set to 100% Mastered" at bounding box center [422, 80] width 149 height 19
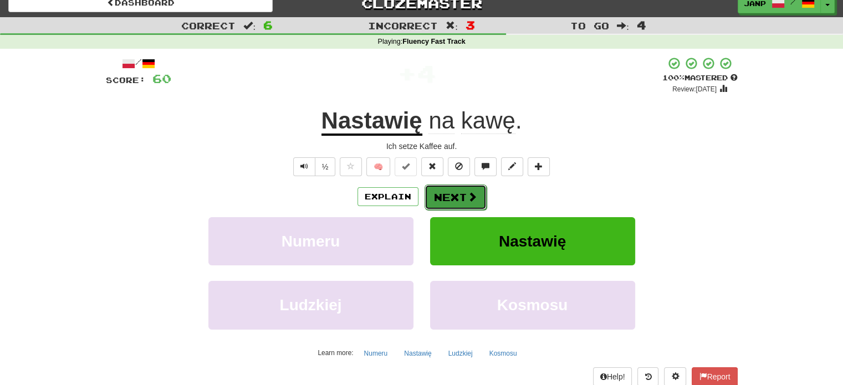
click at [461, 195] on button "Next" at bounding box center [455, 197] width 62 height 25
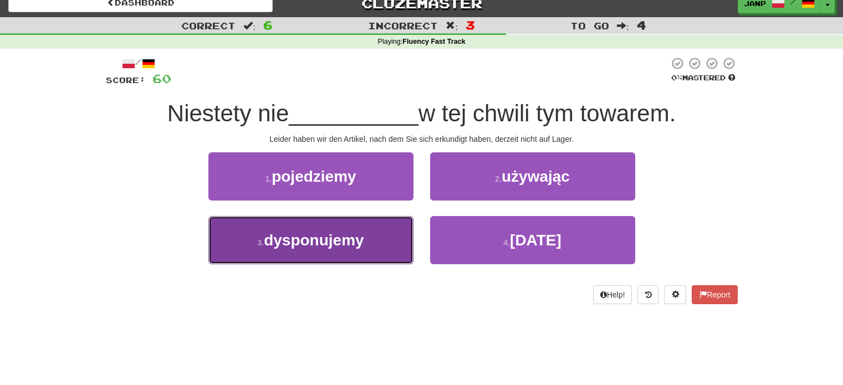
click at [399, 254] on button "3 . dysponujemy" at bounding box center [310, 240] width 205 height 48
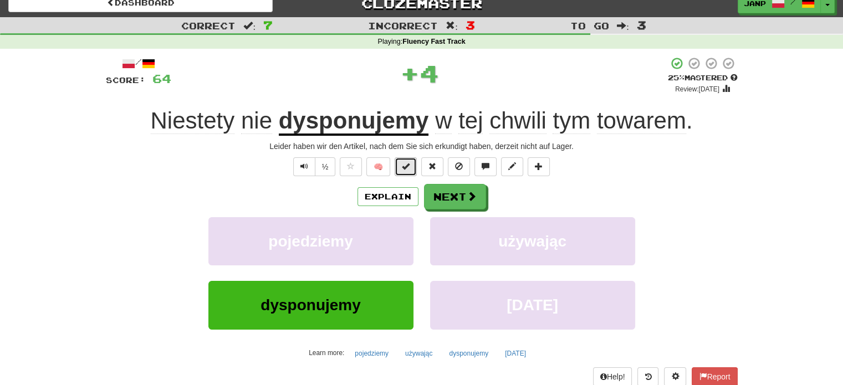
click at [408, 159] on button at bounding box center [406, 166] width 22 height 19
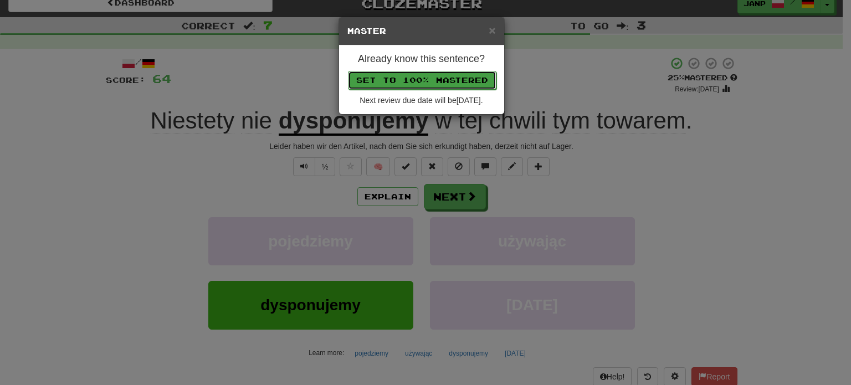
click at [455, 76] on button "Set to 100% Mastered" at bounding box center [422, 80] width 149 height 19
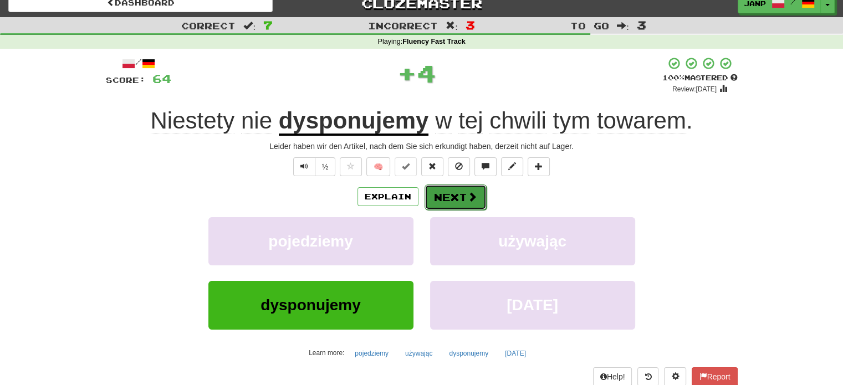
click at [467, 195] on span at bounding box center [472, 197] width 10 height 10
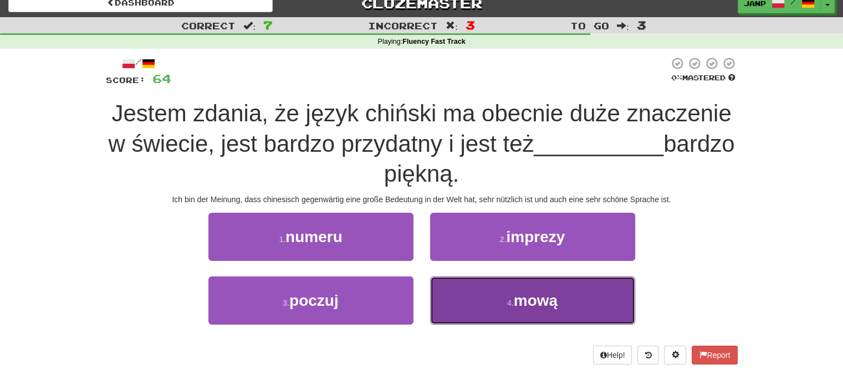
click at [500, 299] on button "4 . mową" at bounding box center [532, 301] width 205 height 48
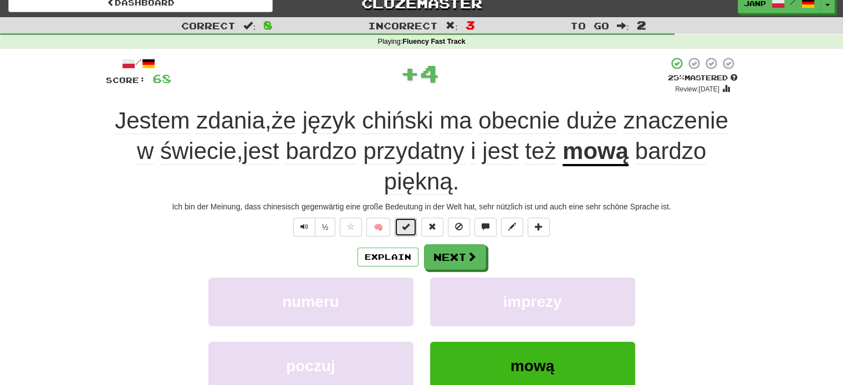
click at [399, 226] on button at bounding box center [406, 227] width 22 height 19
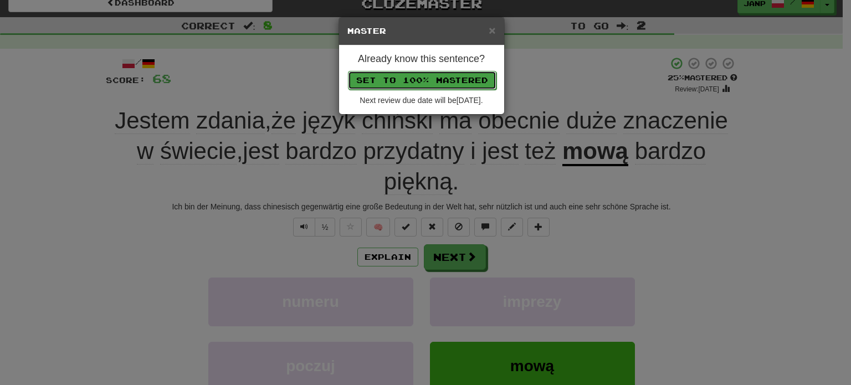
click at [439, 79] on button "Set to 100% Mastered" at bounding box center [422, 80] width 149 height 19
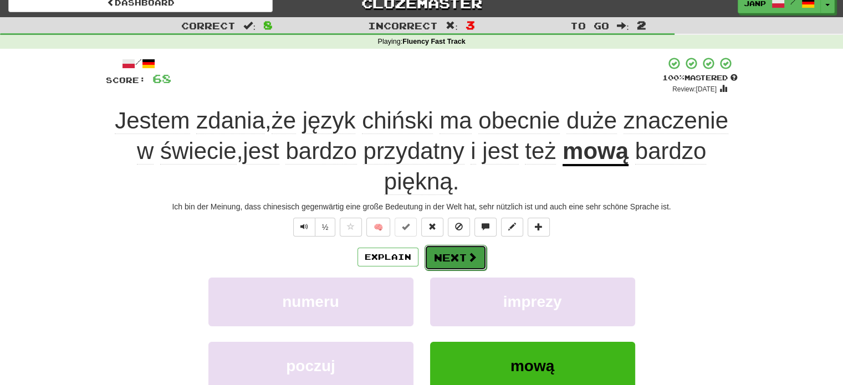
click at [472, 257] on span at bounding box center [472, 257] width 10 height 10
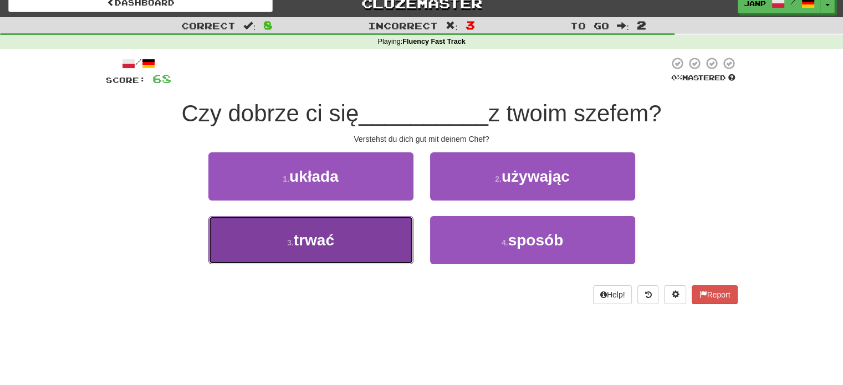
click at [412, 244] on button "3 . trwać" at bounding box center [310, 240] width 205 height 48
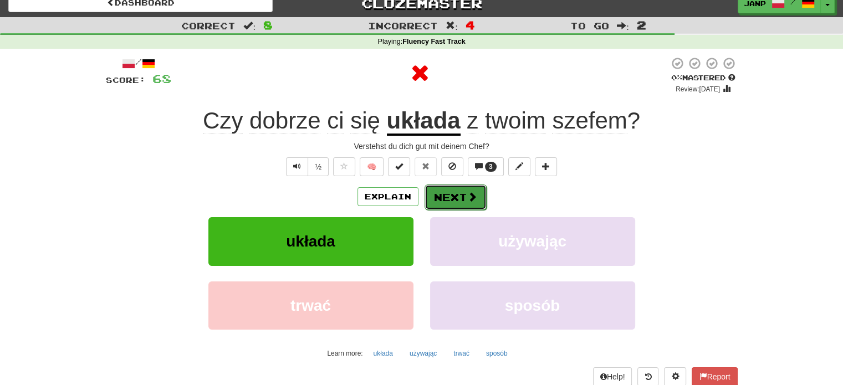
click at [450, 203] on button "Next" at bounding box center [455, 197] width 62 height 25
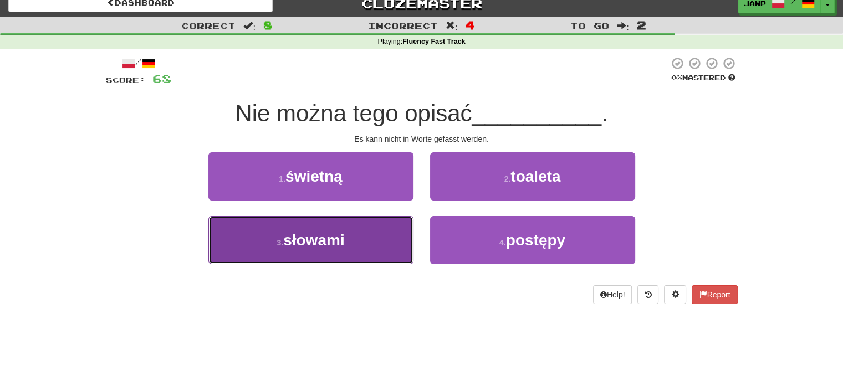
click at [382, 232] on button "3 . słowami" at bounding box center [310, 240] width 205 height 48
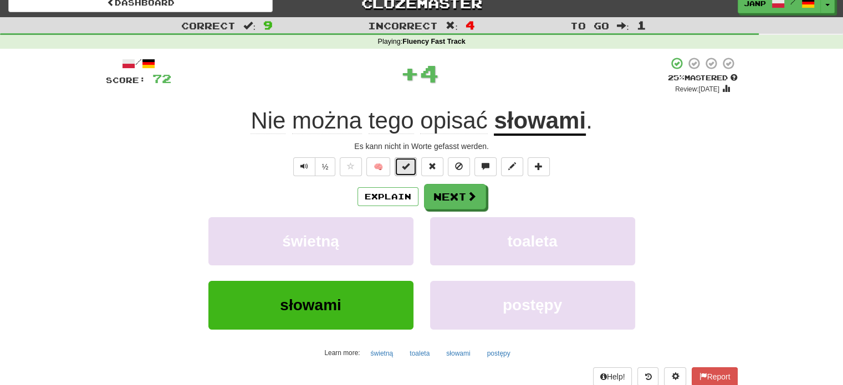
click at [407, 170] on button at bounding box center [406, 166] width 22 height 19
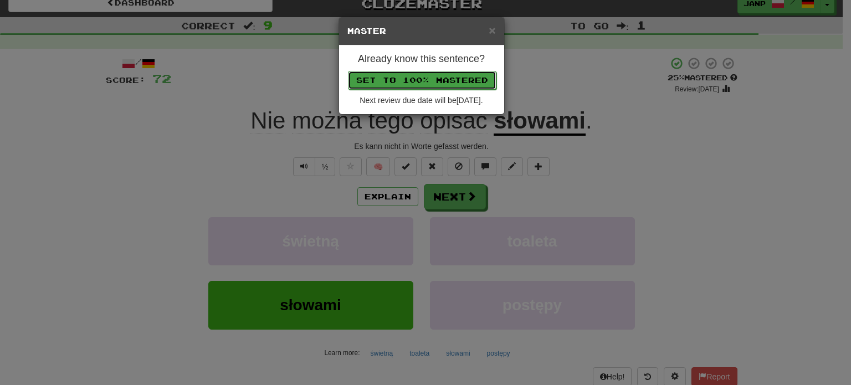
click at [477, 78] on button "Set to 100% Mastered" at bounding box center [422, 80] width 149 height 19
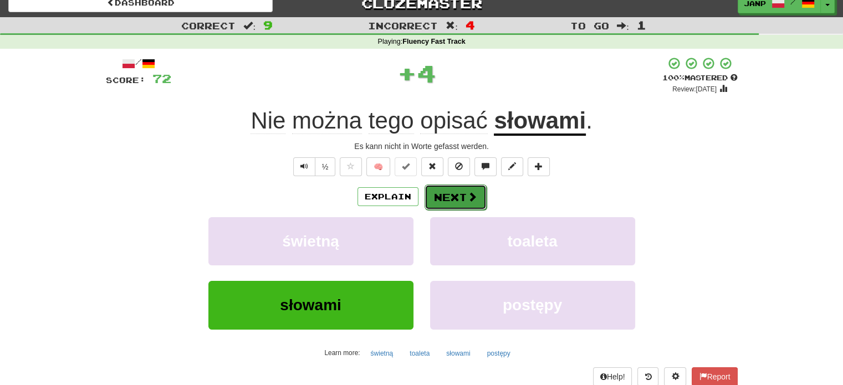
click at [479, 199] on button "Next" at bounding box center [455, 197] width 62 height 25
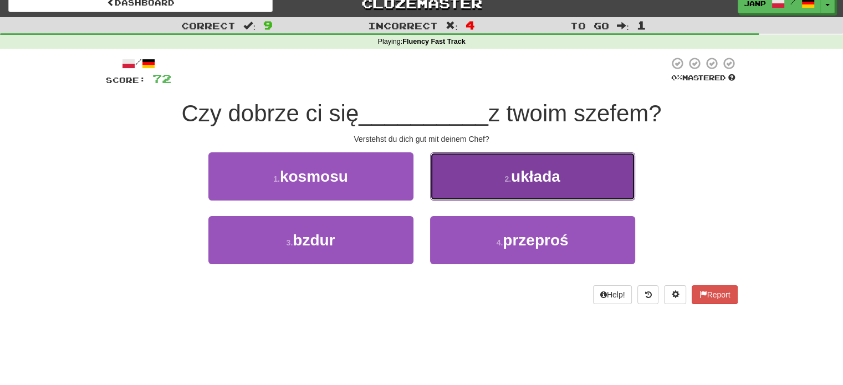
click at [487, 197] on button "2 . układa" at bounding box center [532, 176] width 205 height 48
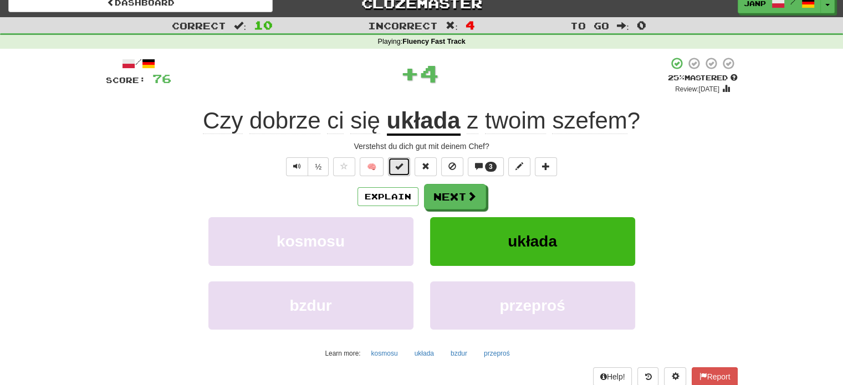
click at [406, 163] on button at bounding box center [399, 166] width 22 height 19
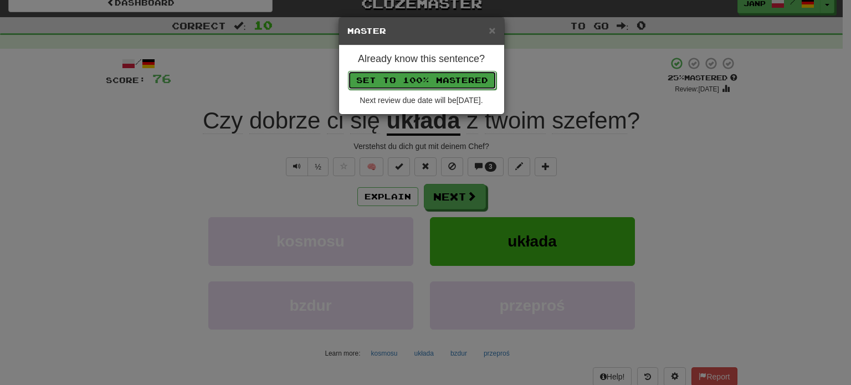
click at [461, 84] on button "Set to 100% Mastered" at bounding box center [422, 80] width 149 height 19
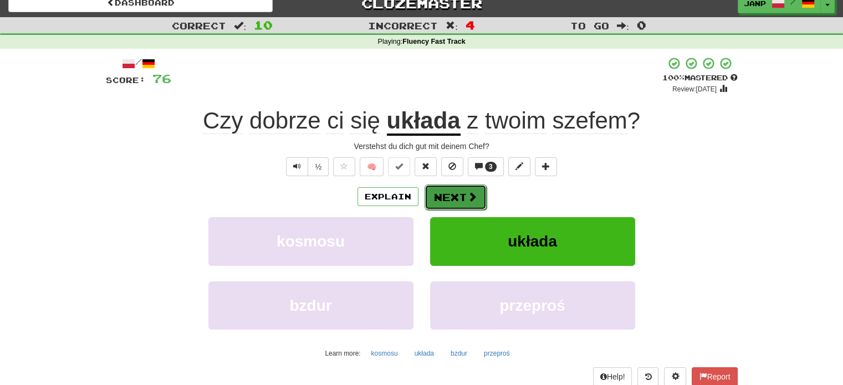
click at [461, 196] on button "Next" at bounding box center [455, 197] width 62 height 25
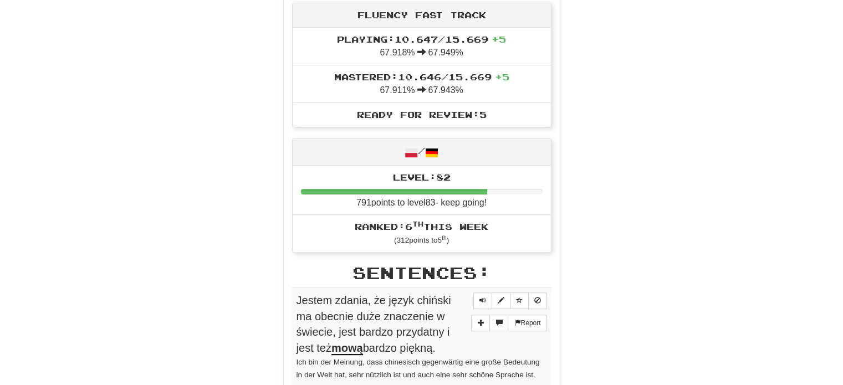
scroll to position [454, 0]
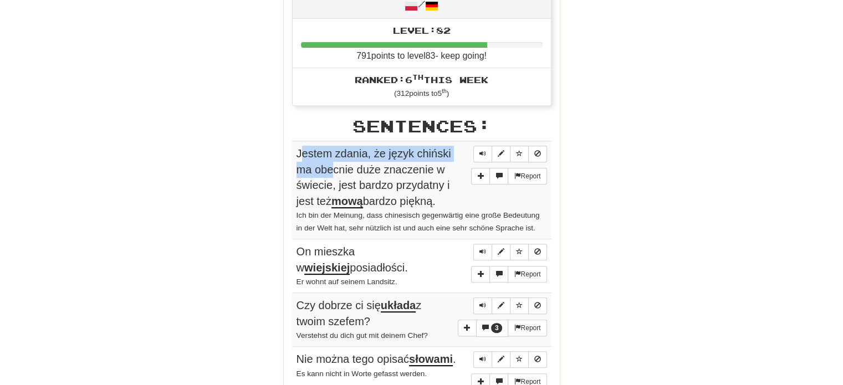
drag, startPoint x: 299, startPoint y: 147, endPoint x: 330, endPoint y: 160, distance: 33.8
click at [330, 160] on span "Jestem zdania, że język chiński ma obecnie duże znaczenie w świecie, jest bardz…" at bounding box center [373, 177] width 155 height 61
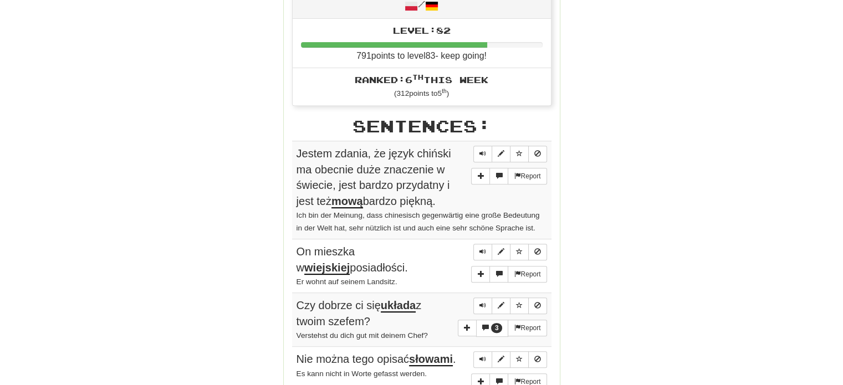
click at [275, 143] on div "Round Results Stats: Score: + 76 Time: 1 : 11 New: 5 Review: 5 Correct: 10 Inco…" at bounding box center [422, 202] width 632 height 1035
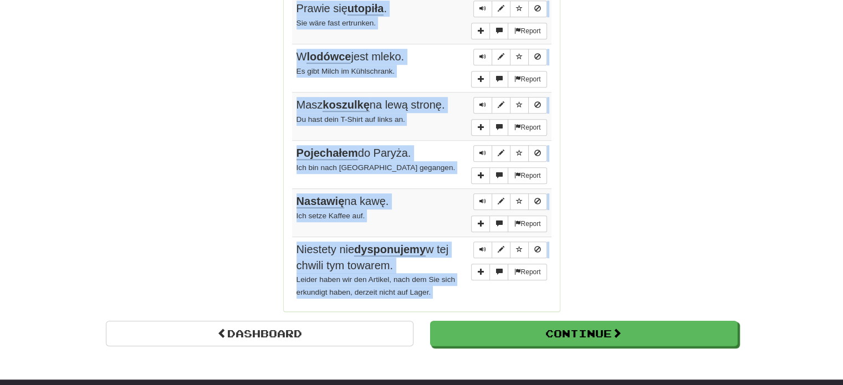
scroll to position [880, 0]
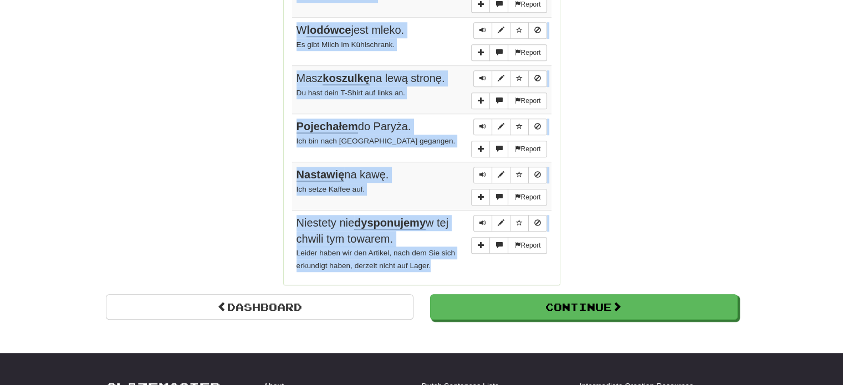
drag, startPoint x: 291, startPoint y: 146, endPoint x: 445, endPoint y: 259, distance: 190.3
copy tbody "Jestem zdania, że język chiński ma obecnie duże znaczenie w świecie, jest bardz…"
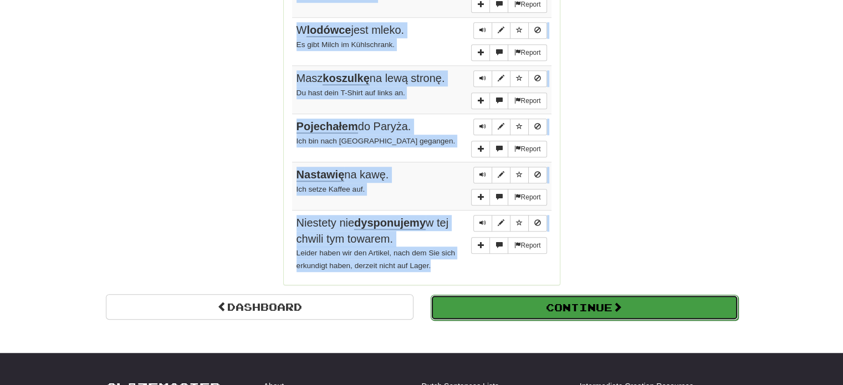
click at [578, 301] on button "Continue" at bounding box center [585, 307] width 308 height 25
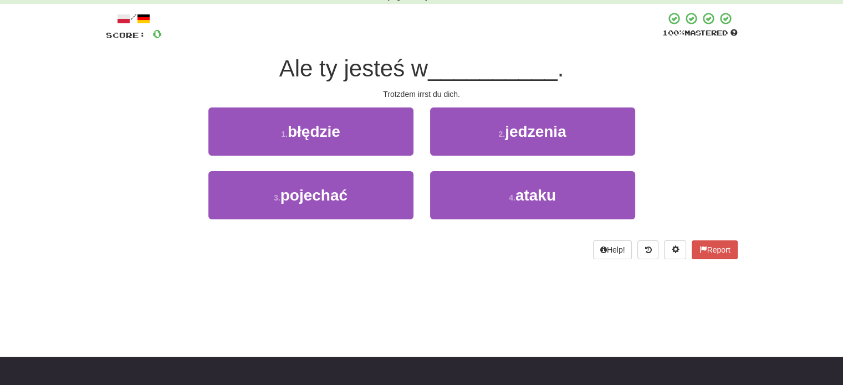
scroll to position [0, 0]
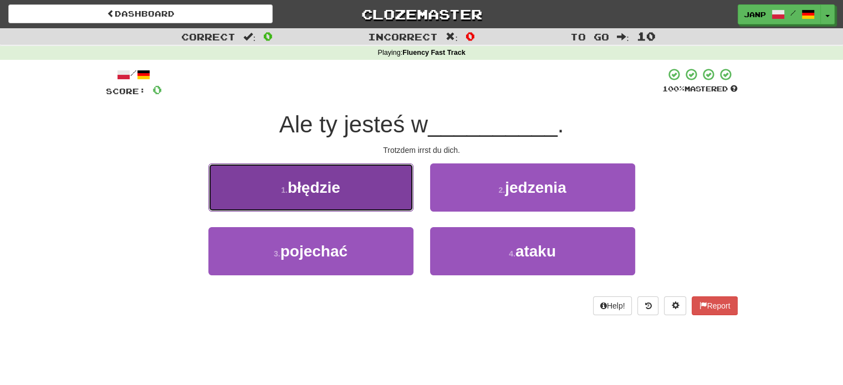
click at [392, 190] on button "1 . błędzie" at bounding box center [310, 187] width 205 height 48
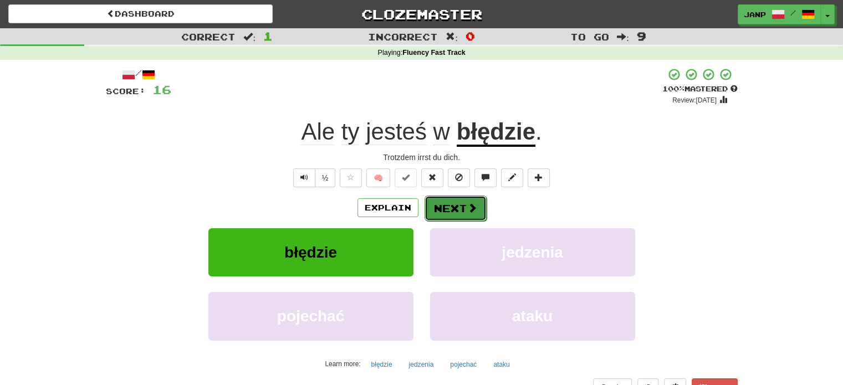
click at [454, 208] on button "Next" at bounding box center [455, 208] width 62 height 25
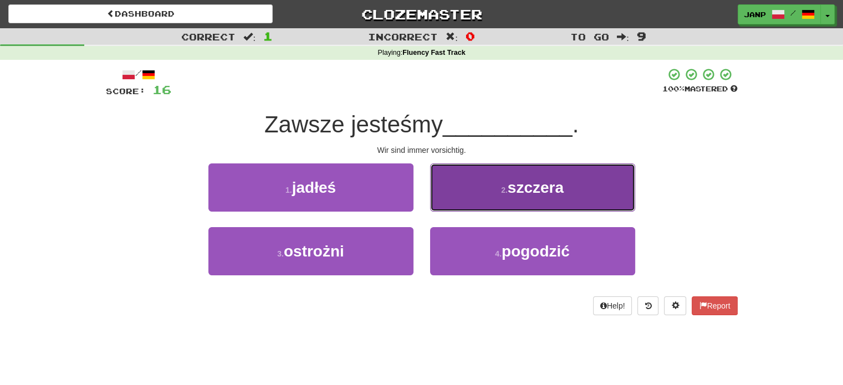
click at [501, 197] on button "2 . szczera" at bounding box center [532, 187] width 205 height 48
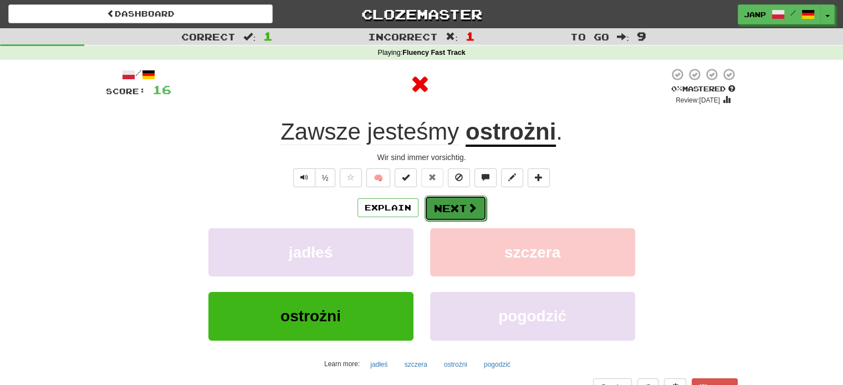
click at [470, 211] on span at bounding box center [472, 208] width 10 height 10
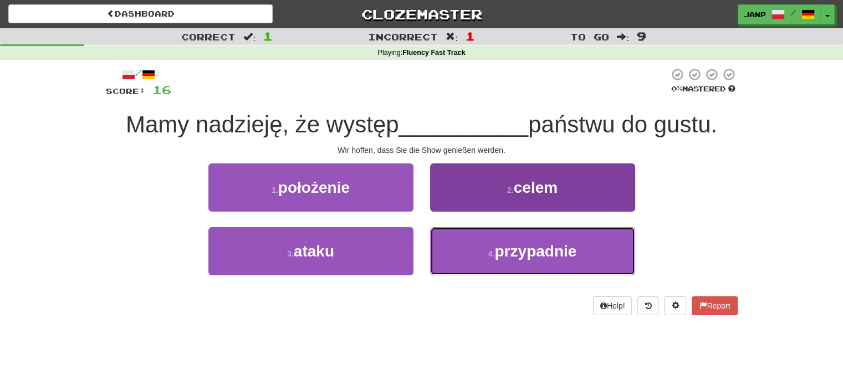
click at [512, 248] on span "przypadnie" at bounding box center [535, 251] width 82 height 17
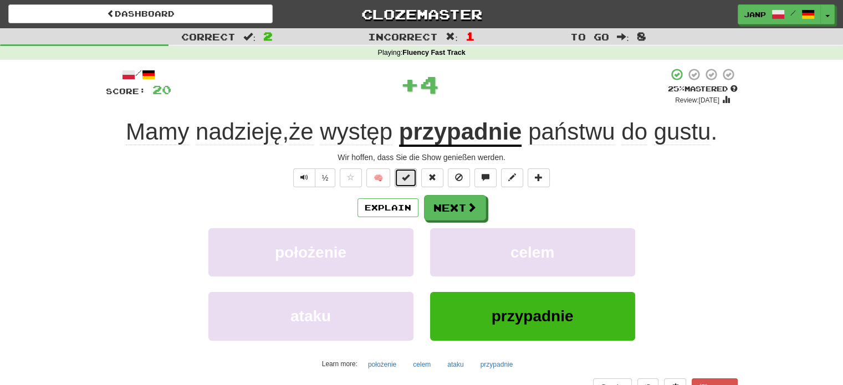
click at [416, 179] on button at bounding box center [406, 177] width 22 height 19
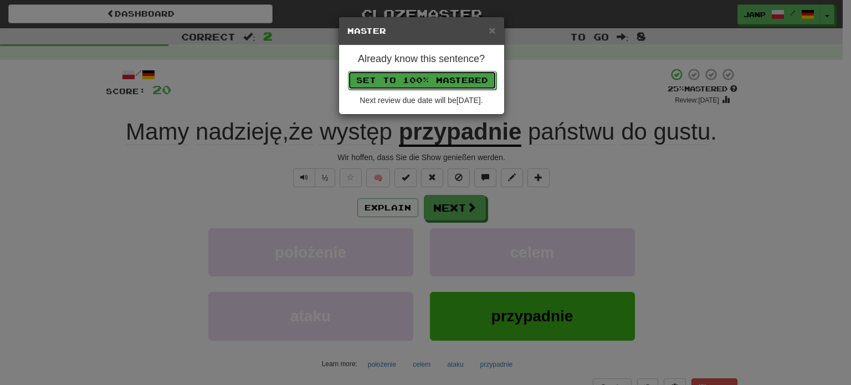
click at [450, 77] on button "Set to 100% Mastered" at bounding box center [422, 80] width 149 height 19
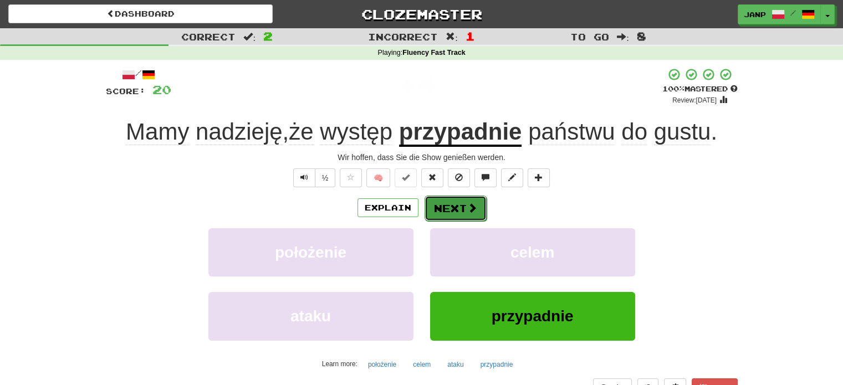
click at [467, 213] on span at bounding box center [472, 208] width 10 height 10
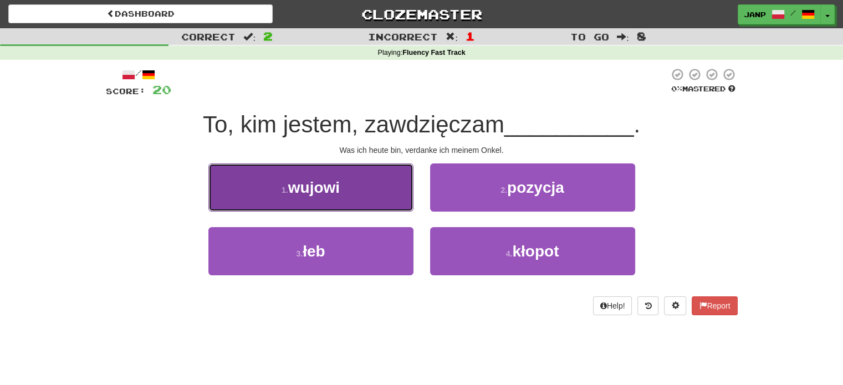
click at [393, 201] on button "1 . wujowi" at bounding box center [310, 187] width 205 height 48
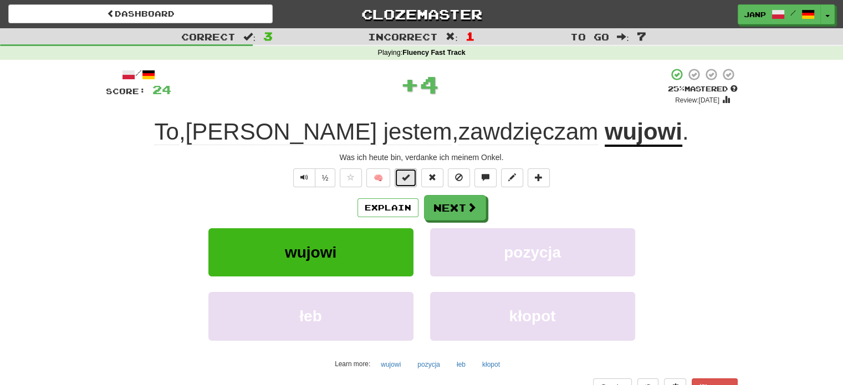
click at [413, 181] on button at bounding box center [406, 177] width 22 height 19
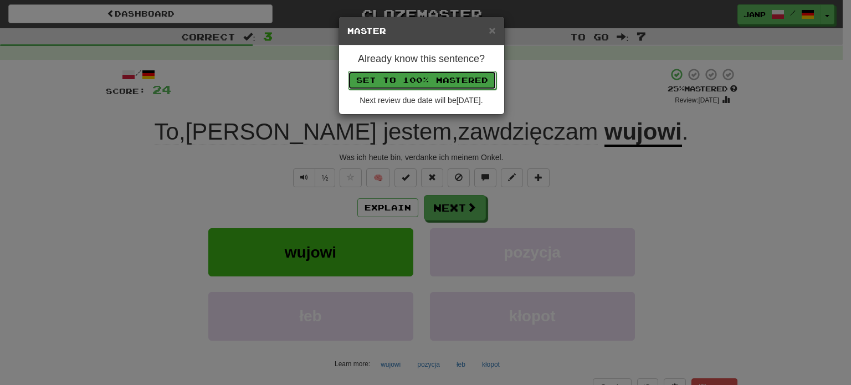
click at [456, 79] on button "Set to 100% Mastered" at bounding box center [422, 80] width 149 height 19
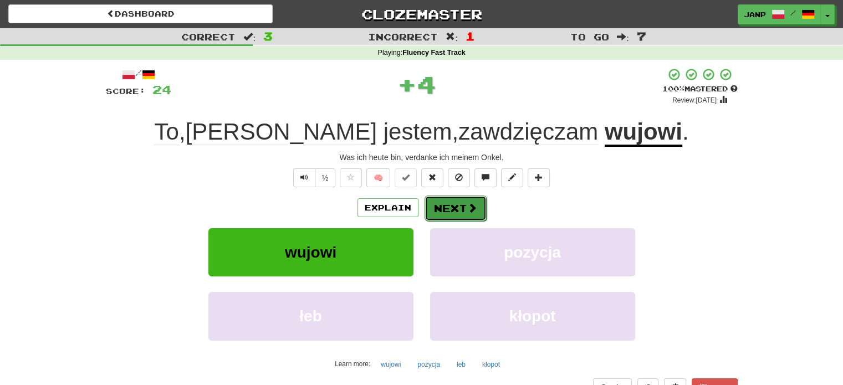
click at [471, 213] on span at bounding box center [472, 208] width 10 height 10
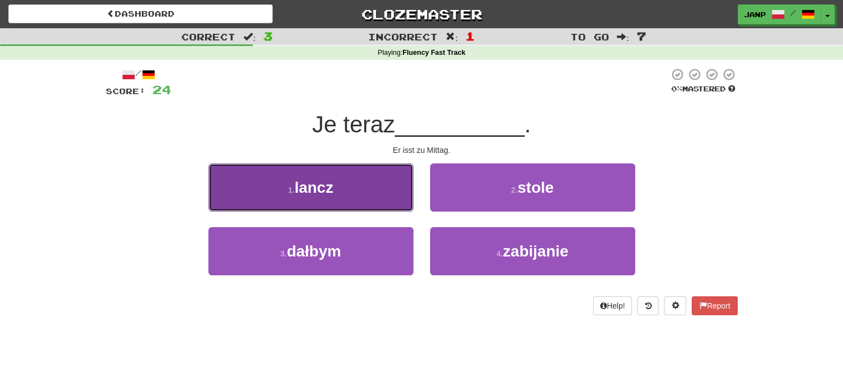
click at [391, 206] on button "1 . lancz" at bounding box center [310, 187] width 205 height 48
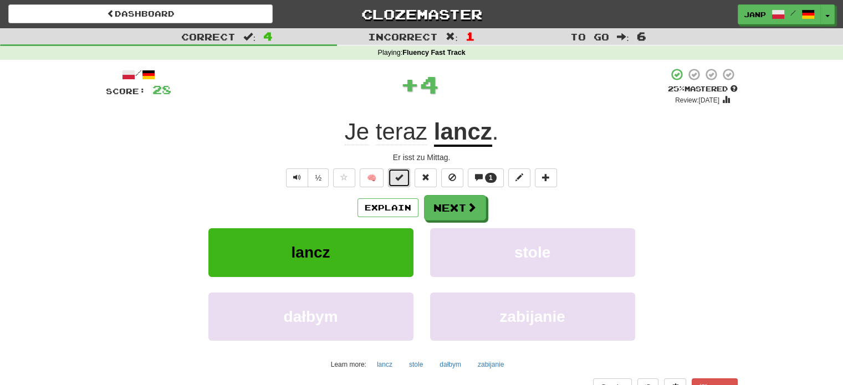
click at [406, 175] on button at bounding box center [399, 177] width 22 height 19
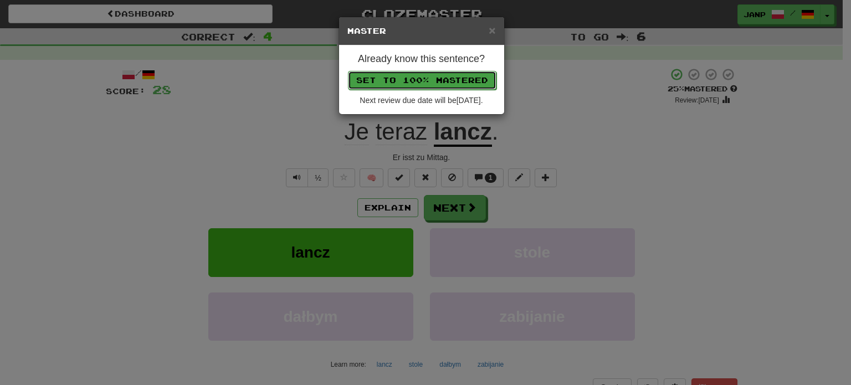
click at [454, 77] on button "Set to 100% Mastered" at bounding box center [422, 80] width 149 height 19
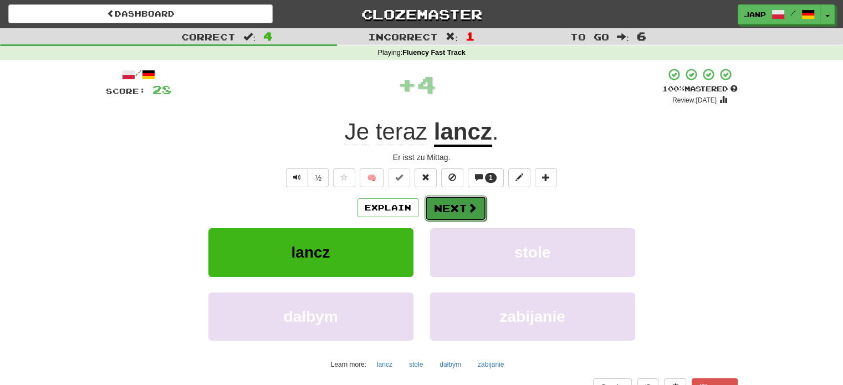
click at [457, 208] on button "Next" at bounding box center [455, 208] width 62 height 25
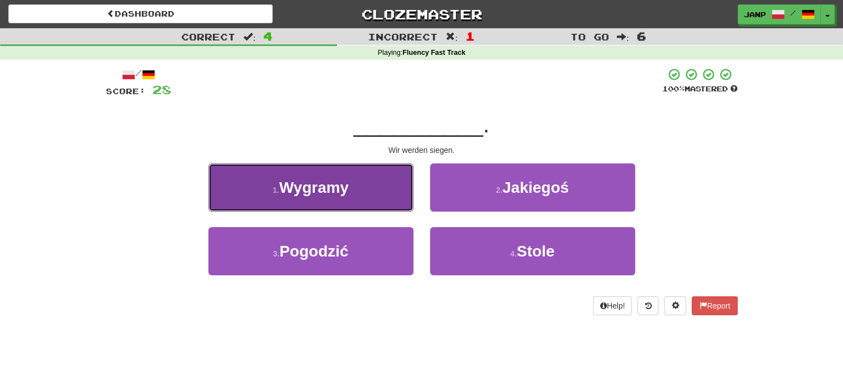
click at [361, 193] on button "1 . Wygramy" at bounding box center [310, 187] width 205 height 48
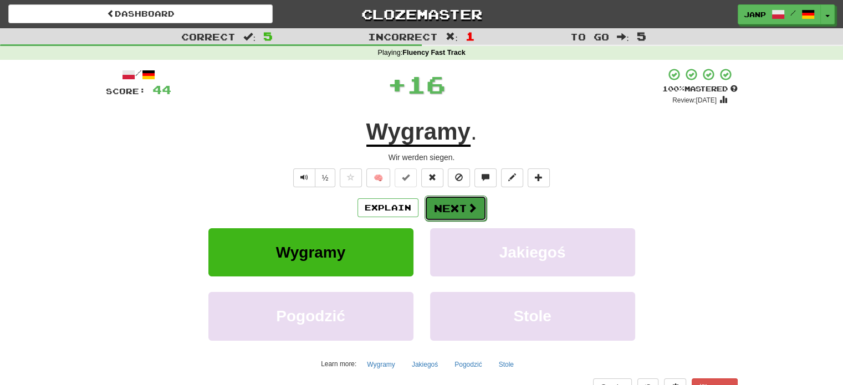
click at [456, 212] on button "Next" at bounding box center [455, 208] width 62 height 25
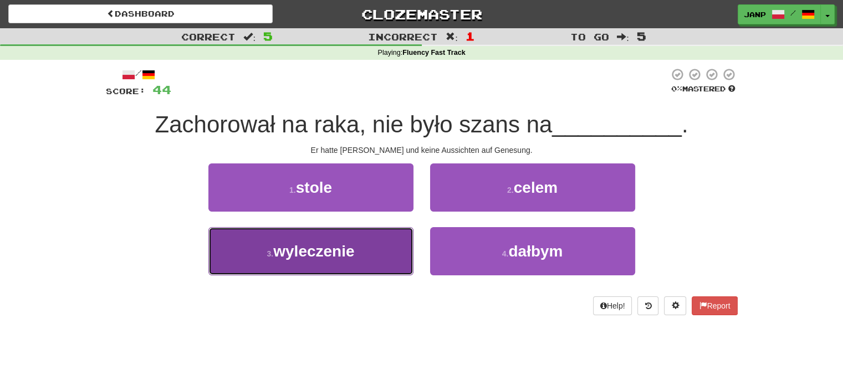
click at [394, 261] on button "3 . wyleczenie" at bounding box center [310, 251] width 205 height 48
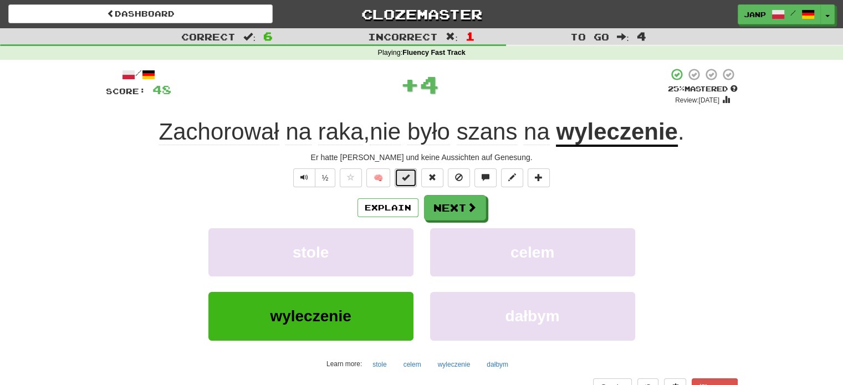
click at [410, 175] on span at bounding box center [406, 177] width 8 height 8
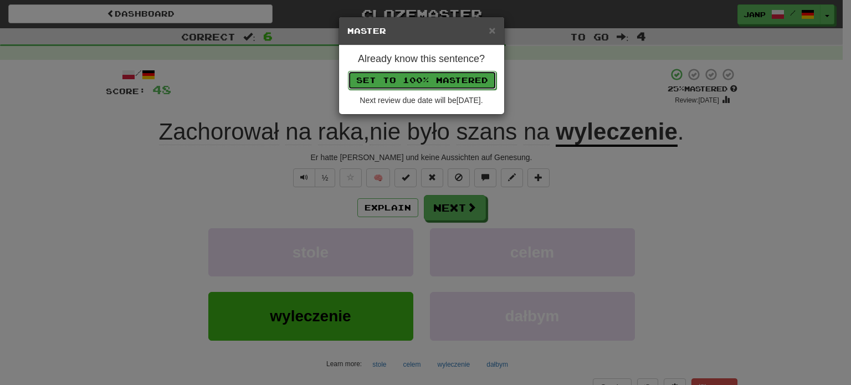
click at [441, 83] on button "Set to 100% Mastered" at bounding box center [422, 80] width 149 height 19
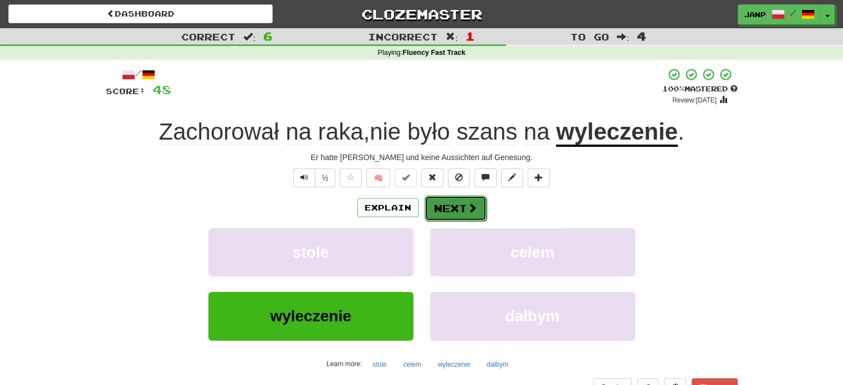
click at [467, 210] on span at bounding box center [472, 208] width 10 height 10
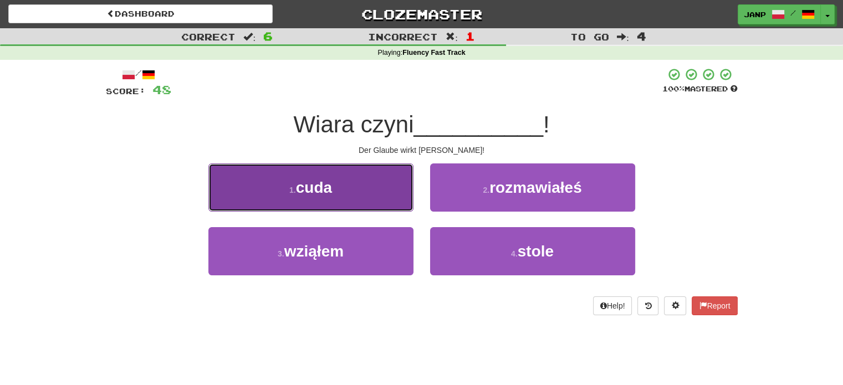
click at [395, 194] on button "1 . cuda" at bounding box center [310, 187] width 205 height 48
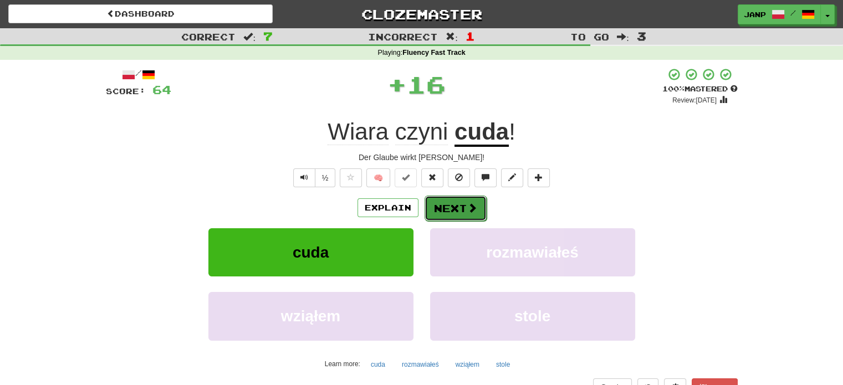
click at [459, 208] on button "Next" at bounding box center [455, 208] width 62 height 25
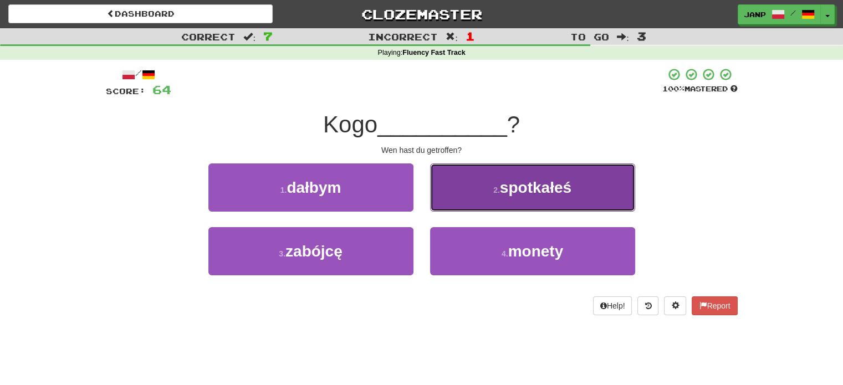
click at [484, 196] on button "2 . spotkałeś" at bounding box center [532, 187] width 205 height 48
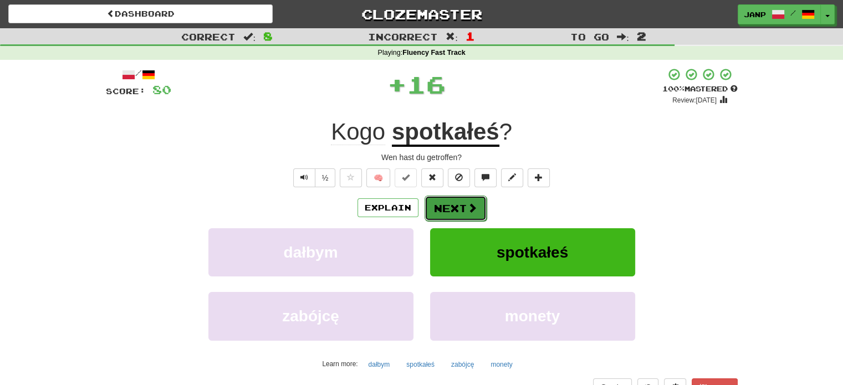
click at [464, 200] on button "Next" at bounding box center [455, 208] width 62 height 25
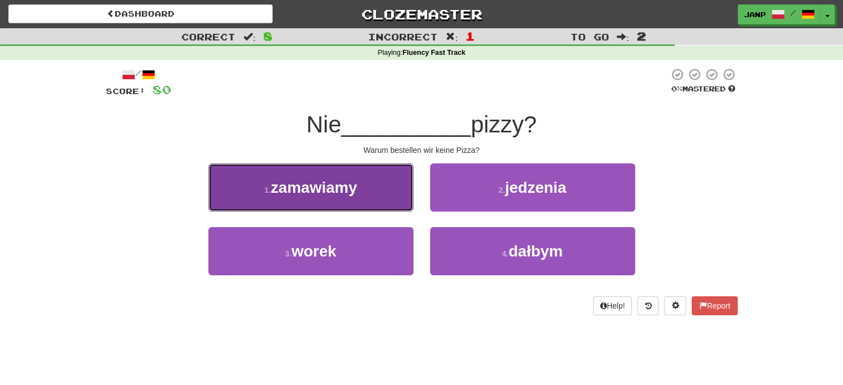
click at [410, 194] on button "1 . zamawiamy" at bounding box center [310, 187] width 205 height 48
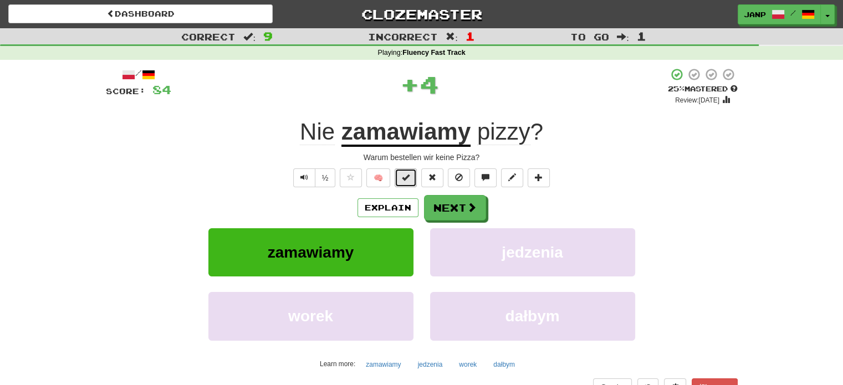
click at [406, 174] on span at bounding box center [406, 177] width 8 height 8
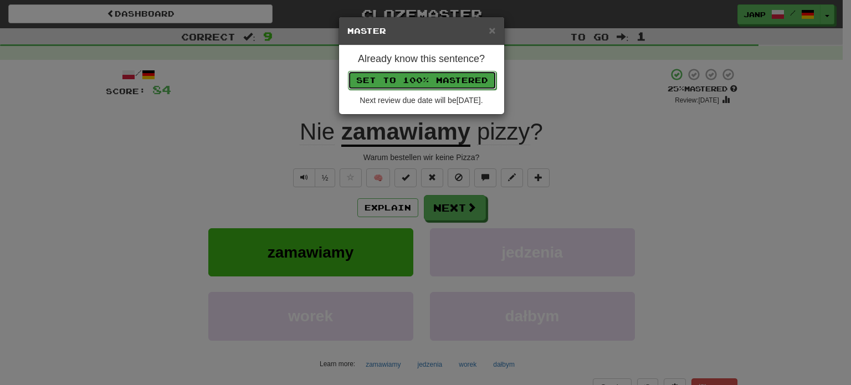
click at [460, 80] on button "Set to 100% Mastered" at bounding box center [422, 80] width 149 height 19
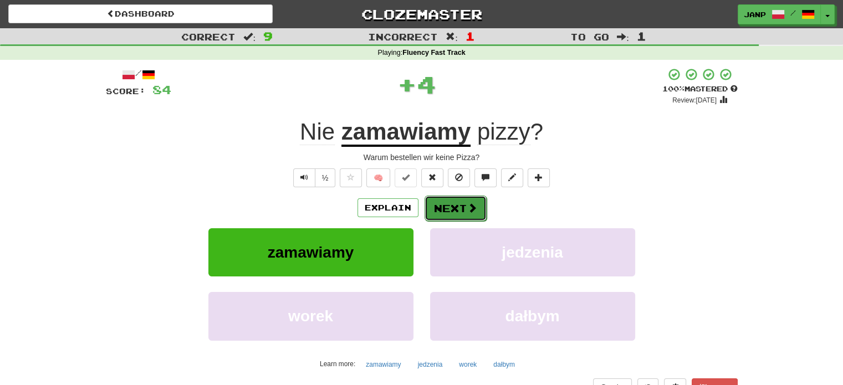
click at [481, 206] on button "Next" at bounding box center [455, 208] width 62 height 25
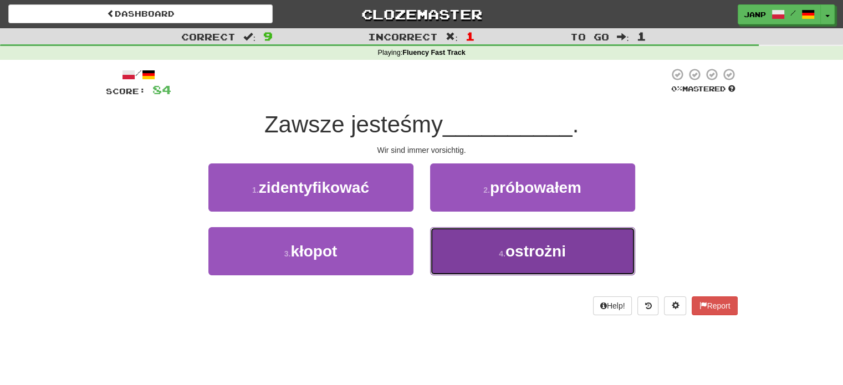
click at [479, 244] on button "4 . ostrożni" at bounding box center [532, 251] width 205 height 48
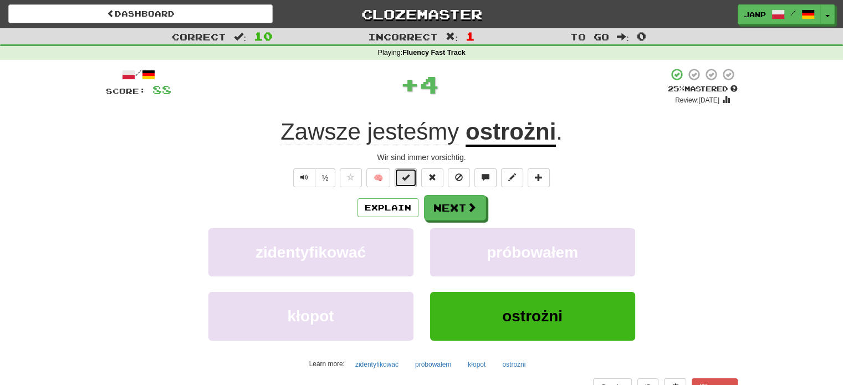
click at [410, 177] on button at bounding box center [406, 177] width 22 height 19
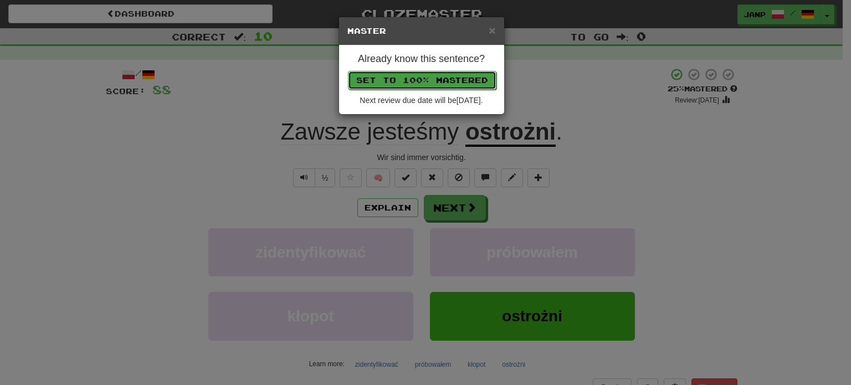
click at [453, 79] on button "Set to 100% Mastered" at bounding box center [422, 80] width 149 height 19
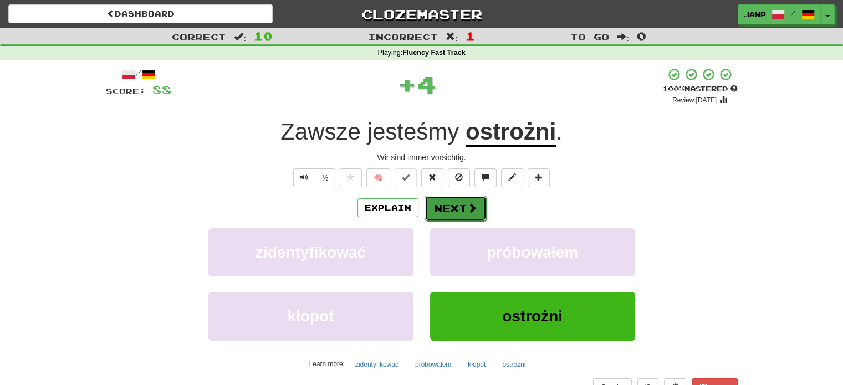
click at [475, 207] on span at bounding box center [472, 208] width 10 height 10
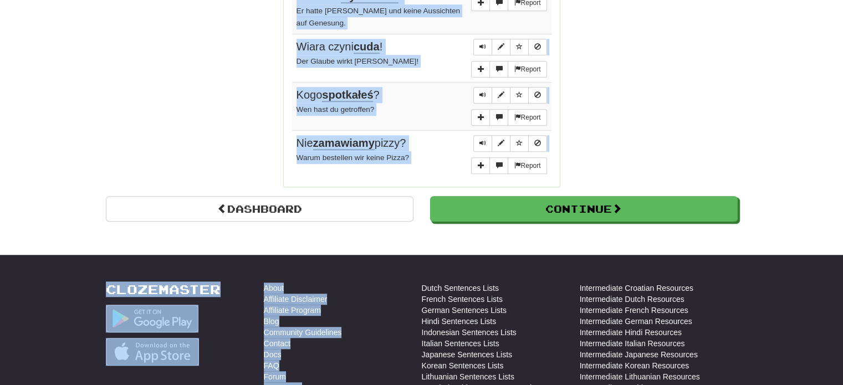
scroll to position [985, 0]
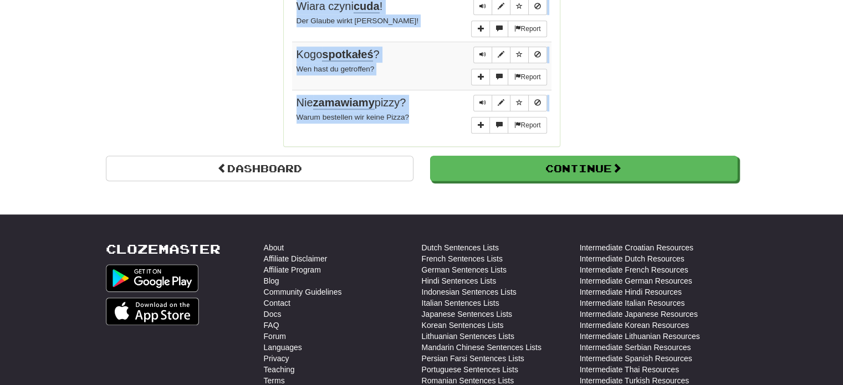
drag, startPoint x: 294, startPoint y: 50, endPoint x: 439, endPoint y: 95, distance: 151.3
copy tbody "Ale ty jesteś w błędzie . Trotzdem irrst du dich. Report Zawsze jesteśmy ostroż…"
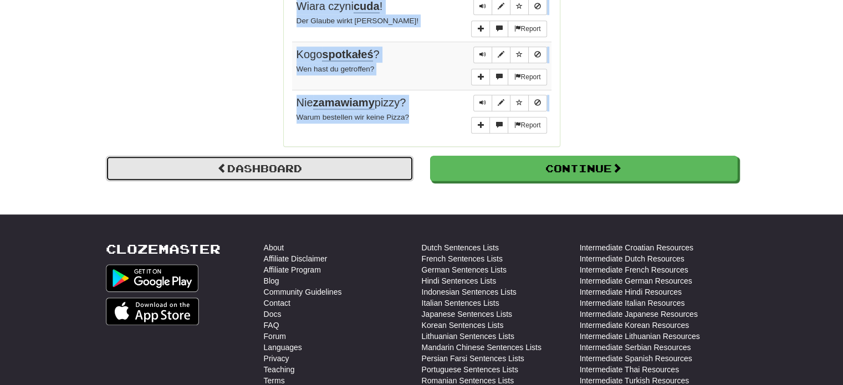
click at [258, 156] on link "Dashboard" at bounding box center [260, 168] width 308 height 25
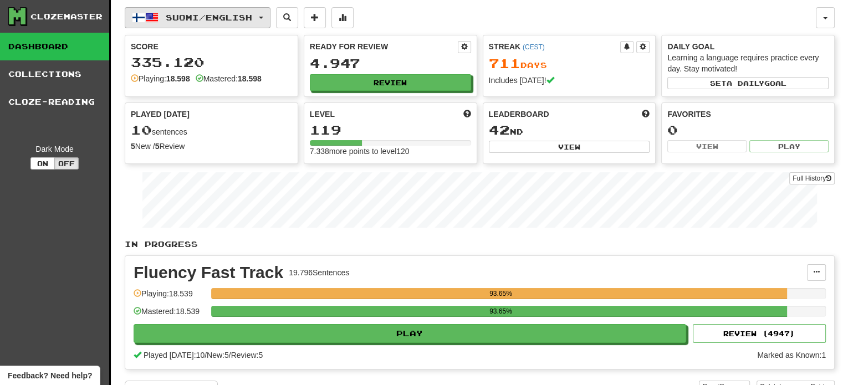
click at [230, 12] on button "Suomi / English" at bounding box center [198, 17] width 146 height 21
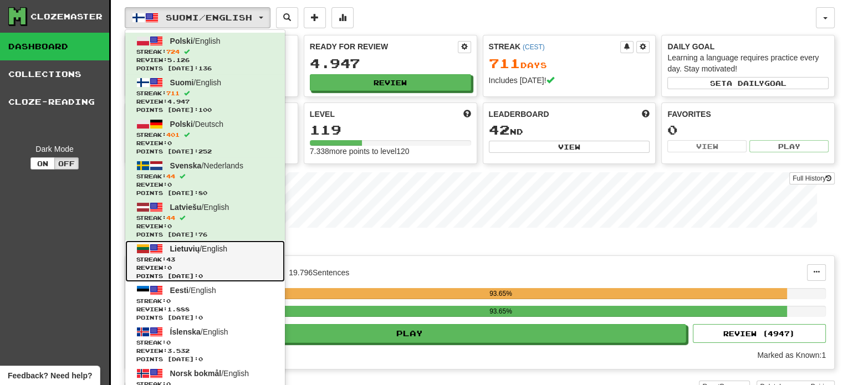
click at [197, 253] on link "Lietuvių / English Streak: 43 Review: 0 Points [DATE]: 0" at bounding box center [205, 262] width 160 height 42
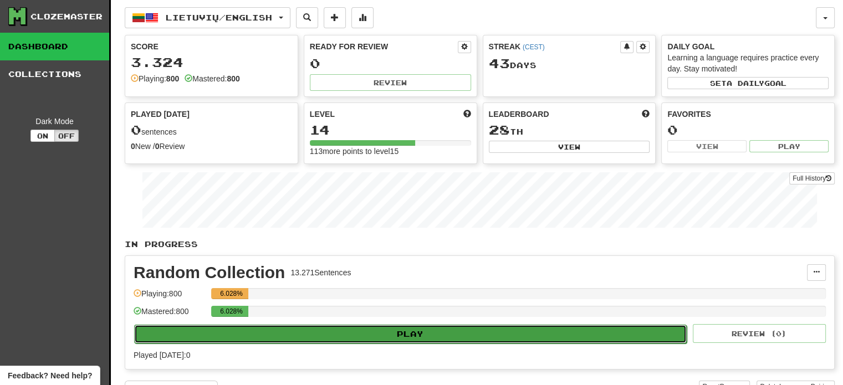
click at [361, 337] on button "Play" at bounding box center [410, 334] width 552 height 19
select select "**"
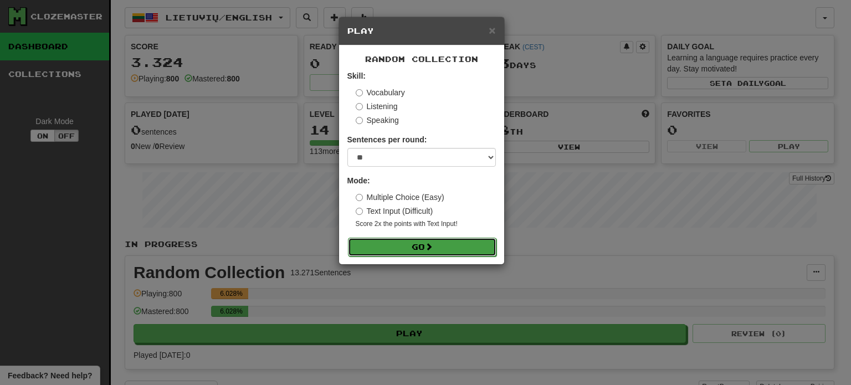
click at [402, 245] on button "Go" at bounding box center [422, 247] width 149 height 19
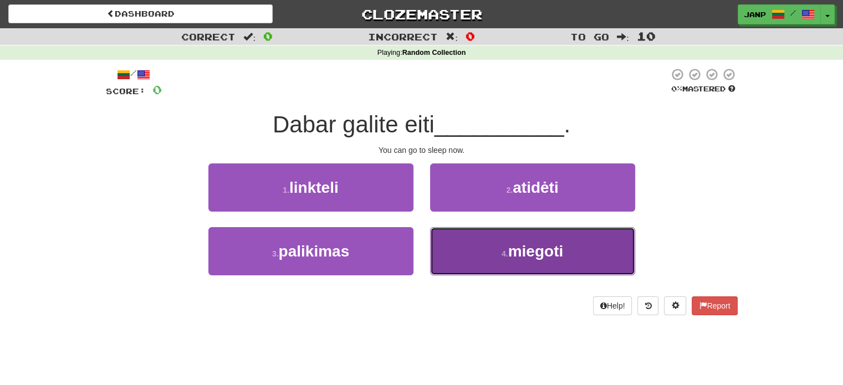
click at [474, 254] on button "4 . miegoti" at bounding box center [532, 251] width 205 height 48
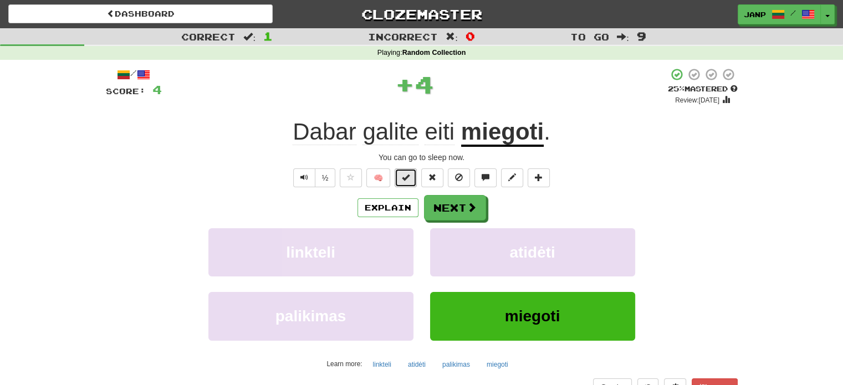
click at [401, 178] on button at bounding box center [406, 177] width 22 height 19
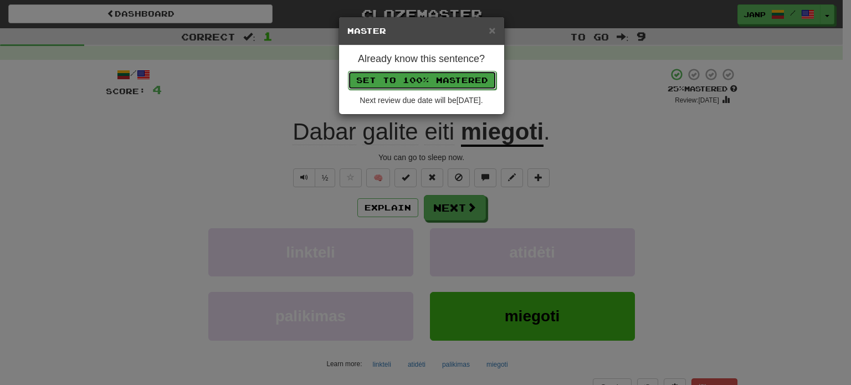
click at [412, 79] on button "Set to 100% Mastered" at bounding box center [422, 80] width 149 height 19
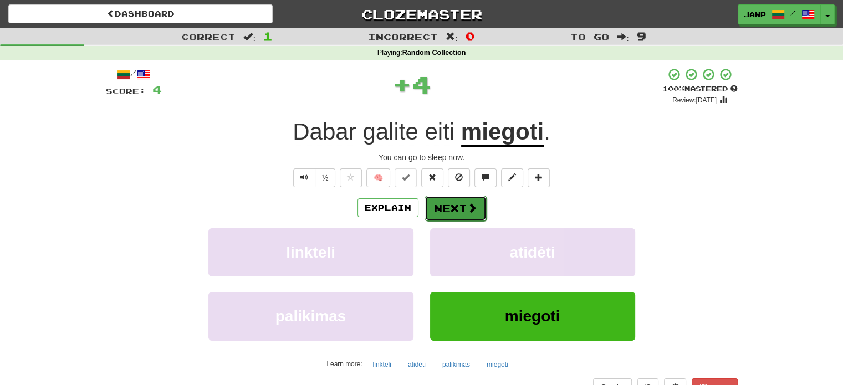
click at [467, 210] on span at bounding box center [472, 208] width 10 height 10
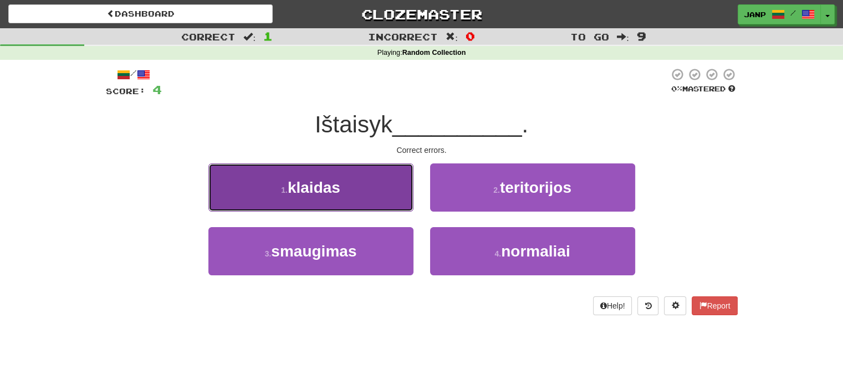
click at [360, 201] on button "1 . klaidas" at bounding box center [310, 187] width 205 height 48
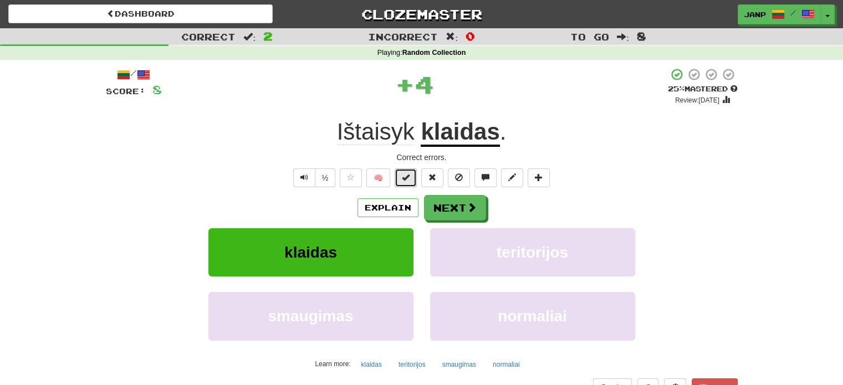
click at [403, 178] on span at bounding box center [406, 177] width 8 height 8
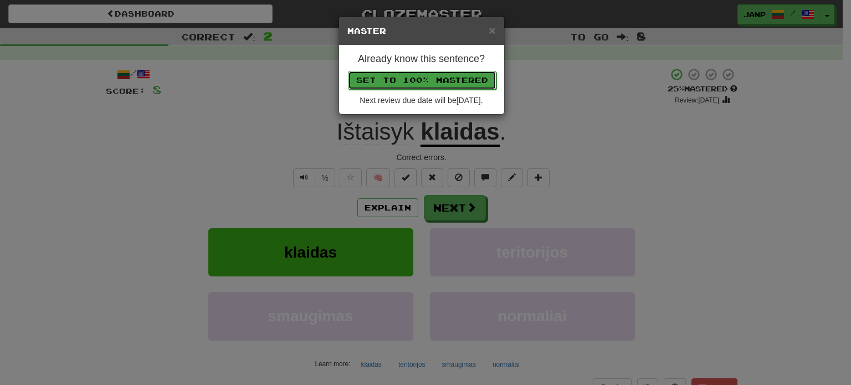
click at [423, 80] on button "Set to 100% Mastered" at bounding box center [422, 80] width 149 height 19
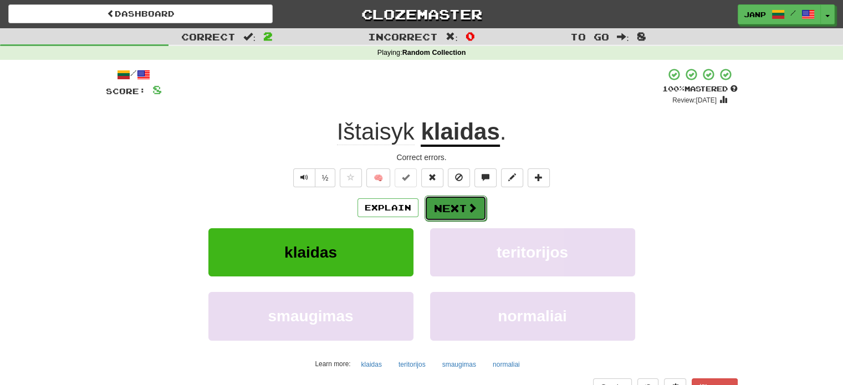
click at [454, 209] on button "Next" at bounding box center [455, 208] width 62 height 25
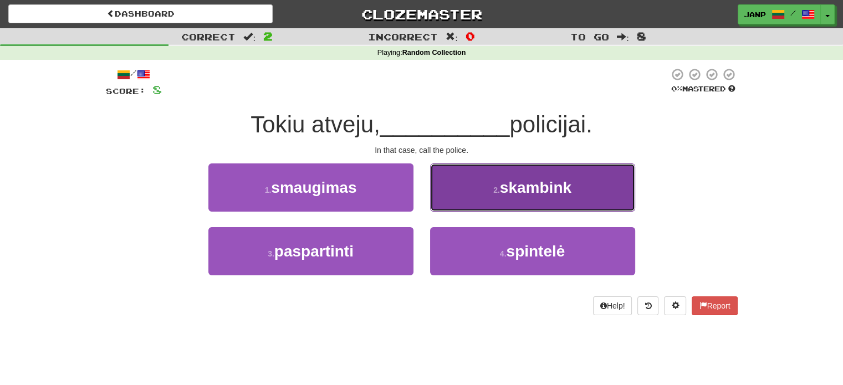
click at [462, 201] on button "2 . skambink" at bounding box center [532, 187] width 205 height 48
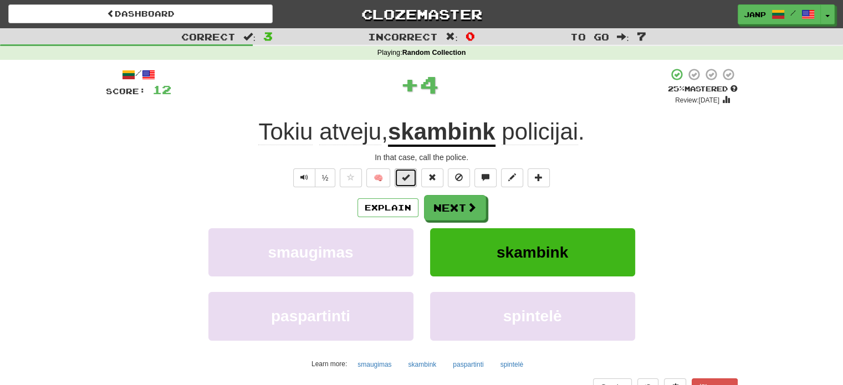
click at [410, 176] on button at bounding box center [406, 177] width 22 height 19
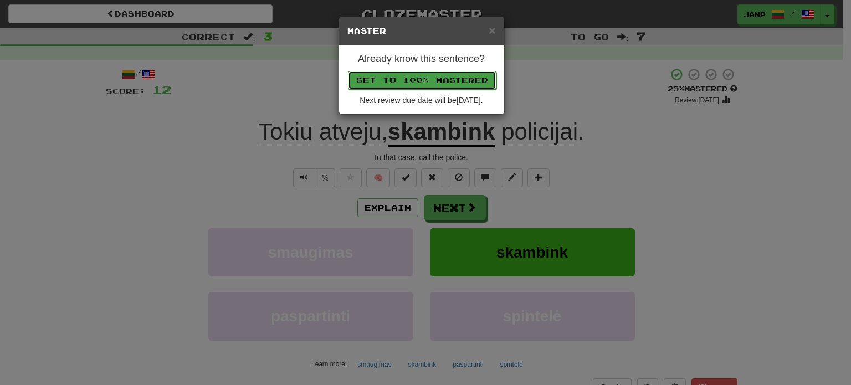
click at [433, 74] on button "Set to 100% Mastered" at bounding box center [422, 80] width 149 height 19
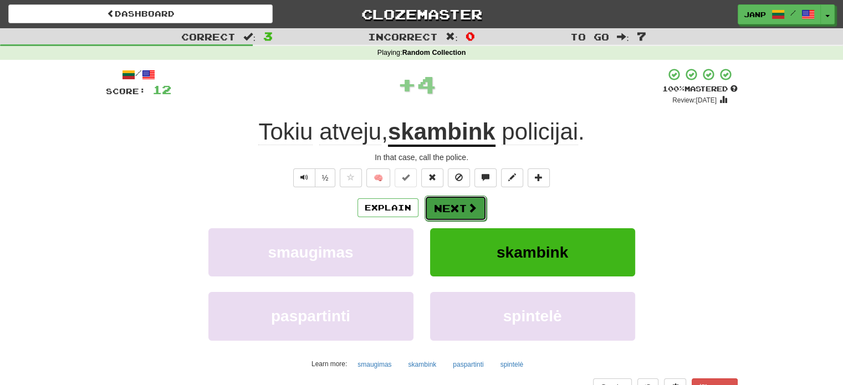
click at [464, 210] on button "Next" at bounding box center [455, 208] width 62 height 25
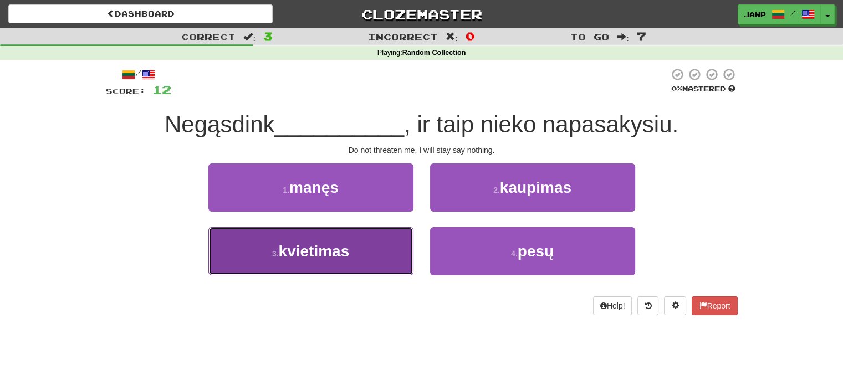
click at [387, 257] on button "3 . kvietimas" at bounding box center [310, 251] width 205 height 48
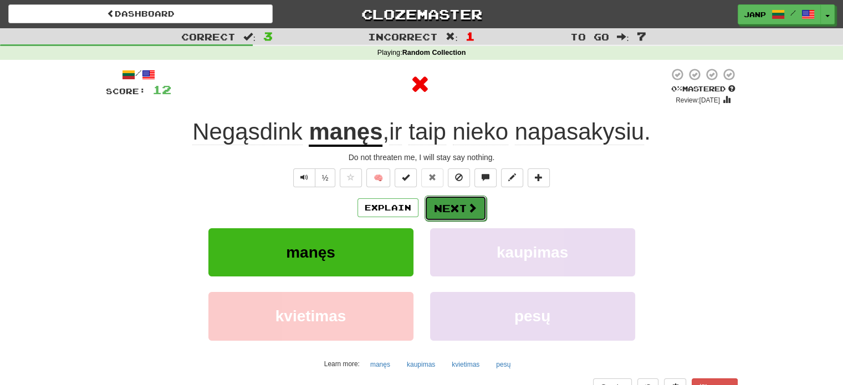
click at [467, 206] on span at bounding box center [472, 208] width 10 height 10
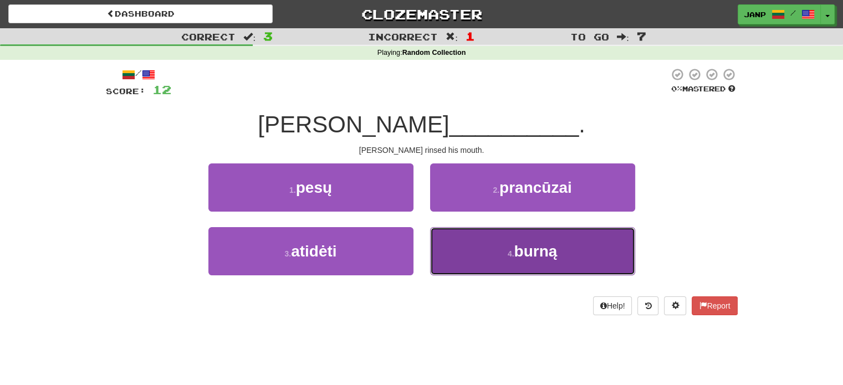
click at [454, 248] on button "4 . burną" at bounding box center [532, 251] width 205 height 48
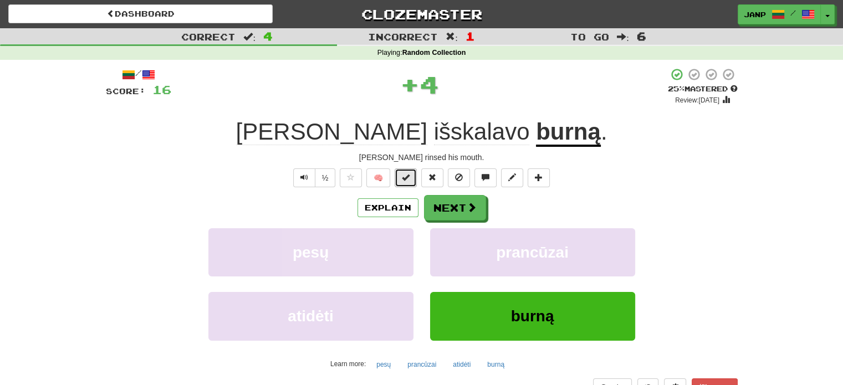
click at [412, 177] on button at bounding box center [406, 177] width 22 height 19
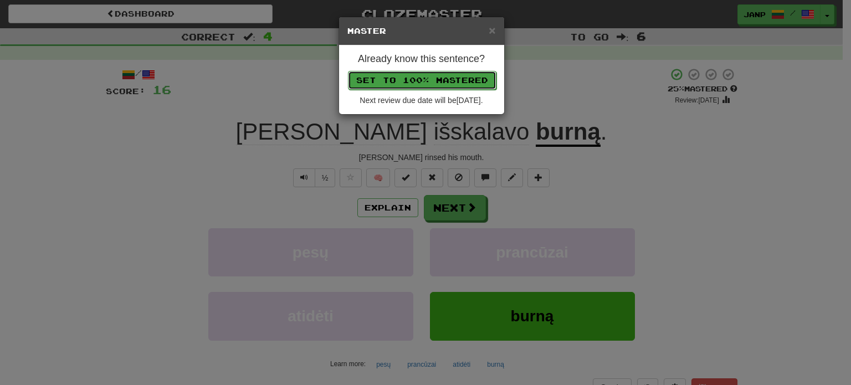
click at [431, 81] on button "Set to 100% Mastered" at bounding box center [422, 80] width 149 height 19
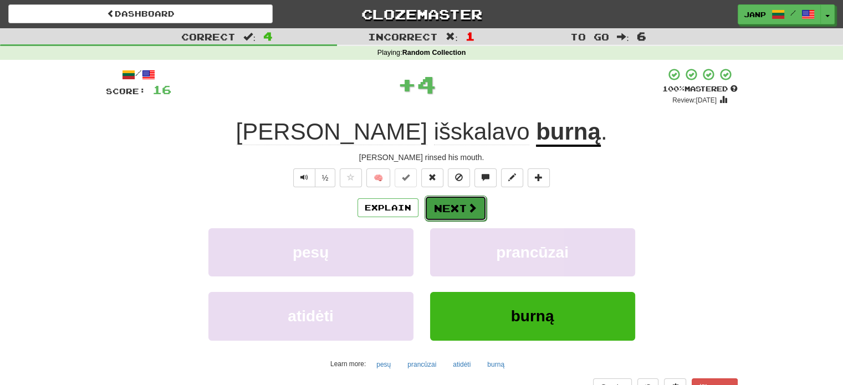
click at [471, 211] on span at bounding box center [472, 208] width 10 height 10
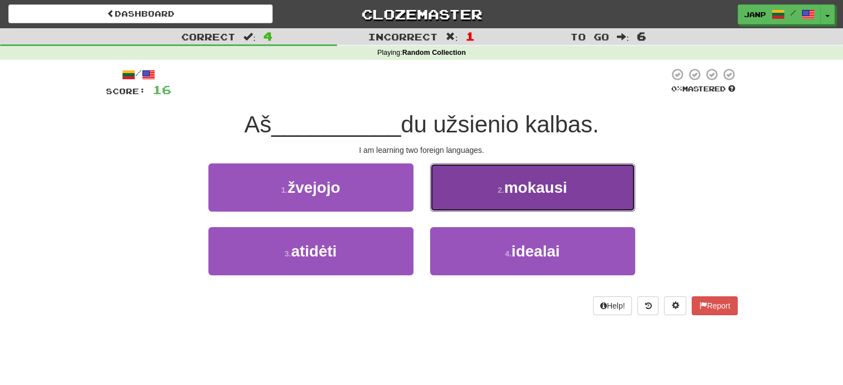
click at [494, 197] on button "2 . mokausi" at bounding box center [532, 187] width 205 height 48
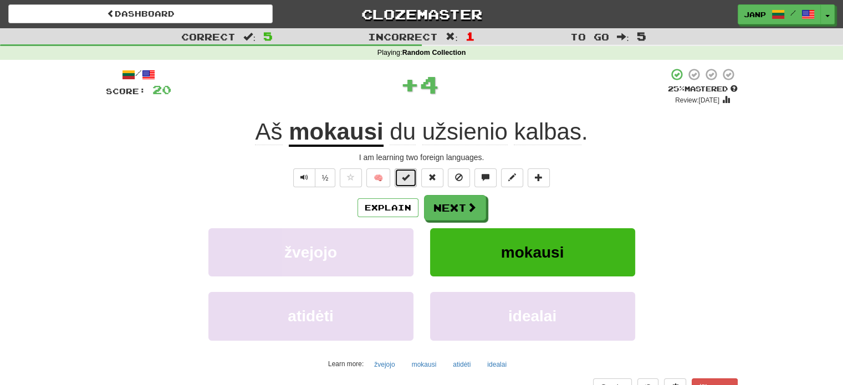
click at [412, 175] on button at bounding box center [406, 177] width 22 height 19
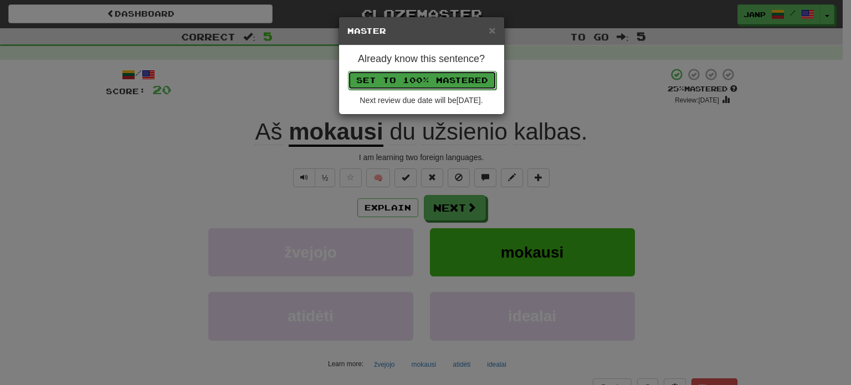
click at [450, 79] on button "Set to 100% Mastered" at bounding box center [422, 80] width 149 height 19
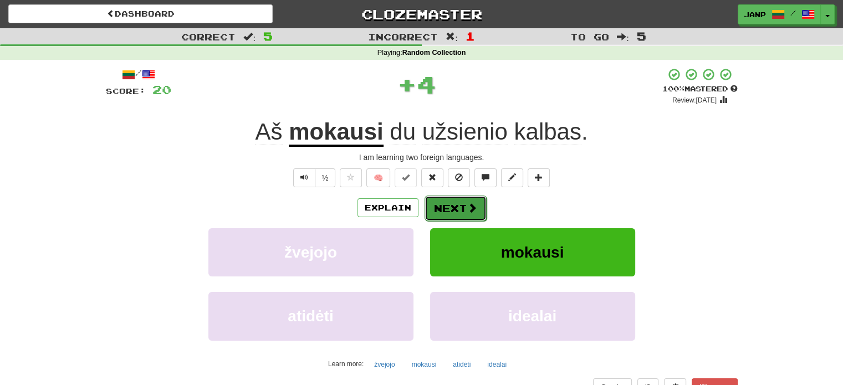
click at [469, 212] on span at bounding box center [472, 208] width 10 height 10
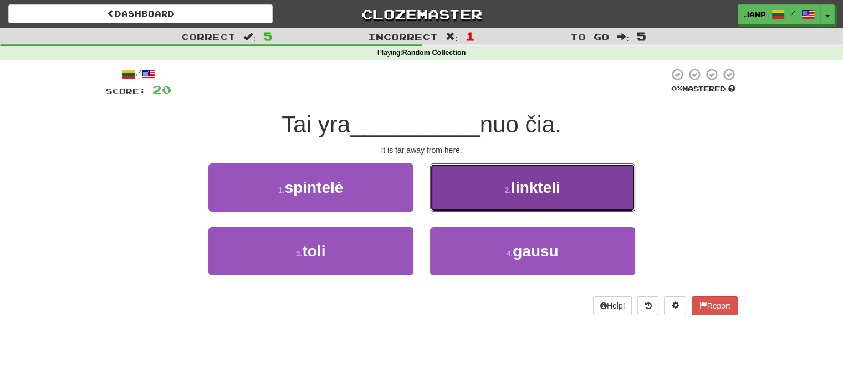
click at [494, 199] on button "2 . linkteli" at bounding box center [532, 187] width 205 height 48
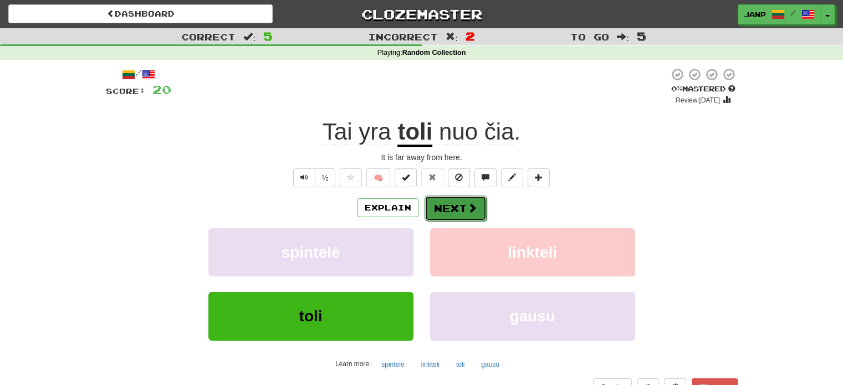
click at [455, 207] on button "Next" at bounding box center [455, 208] width 62 height 25
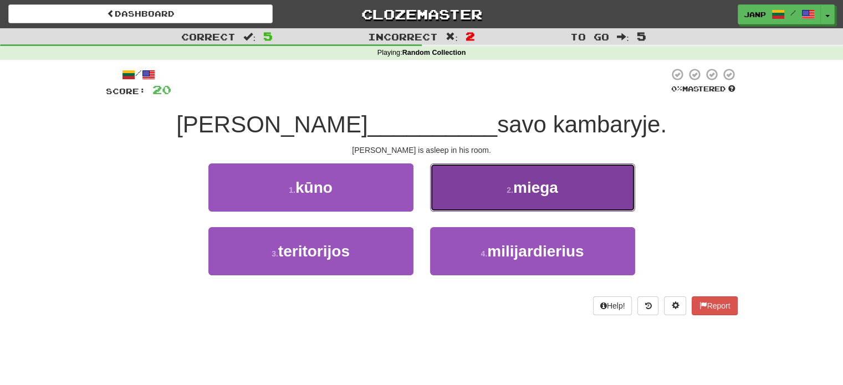
click at [482, 202] on button "2 . miega" at bounding box center [532, 187] width 205 height 48
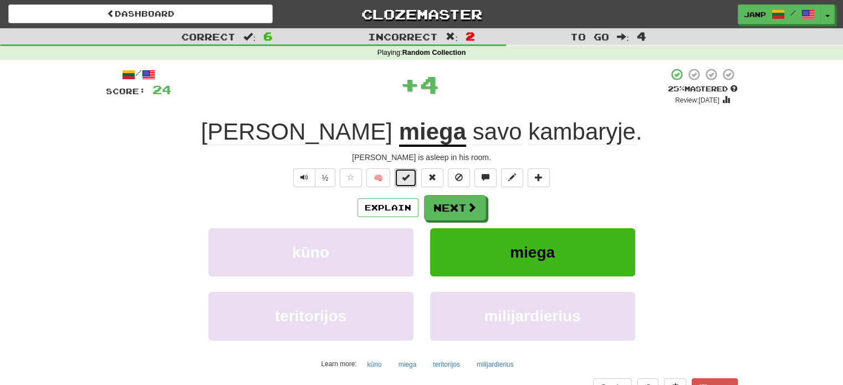
click at [408, 178] on span at bounding box center [406, 177] width 8 height 8
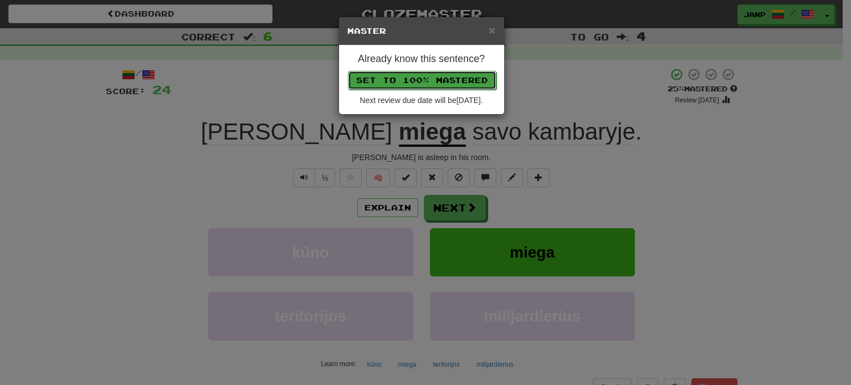
click at [415, 77] on button "Set to 100% Mastered" at bounding box center [422, 80] width 149 height 19
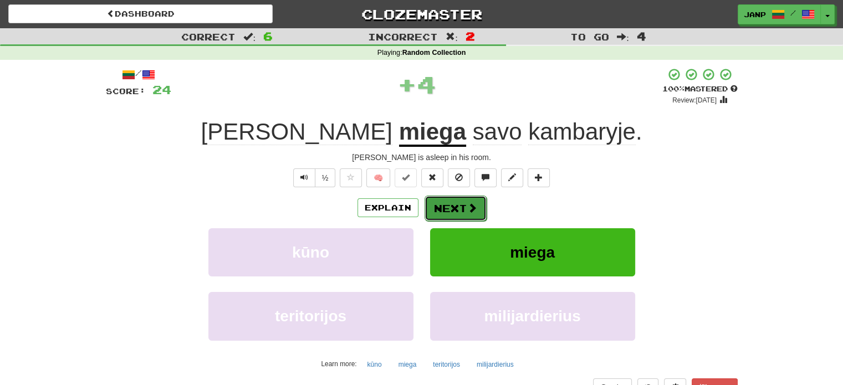
click at [450, 211] on button "Next" at bounding box center [455, 208] width 62 height 25
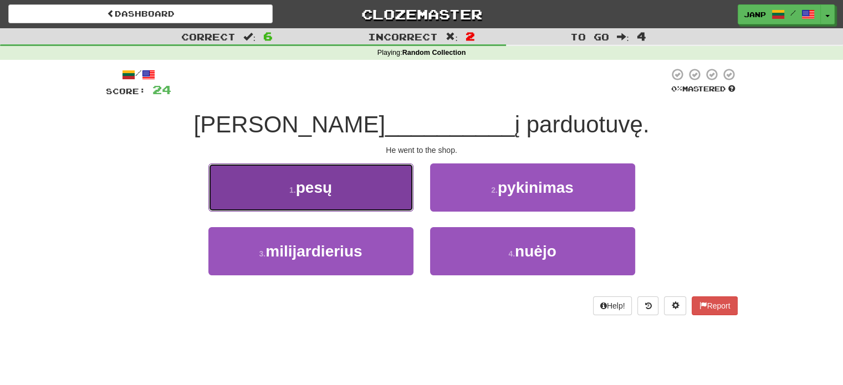
click at [370, 207] on button "1 . pesų" at bounding box center [310, 187] width 205 height 48
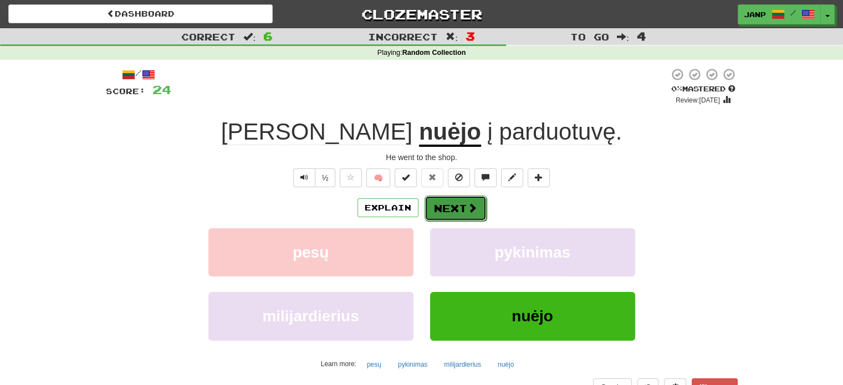
click at [469, 216] on button "Next" at bounding box center [455, 208] width 62 height 25
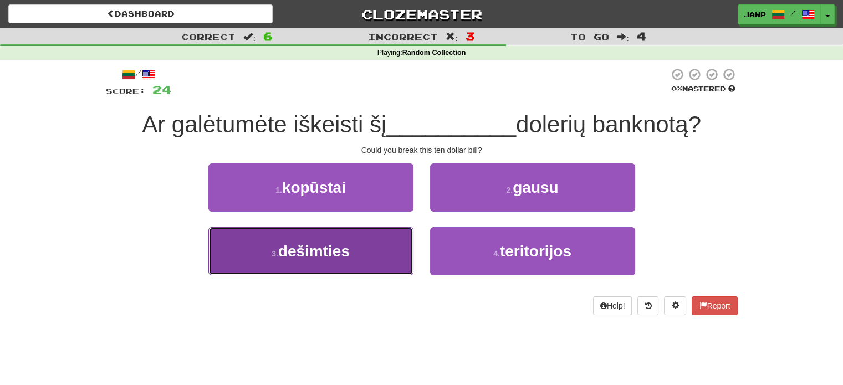
click at [407, 244] on button "3 . dešimties" at bounding box center [310, 251] width 205 height 48
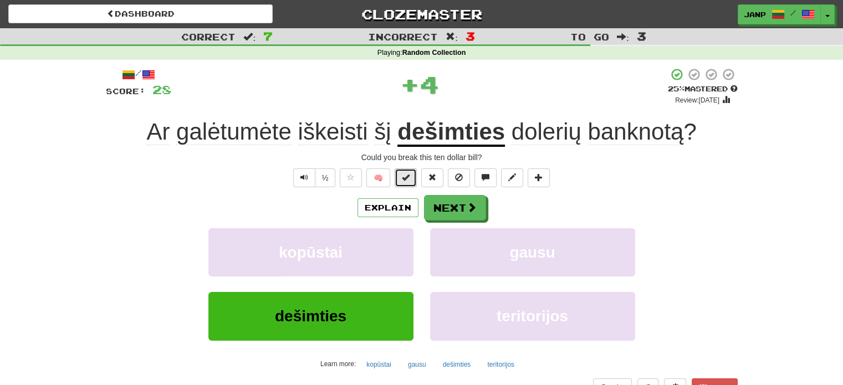
click at [403, 181] on span at bounding box center [406, 177] width 8 height 8
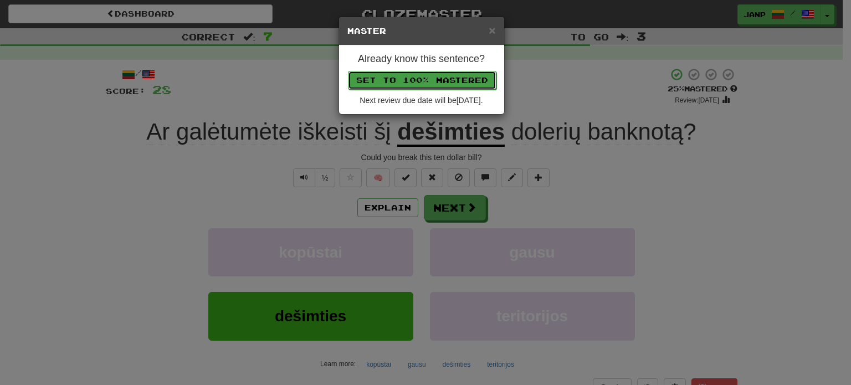
click at [415, 77] on button "Set to 100% Mastered" at bounding box center [422, 80] width 149 height 19
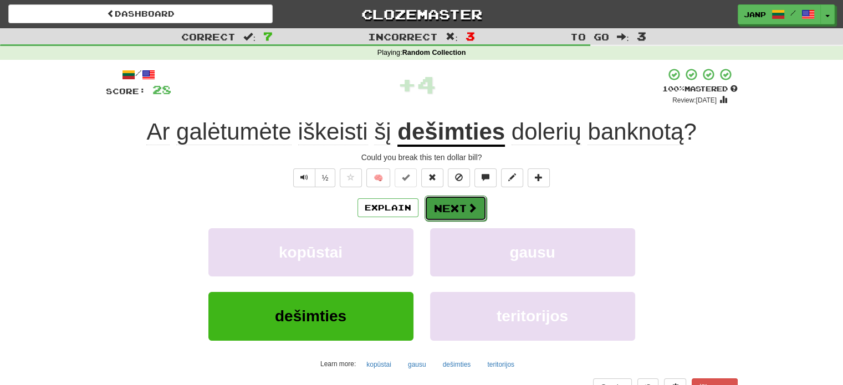
click at [449, 207] on button "Next" at bounding box center [455, 208] width 62 height 25
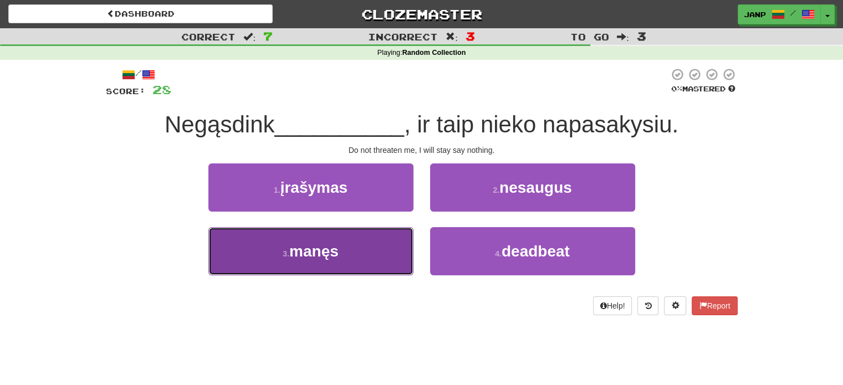
click at [375, 256] on button "3 . manęs" at bounding box center [310, 251] width 205 height 48
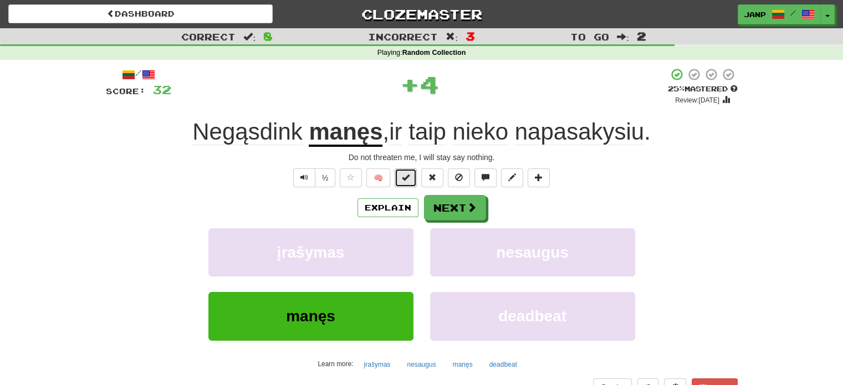
click at [407, 175] on span at bounding box center [406, 177] width 8 height 8
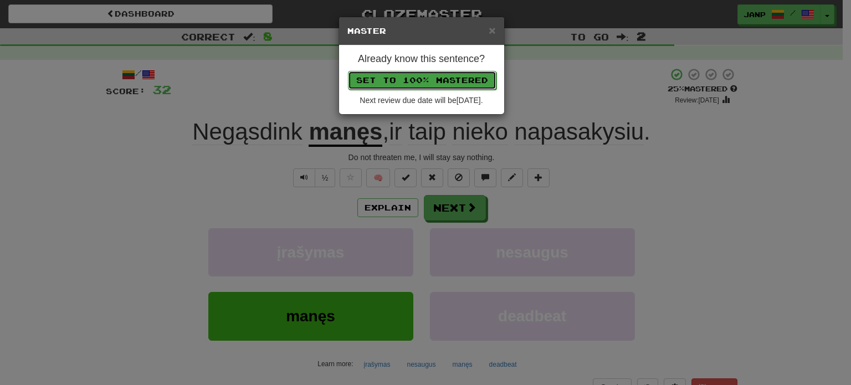
click at [420, 79] on button "Set to 100% Mastered" at bounding box center [422, 80] width 149 height 19
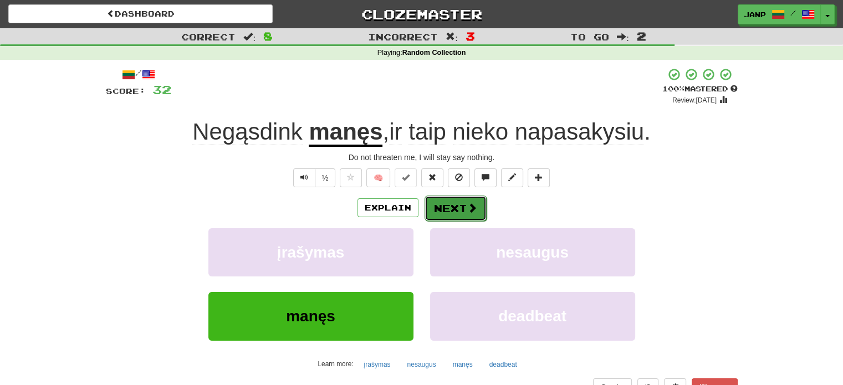
click at [453, 208] on button "Next" at bounding box center [455, 208] width 62 height 25
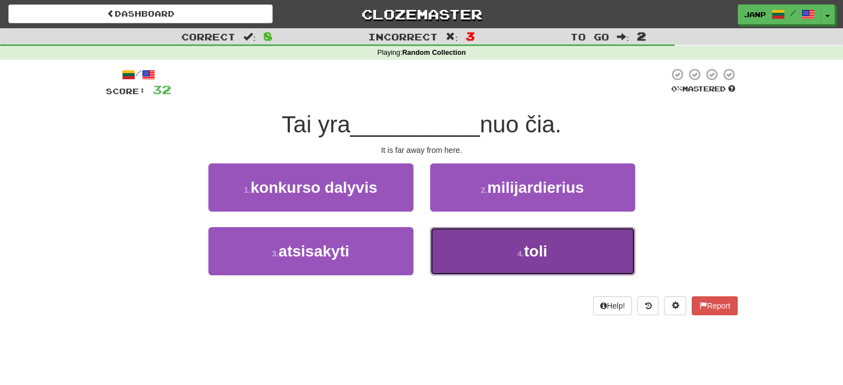
click at [459, 263] on button "4 . toli" at bounding box center [532, 251] width 205 height 48
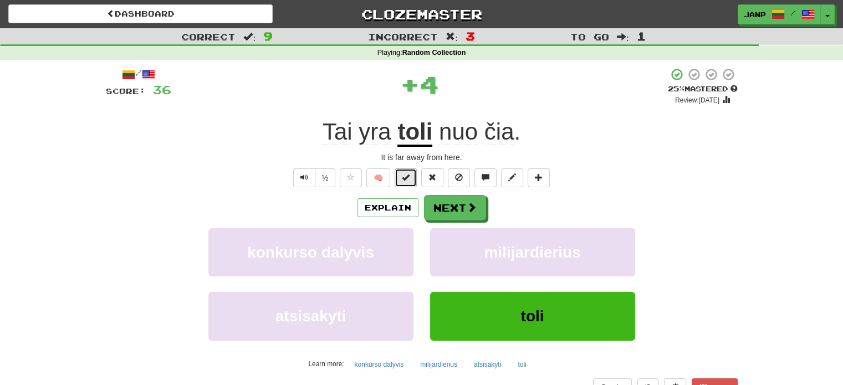
click at [411, 176] on button at bounding box center [406, 177] width 22 height 19
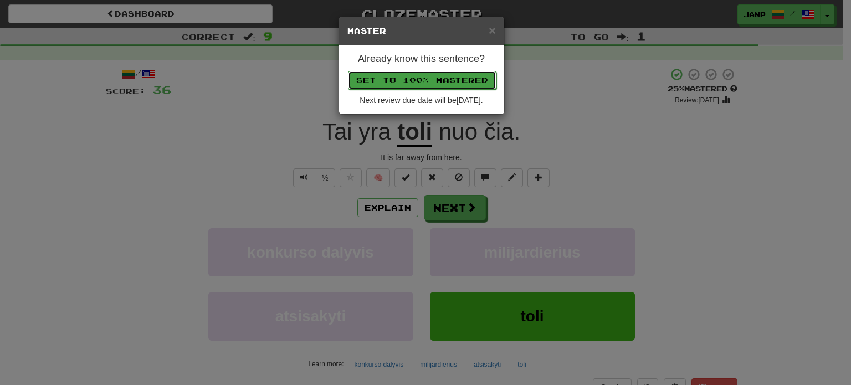
click at [442, 81] on button "Set to 100% Mastered" at bounding box center [422, 80] width 149 height 19
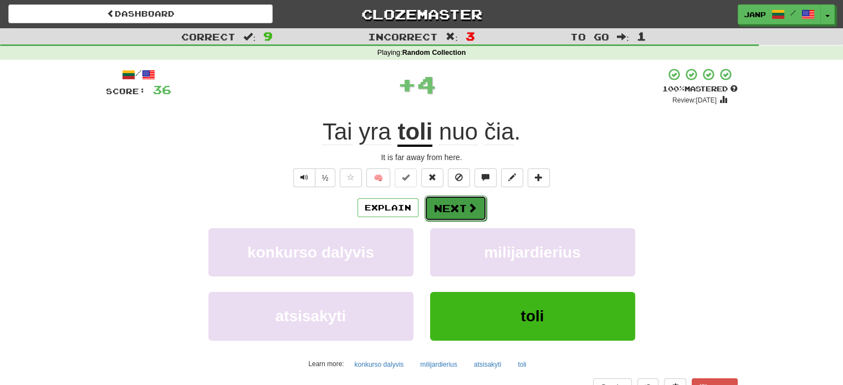
click at [457, 217] on button "Next" at bounding box center [455, 208] width 62 height 25
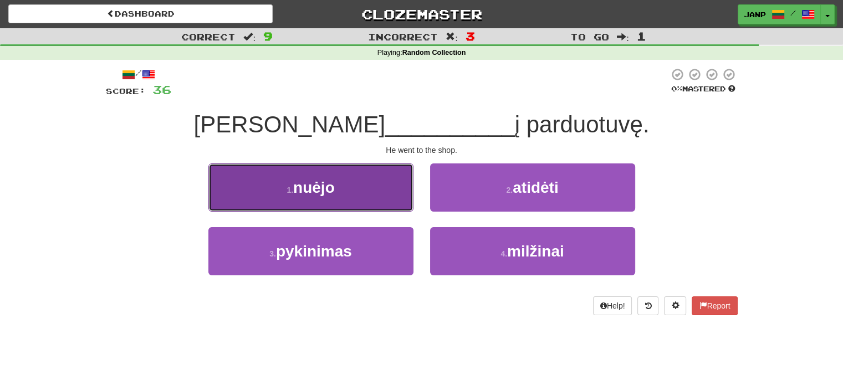
click at [386, 203] on button "1 . nuėjo" at bounding box center [310, 187] width 205 height 48
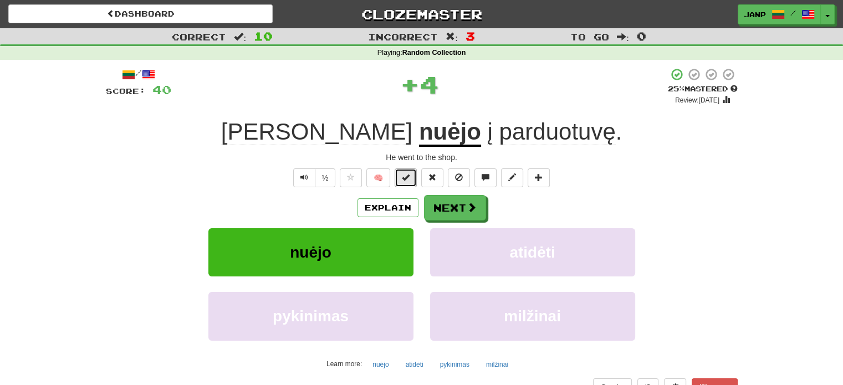
click at [401, 177] on button at bounding box center [406, 177] width 22 height 19
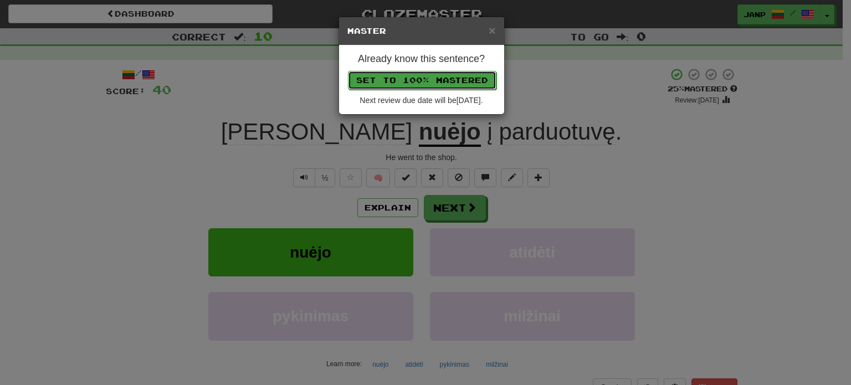
click at [406, 72] on button "Set to 100% Mastered" at bounding box center [422, 80] width 149 height 19
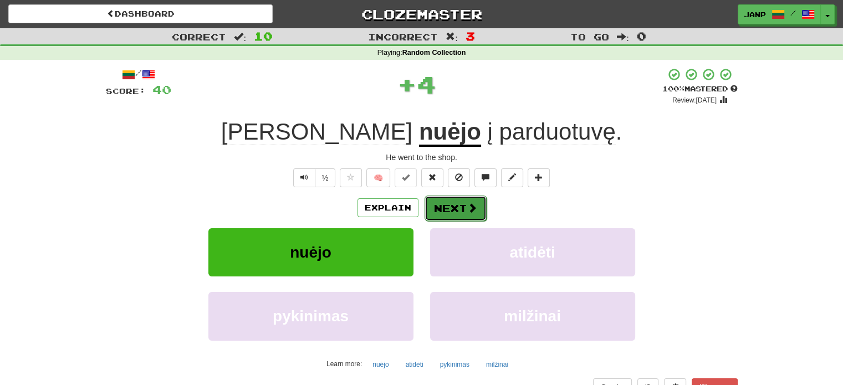
click at [447, 219] on button "Next" at bounding box center [455, 208] width 62 height 25
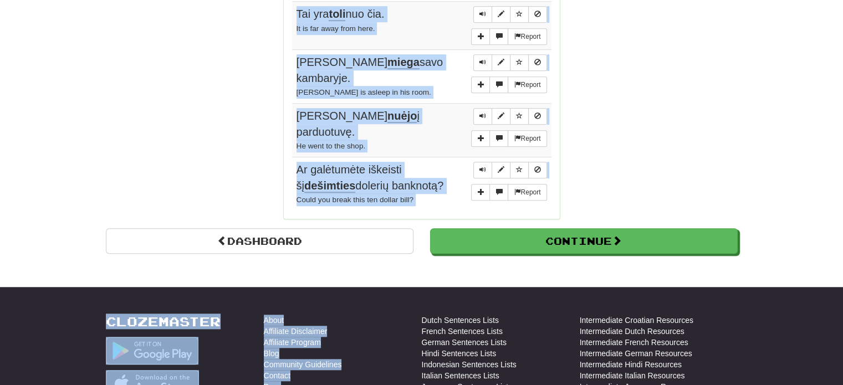
scroll to position [893, 0]
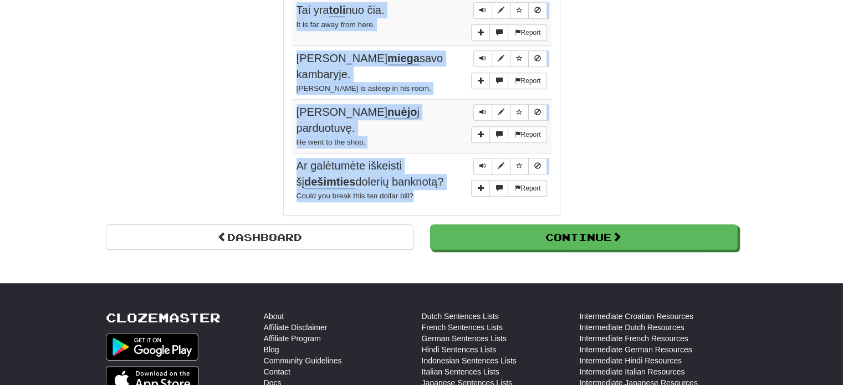
drag, startPoint x: 291, startPoint y: 212, endPoint x: 426, endPoint y: 183, distance: 137.7
